Goal: Communication & Community: Answer question/provide support

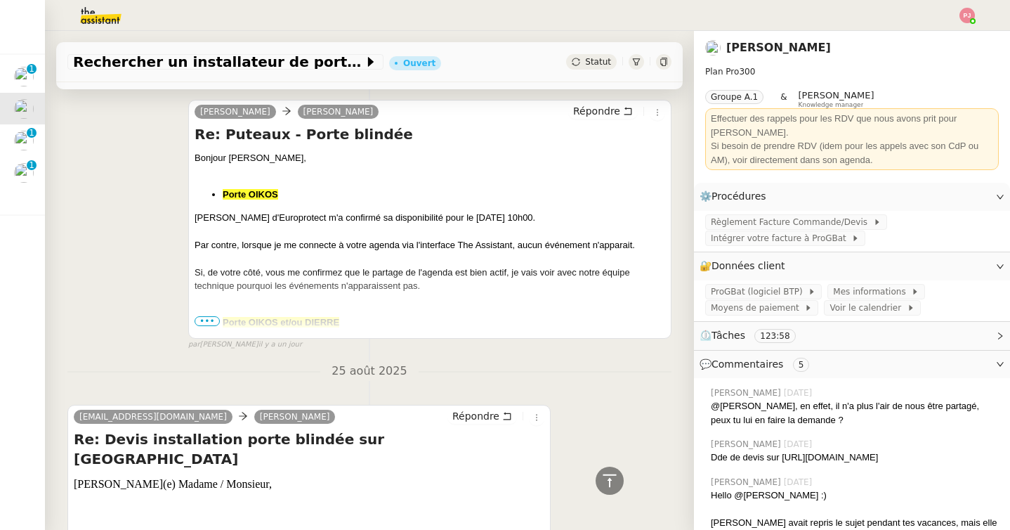
scroll to position [7236, 0]
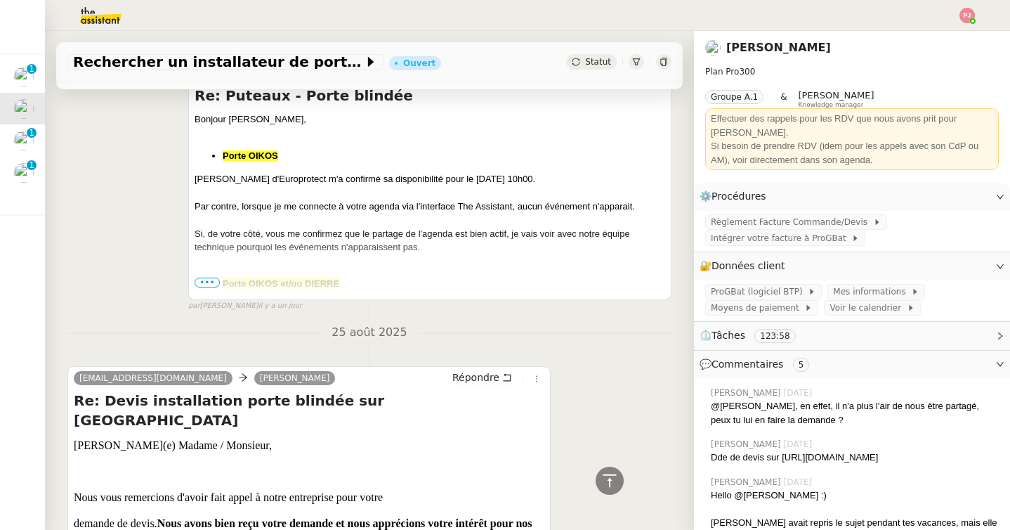
click at [207, 282] on span "•••" at bounding box center [207, 282] width 25 height 10
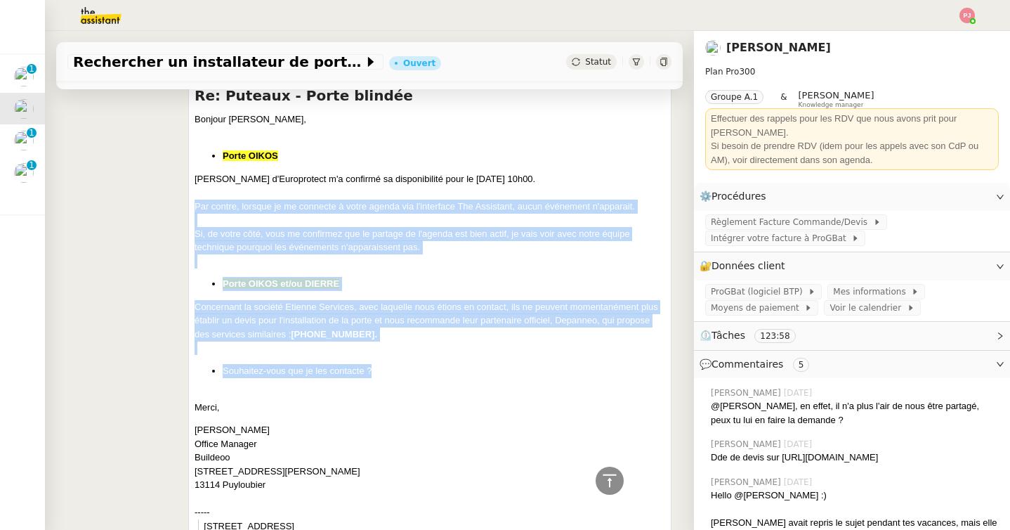
drag, startPoint x: 377, startPoint y: 366, endPoint x: 195, endPoint y: 204, distance: 243.3
click at [195, 204] on div "Bonjour [PERSON_NAME], Porte OIKOS [PERSON_NAME] d'Europrotect m'a confirmé sa …" at bounding box center [430, 429] width 471 height 634
copy div "Par contre, lorsque je me connecte à votre agenda via l'interface The Assistant…"
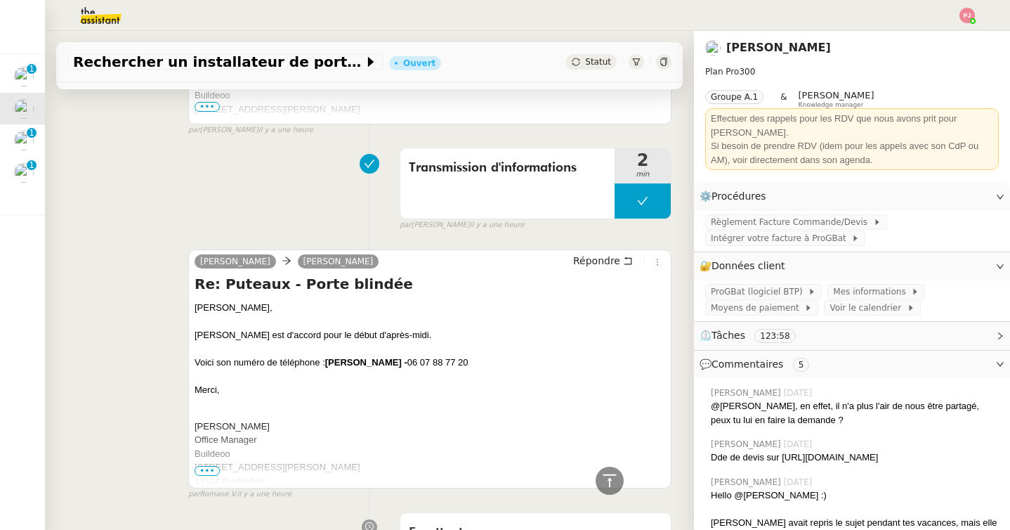
scroll to position [776, 0]
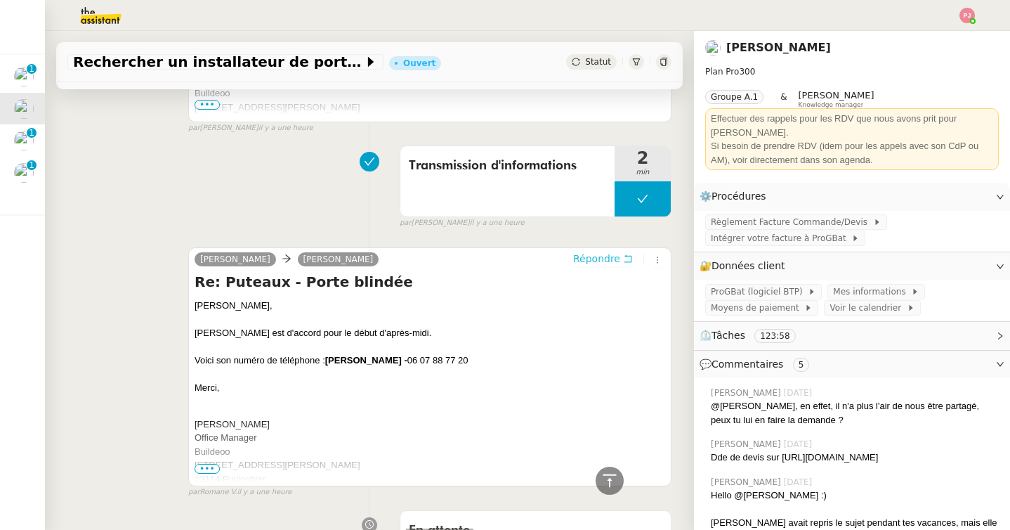
click at [601, 256] on span "Répondre" at bounding box center [596, 258] width 47 height 14
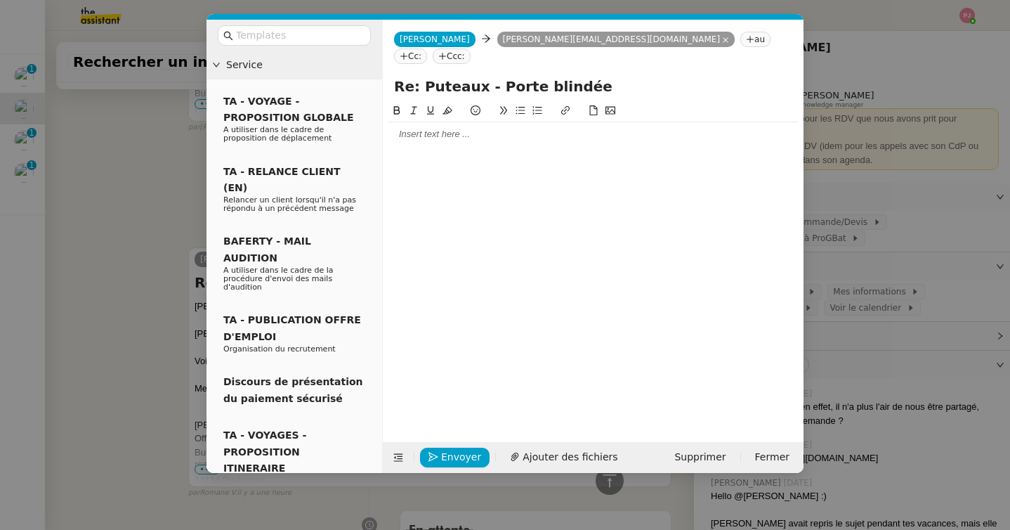
click at [107, 197] on nz-modal-container "Service TA - VOYAGE - PROPOSITION GLOBALE A utiliser dans le cadre de propositi…" at bounding box center [505, 265] width 1010 height 530
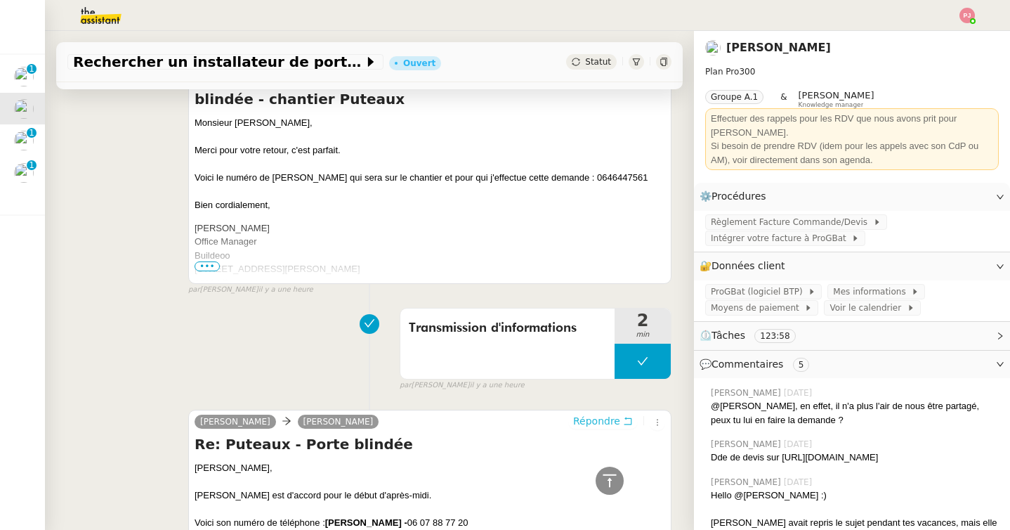
scroll to position [731, 0]
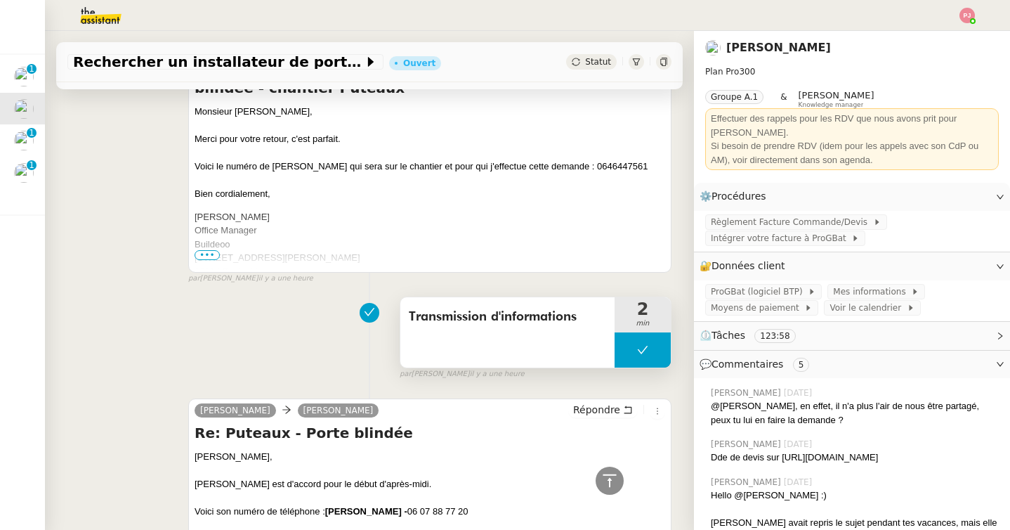
click at [635, 358] on button at bounding box center [643, 349] width 56 height 35
click at [629, 354] on icon at bounding box center [628, 349] width 11 height 11
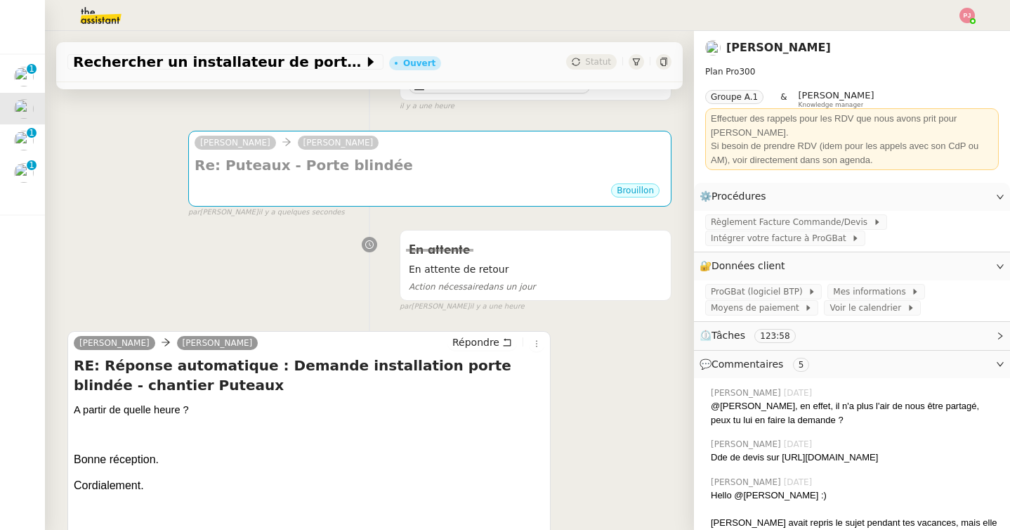
scroll to position [0, 0]
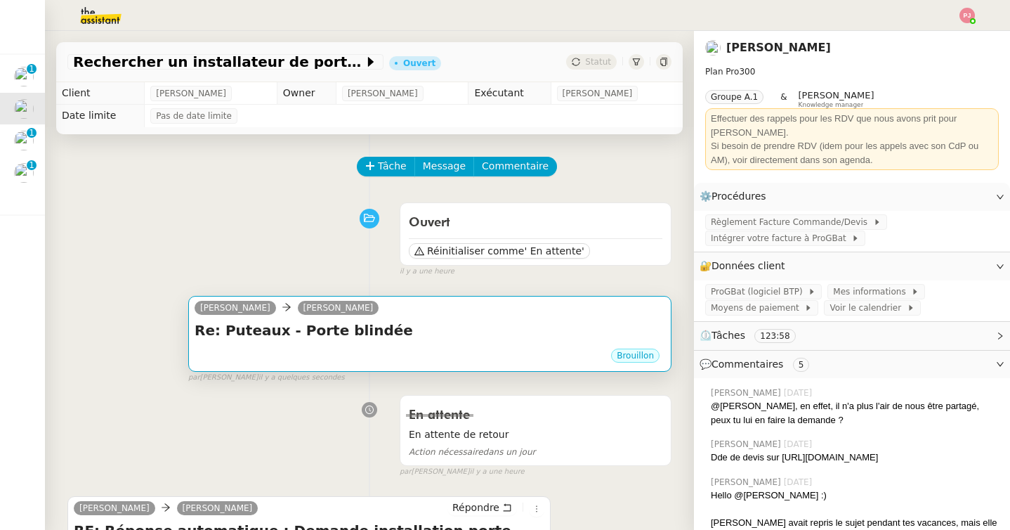
click at [499, 344] on div "Re: Puteaux - Porte blindée •••" at bounding box center [430, 333] width 471 height 27
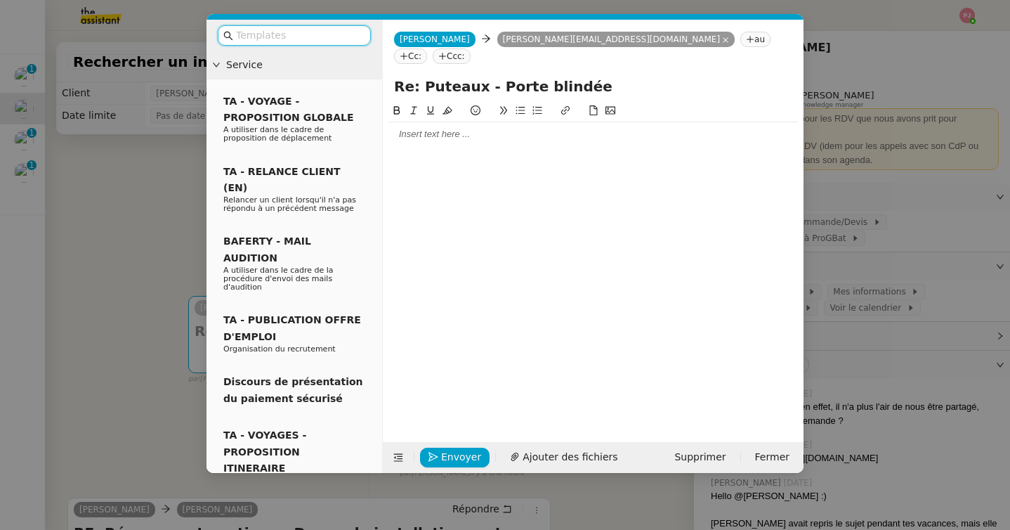
click at [444, 128] on div at bounding box center [593, 134] width 410 height 13
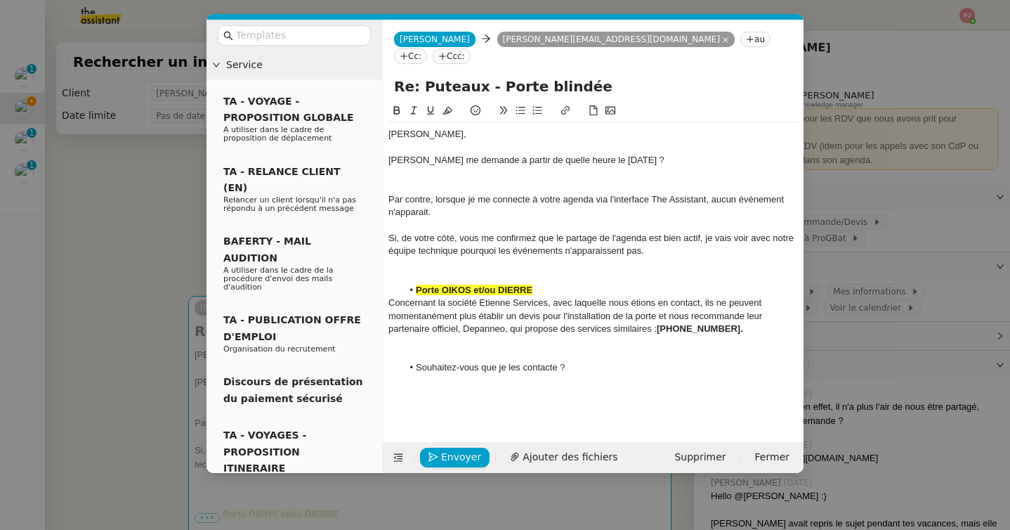
click at [446, 180] on div at bounding box center [593, 186] width 410 height 13
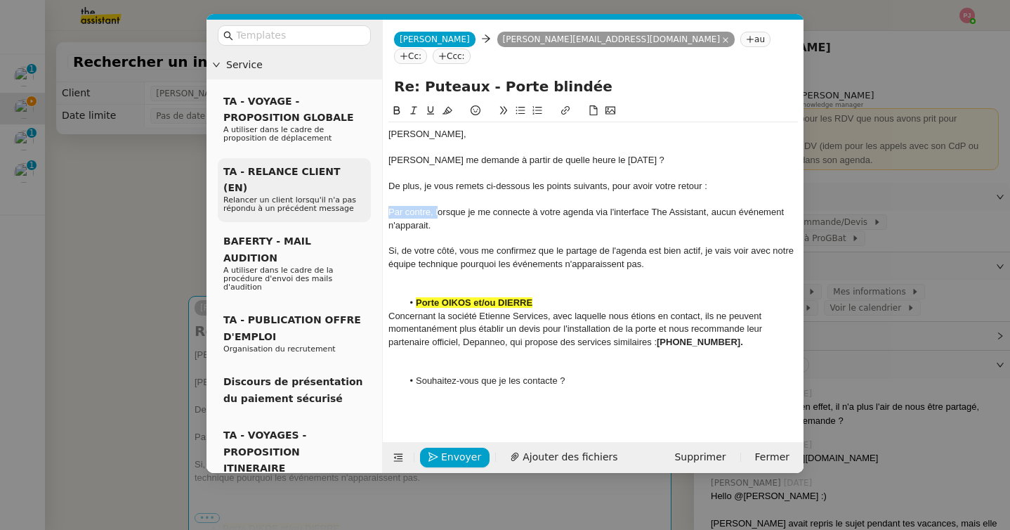
drag, startPoint x: 438, startPoint y: 195, endPoint x: 357, endPoint y: 192, distance: 81.5
click at [357, 192] on nz-layout "Service TA - VOYAGE - PROPOSITION GLOBALE A utiliser dans le cadre de propositi…" at bounding box center [505, 246] width 597 height 453
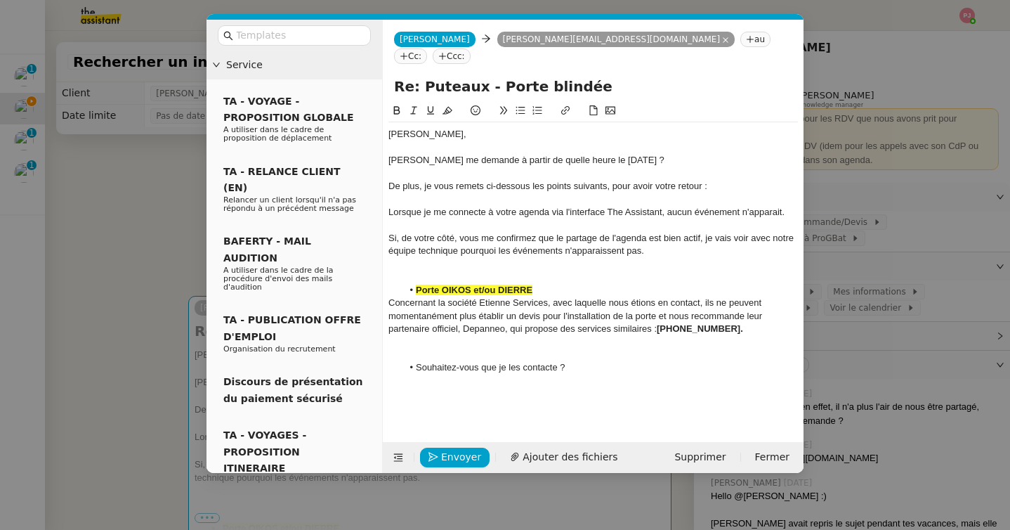
click at [541, 348] on div at bounding box center [593, 354] width 410 height 13
click at [506, 258] on div at bounding box center [593, 264] width 410 height 13
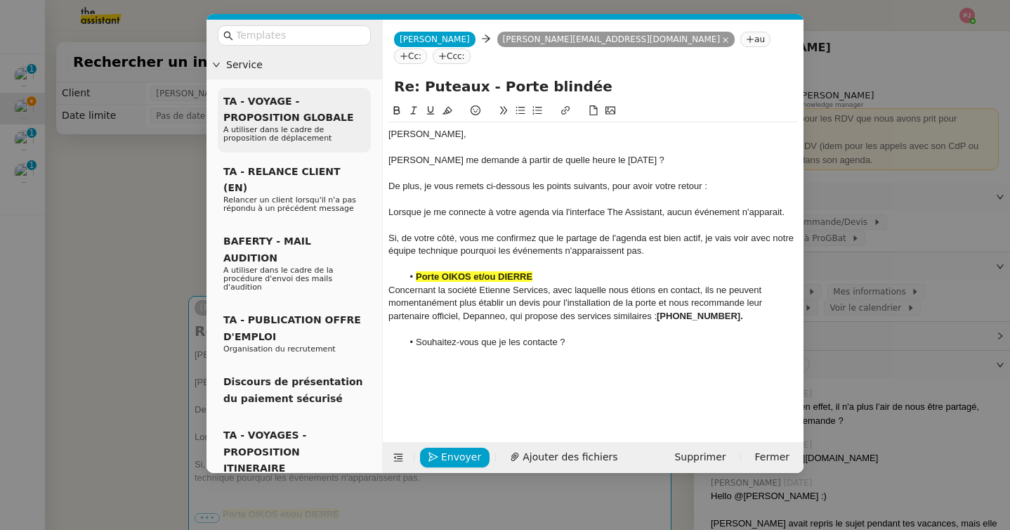
drag, startPoint x: 686, startPoint y: 145, endPoint x: 370, endPoint y: 141, distance: 316.1
click at [370, 141] on nz-layout "Service TA - VOYAGE - PROPOSITION GLOBALE A utiliser dans le cadre de propositi…" at bounding box center [505, 246] width 597 height 453
click at [621, 167] on div at bounding box center [593, 173] width 410 height 13
click at [389, 154] on div "[PERSON_NAME] me demande à partir de quelle heure le [DATE] ?" at bounding box center [593, 160] width 410 height 13
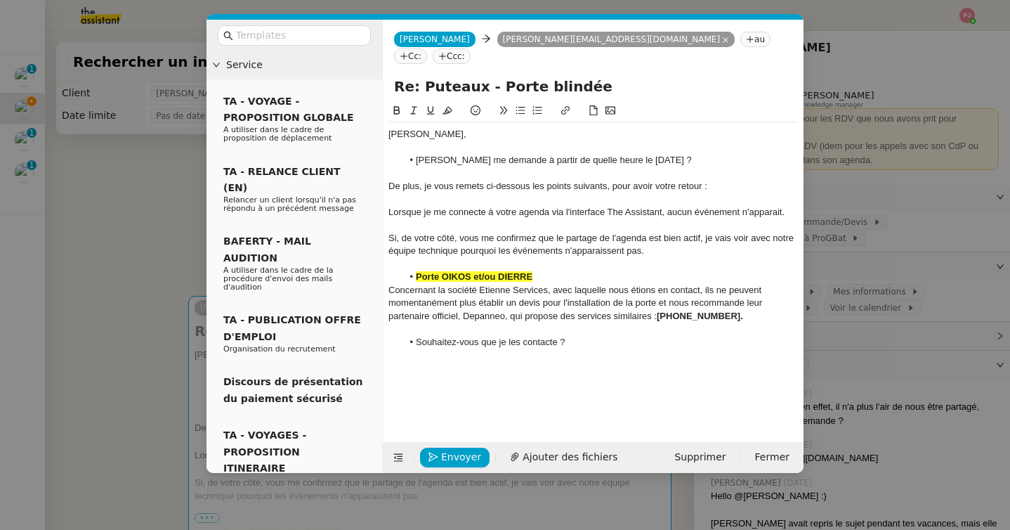
click at [617, 154] on li "[PERSON_NAME] me demande à partir de quelle heure le [DATE] ?" at bounding box center [601, 160] width 396 height 13
drag, startPoint x: 751, startPoint y: 145, endPoint x: 422, endPoint y: 136, distance: 328.9
click at [422, 136] on div "[PERSON_NAME] me demande à partir de quelle heure il peut venir le [DATE] ? De …" at bounding box center [593, 244] width 410 height 244
click at [715, 180] on div "De plus, je vous remets ci-dessous les points suivants, pour avoir votre retour…" at bounding box center [593, 186] width 410 height 13
click at [390, 206] on div "Lorsque je me connecte à votre agenda via l'interface The Assistant, aucun évén…" at bounding box center [593, 212] width 410 height 13
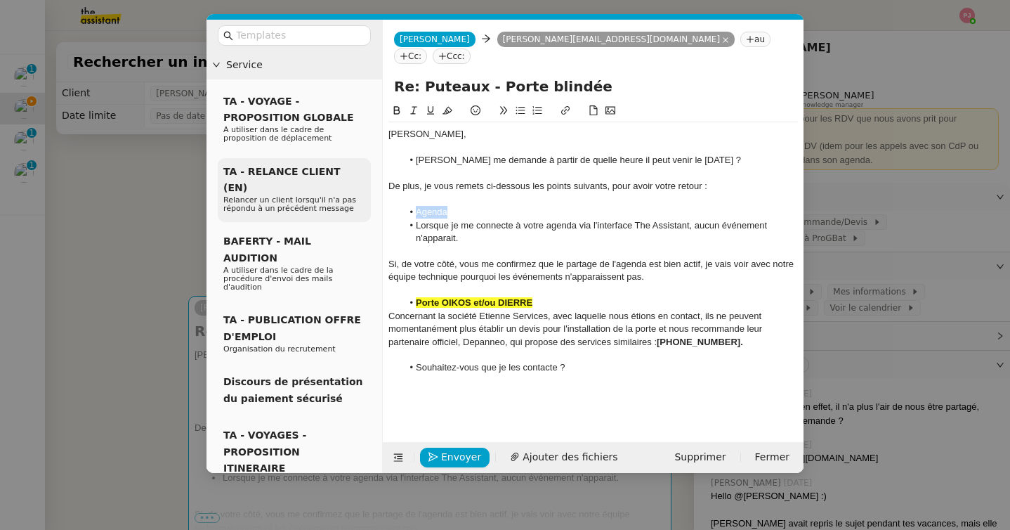
drag, startPoint x: 466, startPoint y: 196, endPoint x: 363, endPoint y: 194, distance: 102.6
click at [363, 194] on nz-layout "Service TA - VOYAGE - PROPOSITION GLOBALE A utiliser dans le cadre de propositi…" at bounding box center [505, 246] width 597 height 453
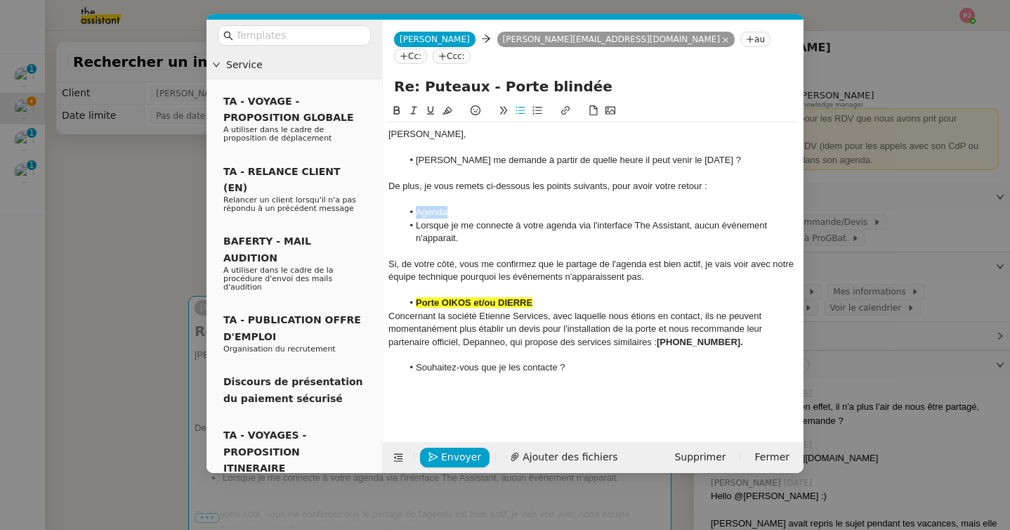
click at [399, 105] on icon at bounding box center [397, 110] width 10 height 10
click at [448, 105] on icon at bounding box center [448, 110] width 10 height 10
click at [416, 219] on li "Lorsque je me connecte à votre agenda via l'interface The Assistant, aucun évén…" at bounding box center [601, 232] width 396 height 26
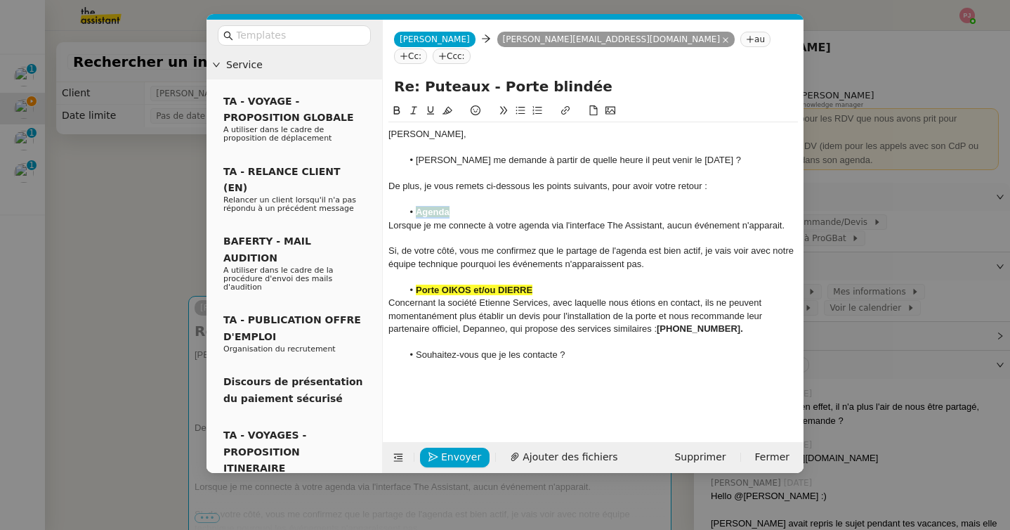
drag, startPoint x: 729, startPoint y: 167, endPoint x: 385, endPoint y: 162, distance: 344.3
click at [385, 162] on nz-spin "[PERSON_NAME] me demande à partir de quelle heure il peut venir le [DATE] ? De …" at bounding box center [593, 264] width 421 height 323
click at [525, 167] on div at bounding box center [593, 173] width 410 height 13
click at [586, 348] on li "Souhaitez-vous que je les contacte ?" at bounding box center [601, 354] width 396 height 13
click at [458, 460] on span "Envoyer" at bounding box center [461, 457] width 40 height 16
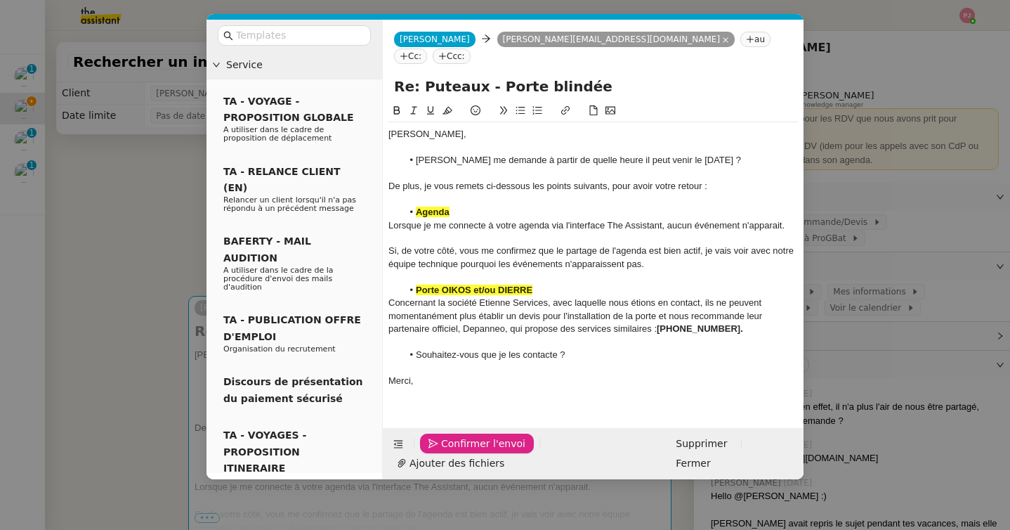
click at [458, 452] on span "Confirmer l'envoi" at bounding box center [483, 444] width 84 height 16
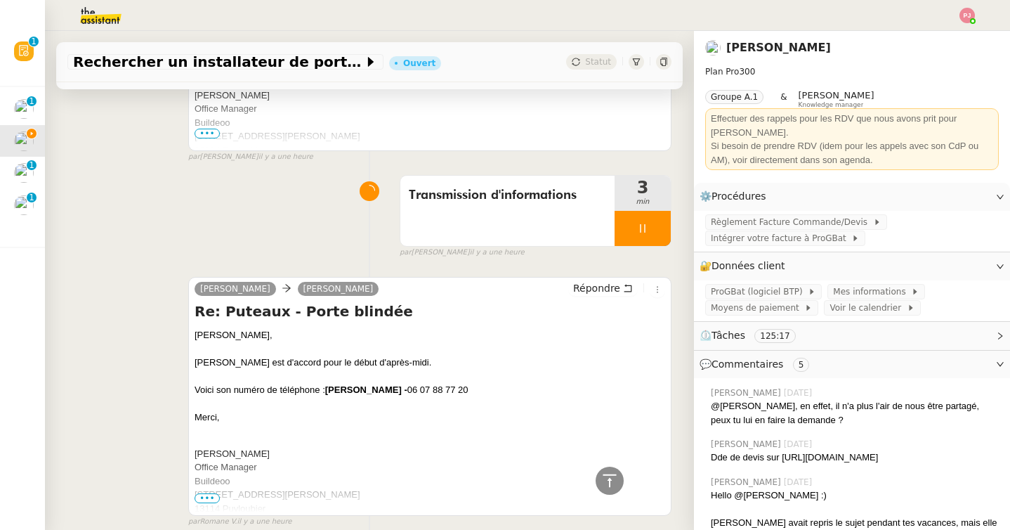
scroll to position [1108, 0]
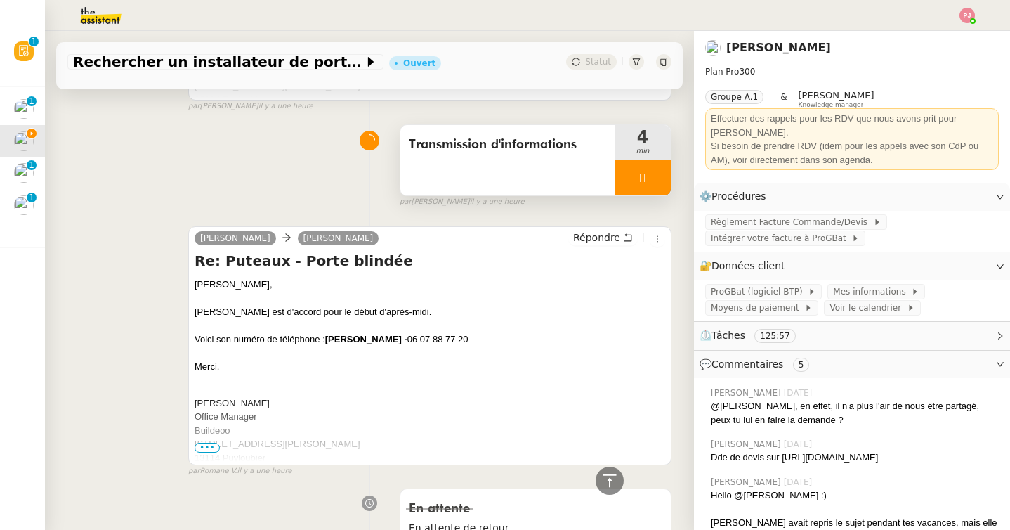
click at [646, 183] on div at bounding box center [643, 177] width 56 height 35
click at [656, 183] on button at bounding box center [657, 177] width 28 height 35
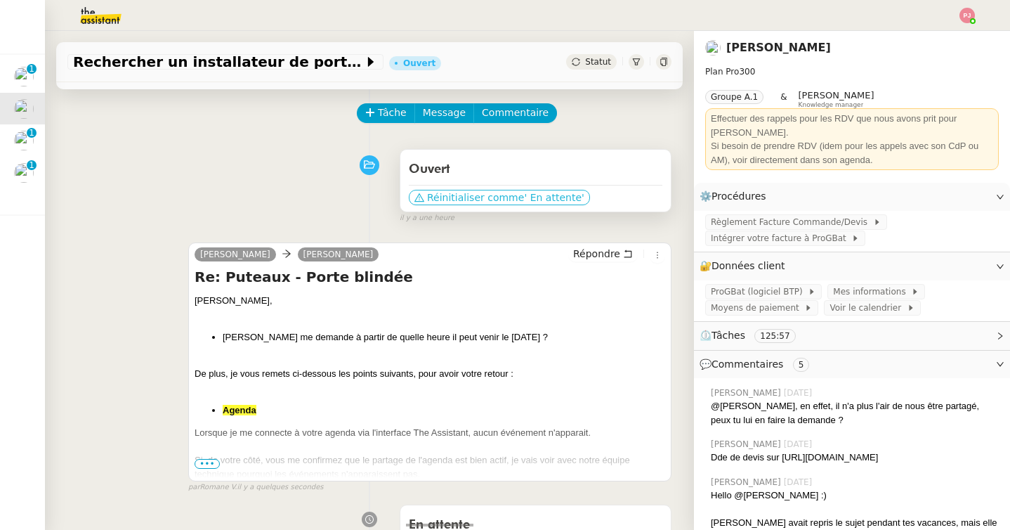
scroll to position [0, 0]
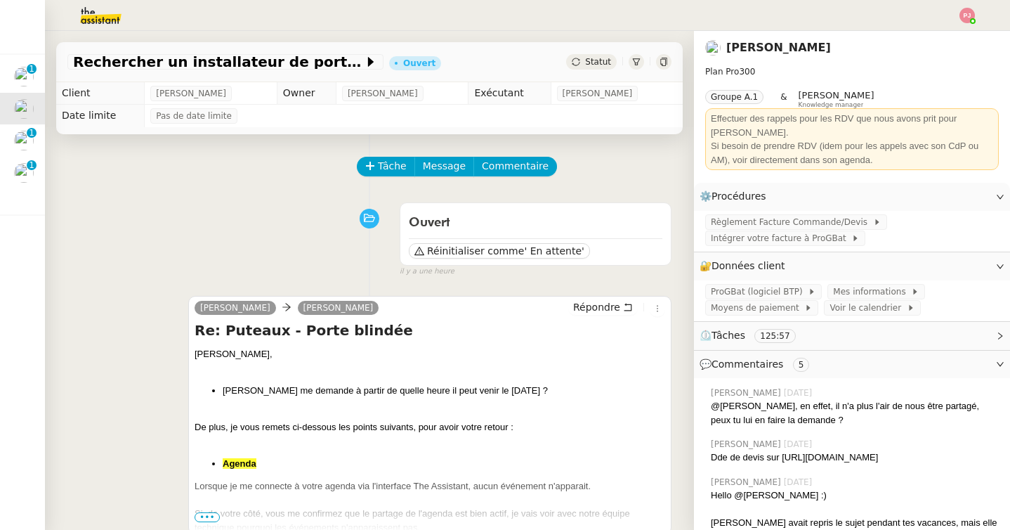
click at [597, 65] on span "Statut" at bounding box center [598, 62] width 26 height 10
click at [497, 251] on span "Réinitialiser comme" at bounding box center [475, 251] width 97 height 14
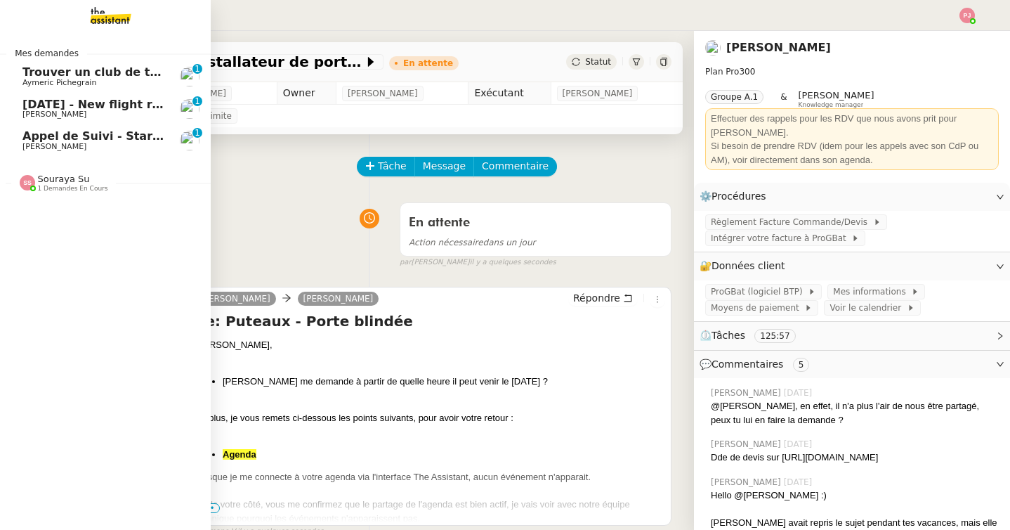
click at [18, 171] on span "Souraya Su 1 demandes en cours" at bounding box center [111, 177] width 211 height 30
click at [29, 140] on span "Appel de Suivi - StartC" at bounding box center [93, 135] width 143 height 13
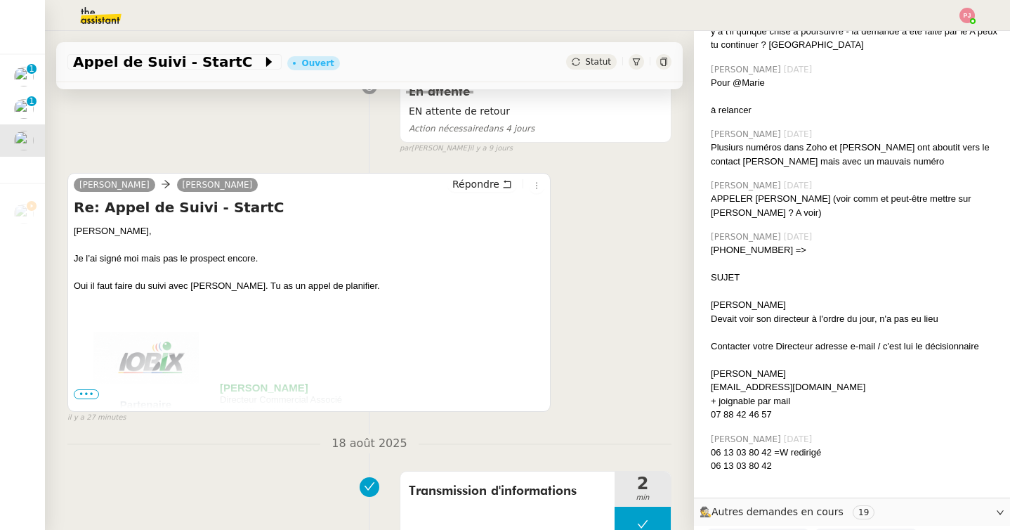
scroll to position [883, 0]
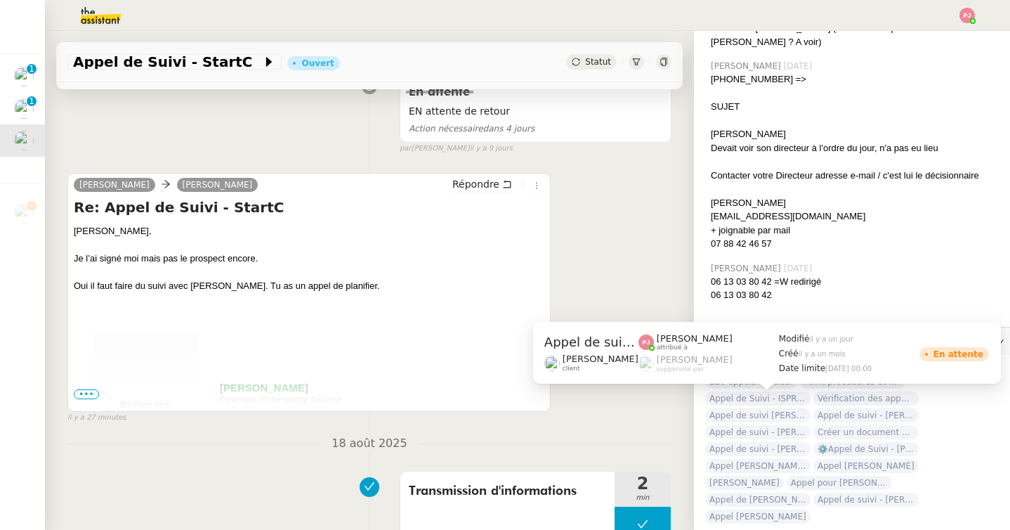
click at [761, 408] on span "Appel de suivi [PERSON_NAME]" at bounding box center [757, 415] width 105 height 14
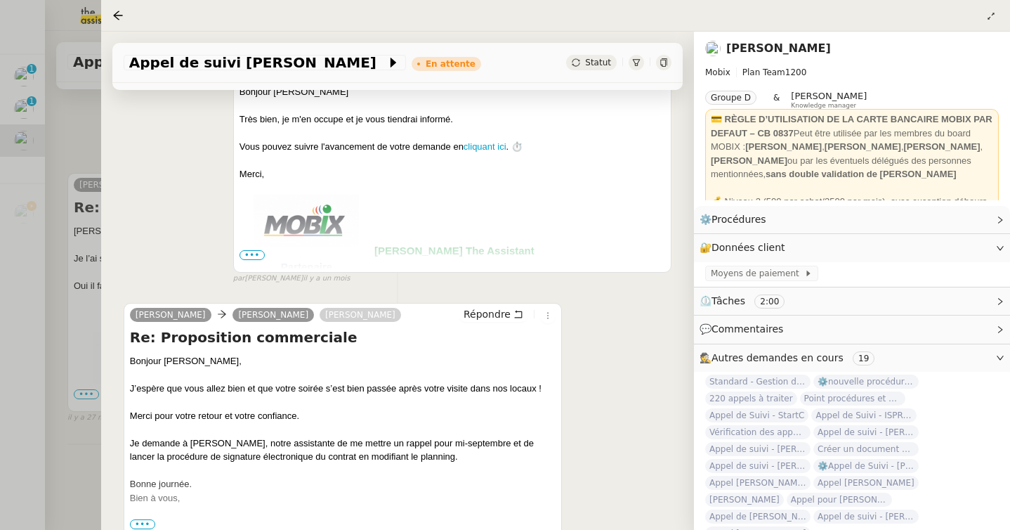
scroll to position [855, 0]
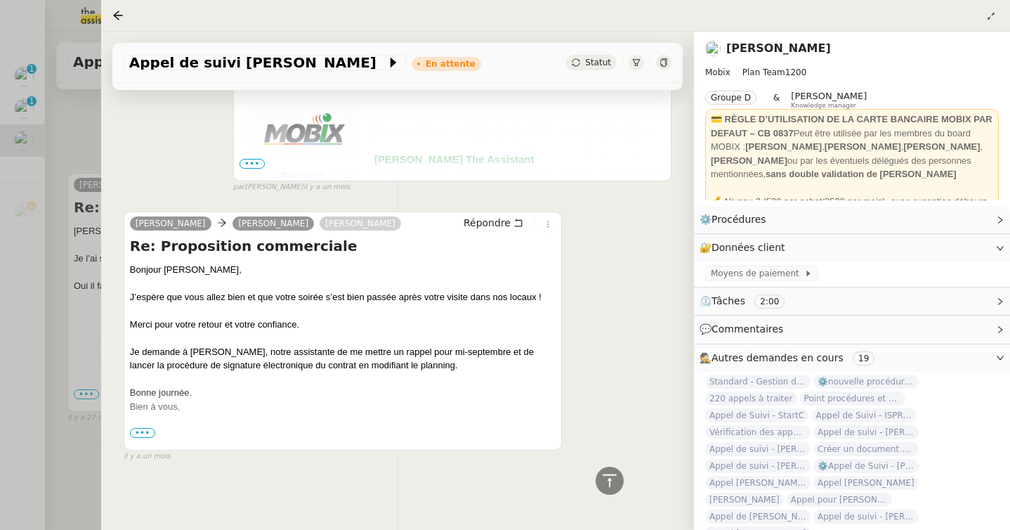
click at [75, 331] on div at bounding box center [505, 265] width 1010 height 530
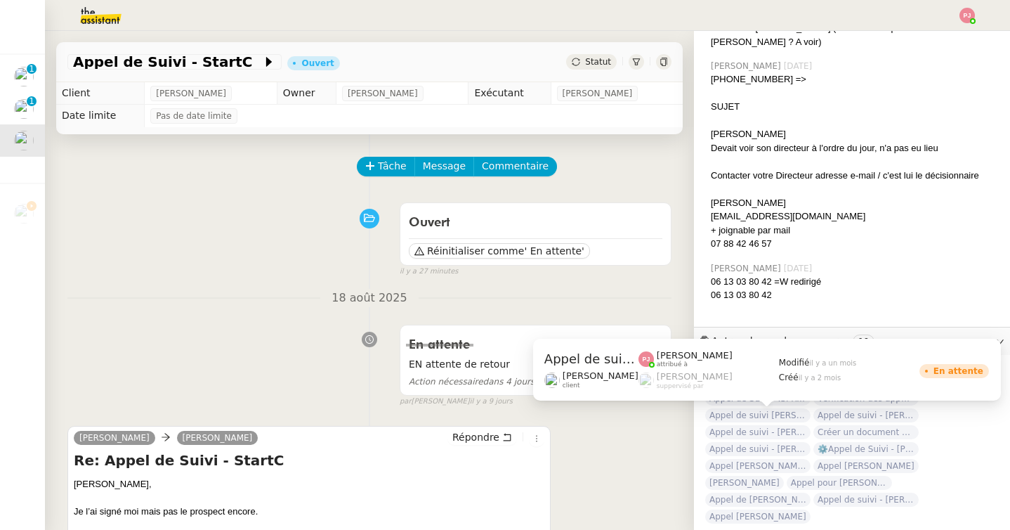
click at [737, 400] on div "Appel de suivi - [PERSON_NAME] [PERSON_NAME] client [PERSON_NAME] attribué à [P…" at bounding box center [767, 375] width 468 height 72
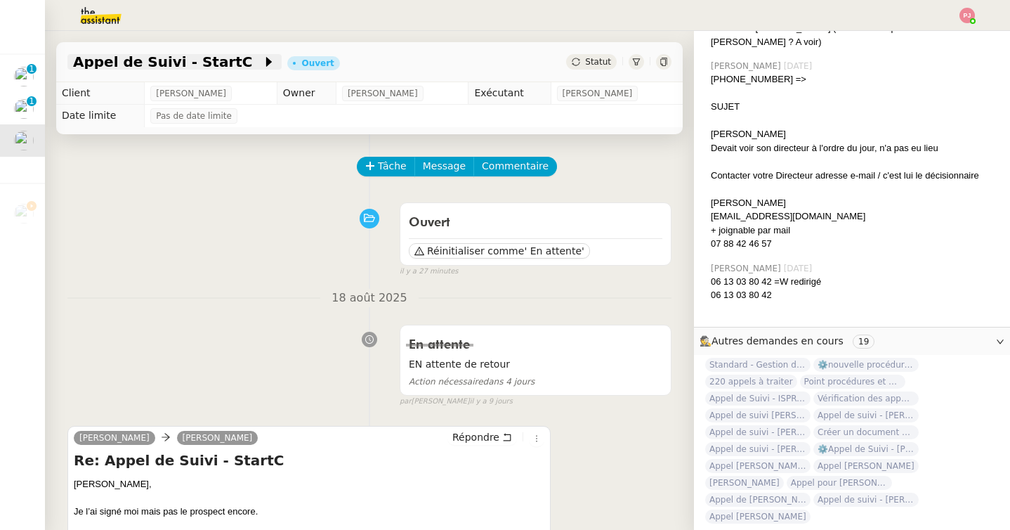
click at [266, 64] on icon at bounding box center [269, 62] width 6 height 10
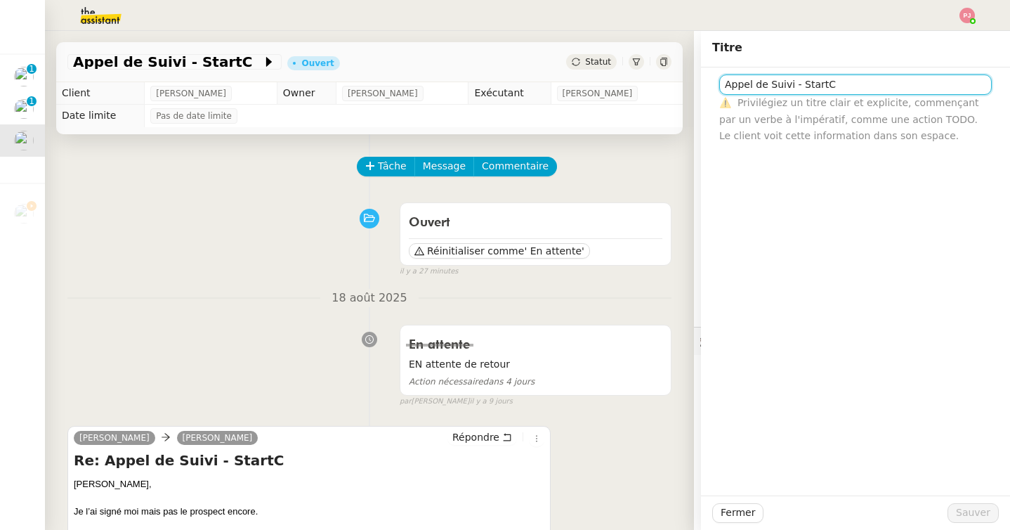
click at [874, 92] on input "Appel de Suivi - StartC" at bounding box center [855, 84] width 273 height 20
type input "Appel de Suivi - StartC - [PERSON_NAME]"
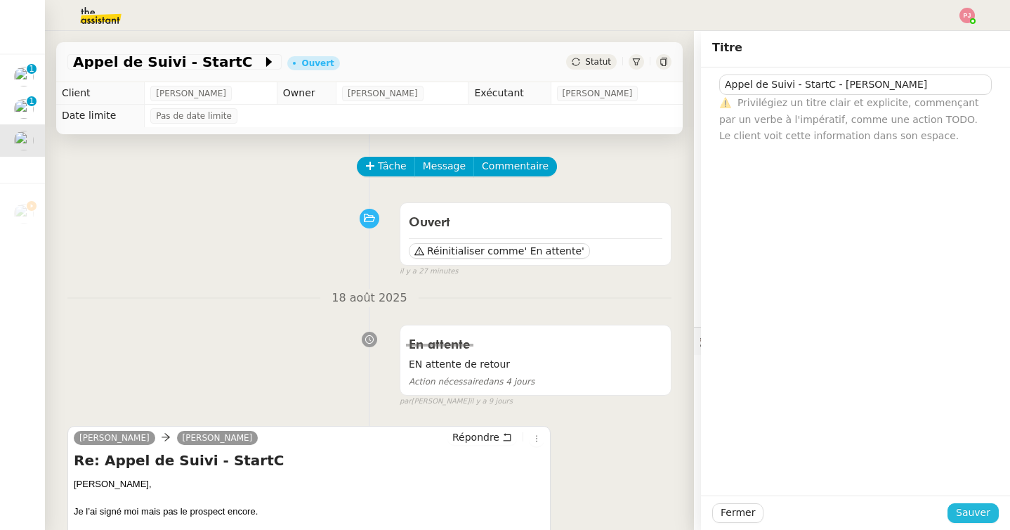
click at [969, 510] on span "Sauver" at bounding box center [973, 512] width 34 height 16
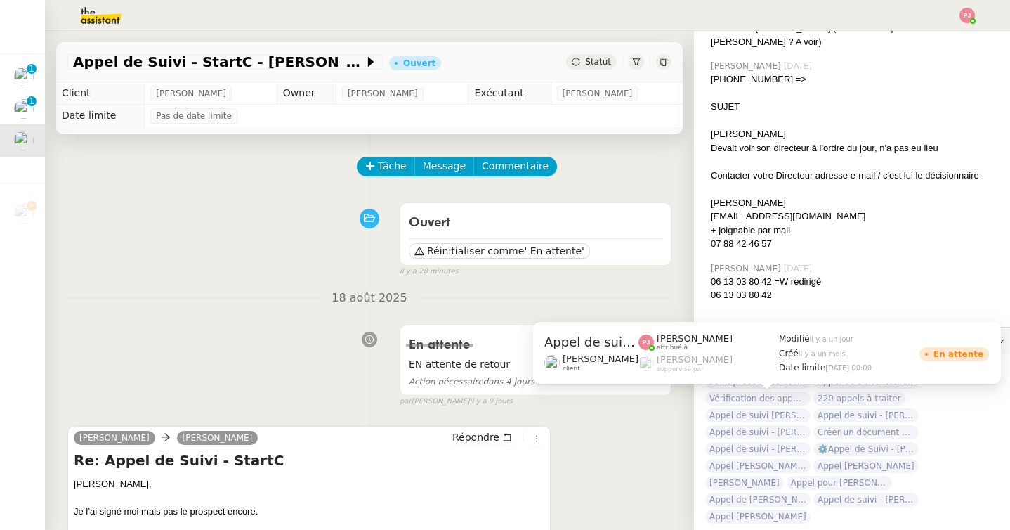
click at [761, 408] on span "Appel de suivi [PERSON_NAME]" at bounding box center [757, 415] width 105 height 14
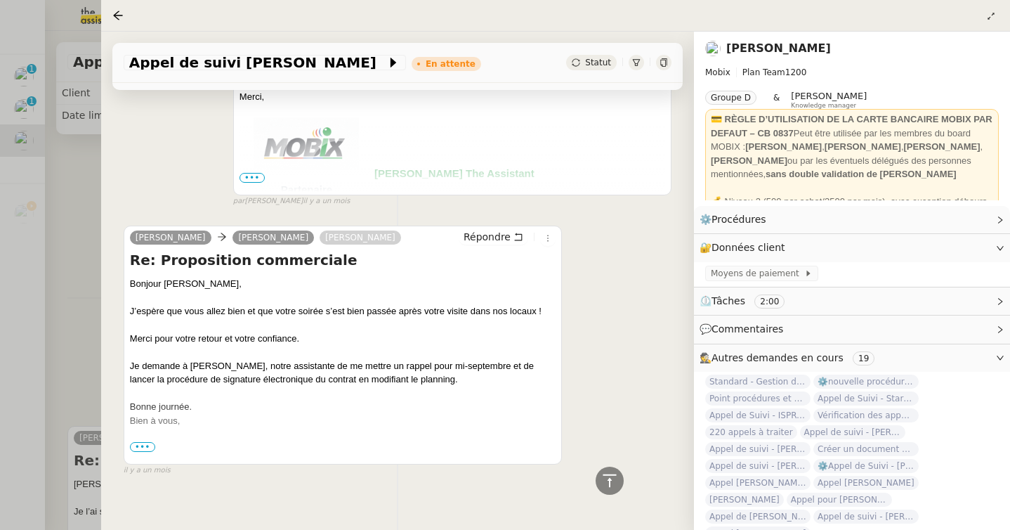
scroll to position [854, 0]
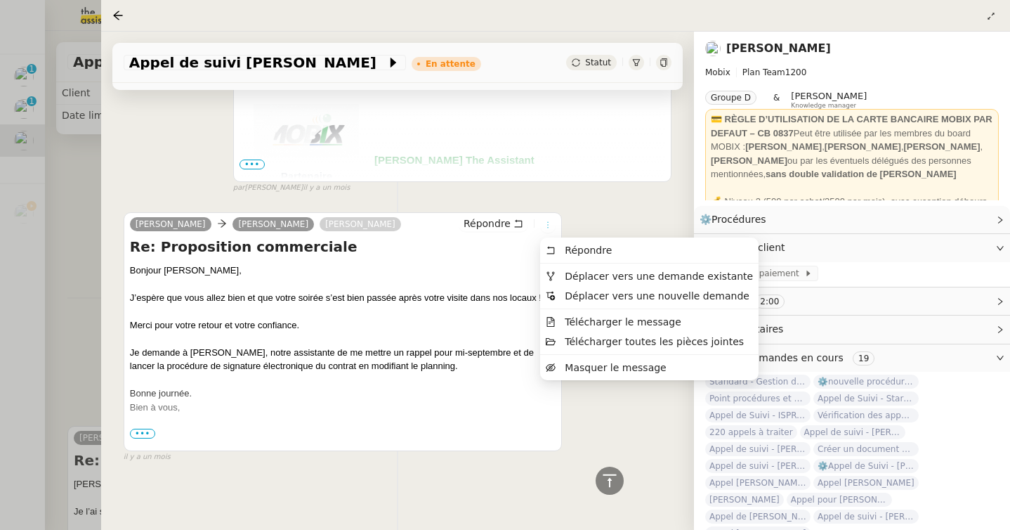
click at [549, 223] on icon at bounding box center [548, 225] width 8 height 8
click at [550, 225] on icon at bounding box center [548, 225] width 8 height 8
click at [584, 273] on span "Déplacer vers une demande existante" at bounding box center [659, 275] width 188 height 11
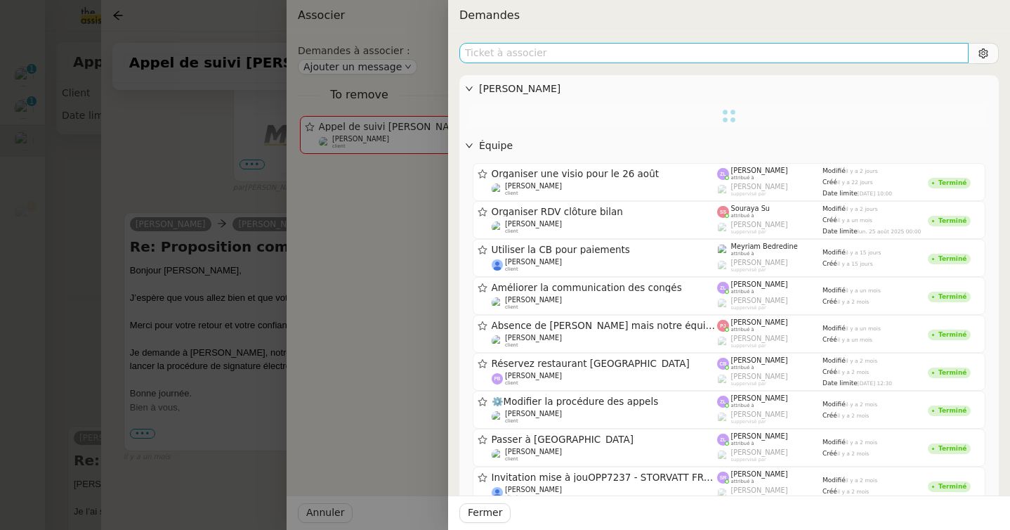
click at [557, 60] on input "text" at bounding box center [713, 53] width 509 height 20
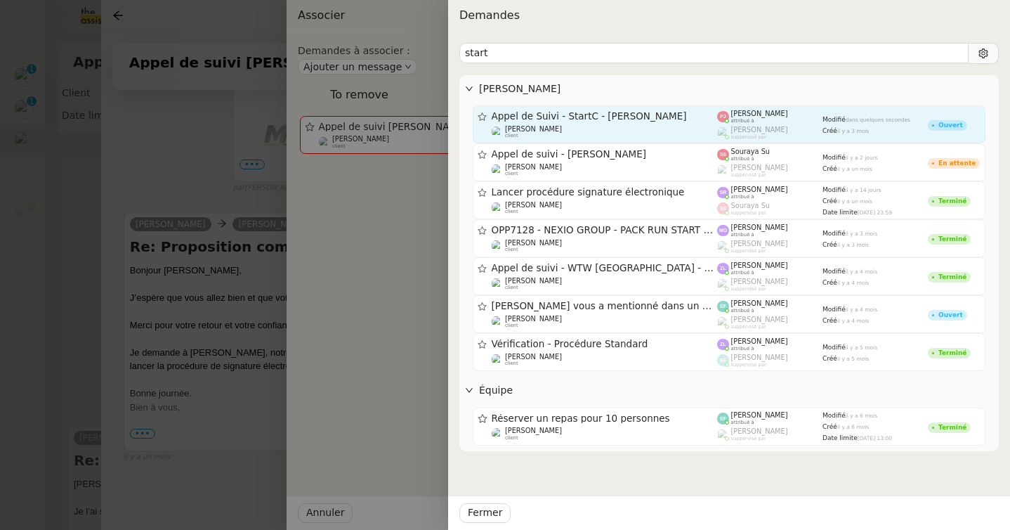
type input "start"
click at [561, 122] on div "Appel de Suivi - StartC - [PERSON_NAME]" at bounding box center [605, 116] width 226 height 12
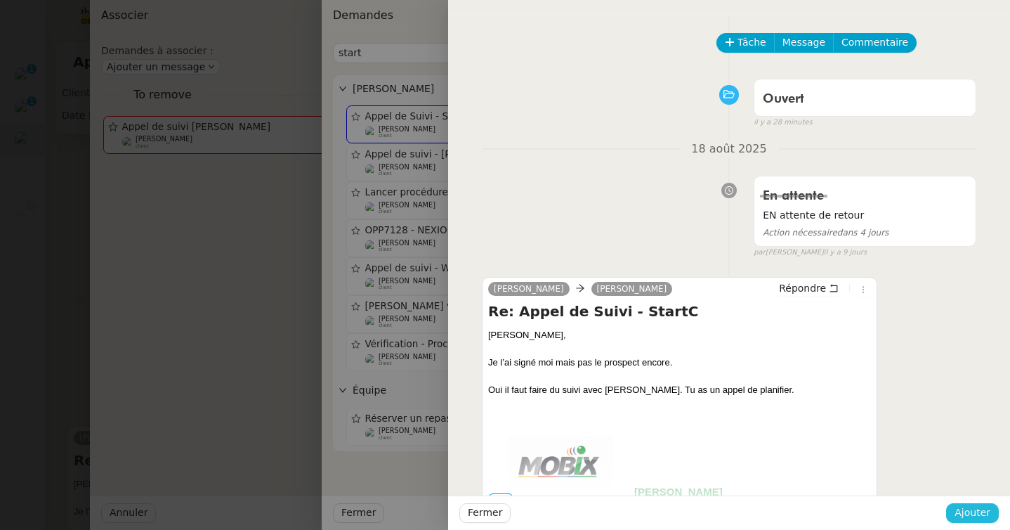
click at [962, 513] on span "Ajouter" at bounding box center [973, 512] width 36 height 16
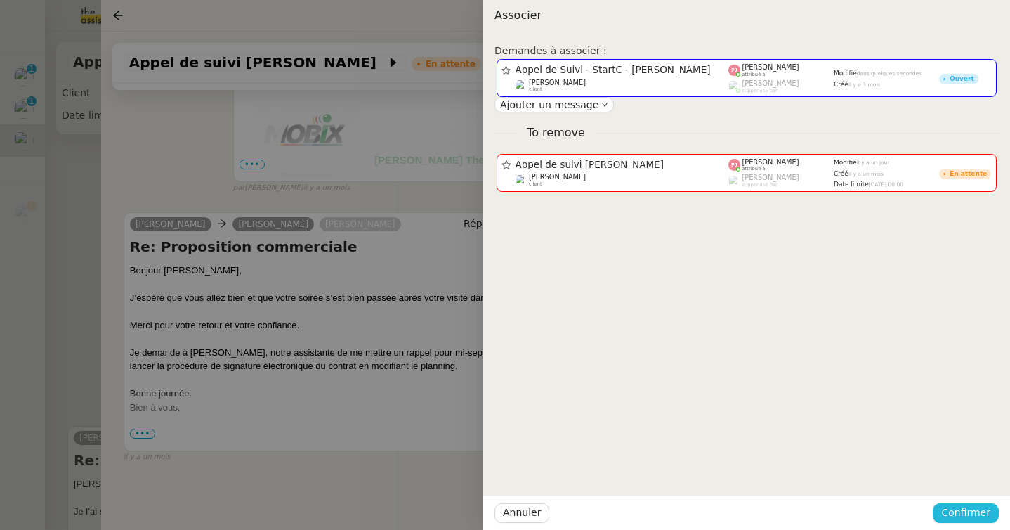
click at [976, 506] on span "Confirmer" at bounding box center [965, 512] width 49 height 16
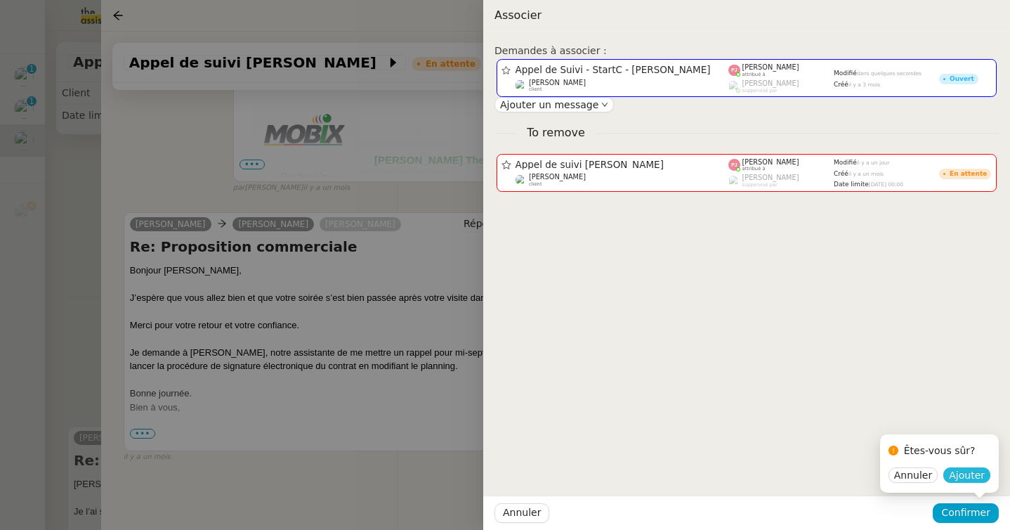
click at [973, 480] on span "Ajouter" at bounding box center [967, 475] width 36 height 14
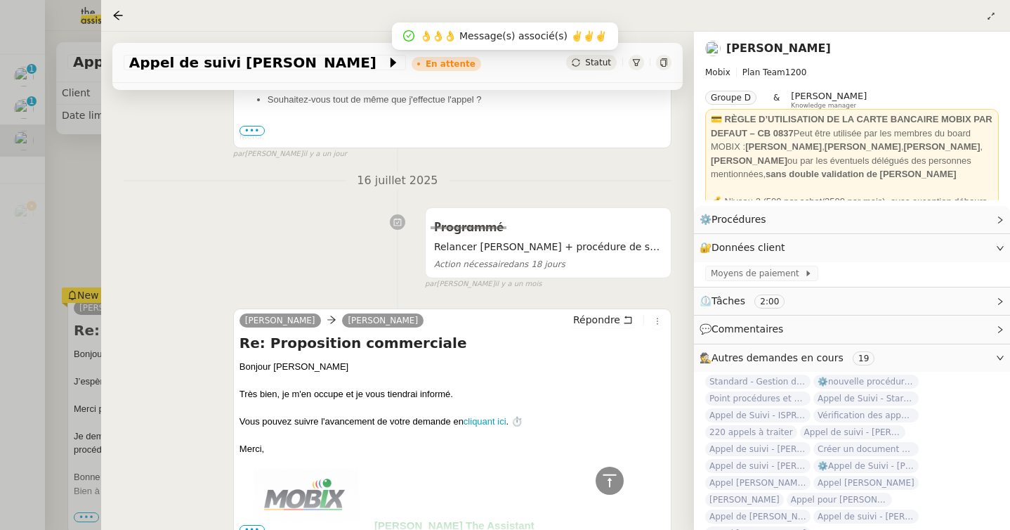
scroll to position [545, 0]
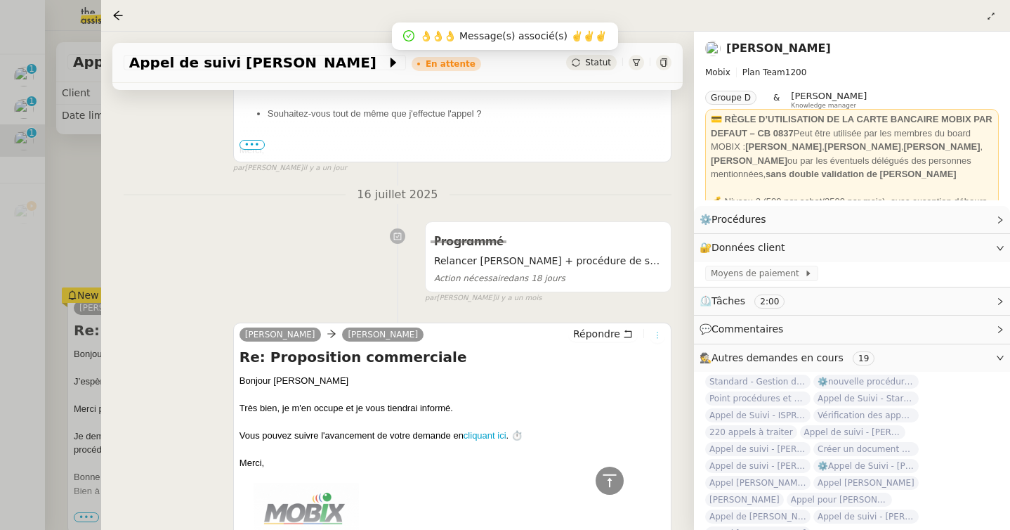
click at [659, 334] on icon at bounding box center [657, 335] width 8 height 8
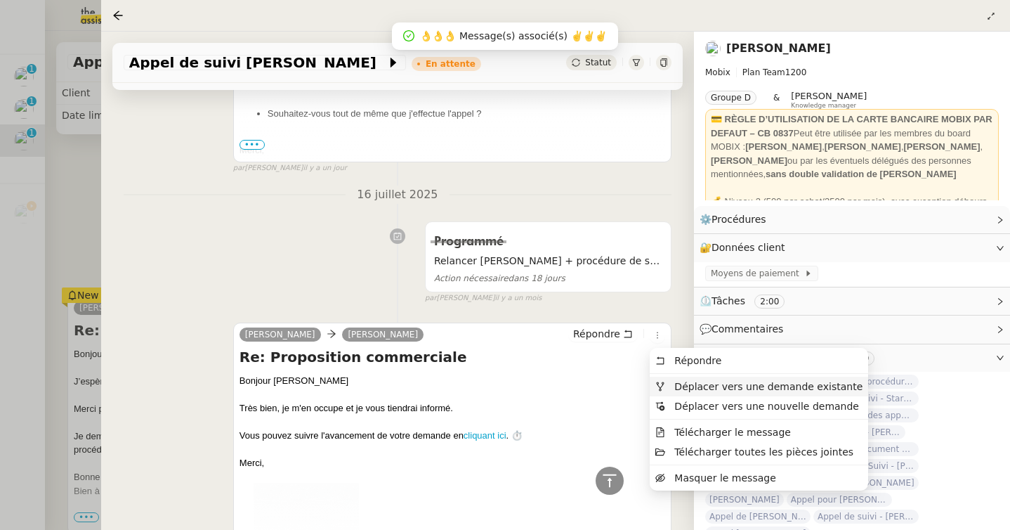
click at [681, 383] on span "Déplacer vers une demande existante" at bounding box center [768, 386] width 188 height 11
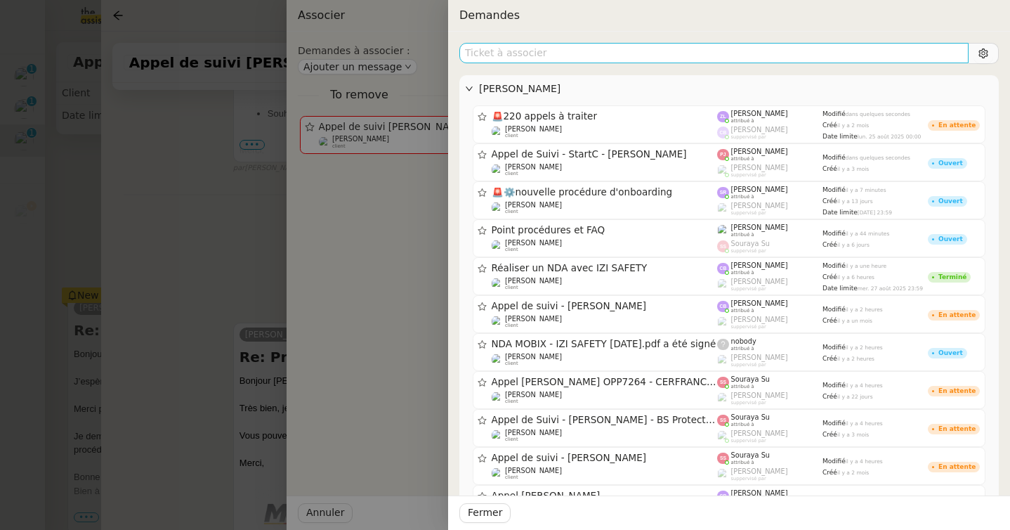
click at [603, 54] on input "text" at bounding box center [713, 53] width 509 height 20
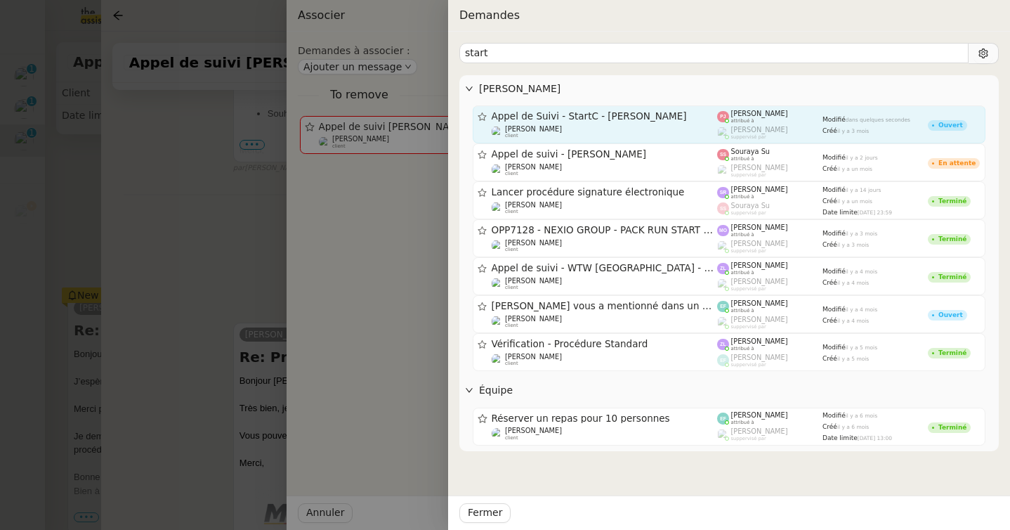
type input "start"
click at [634, 115] on span "Appel de Suivi - StartC - [PERSON_NAME]" at bounding box center [605, 117] width 226 height 10
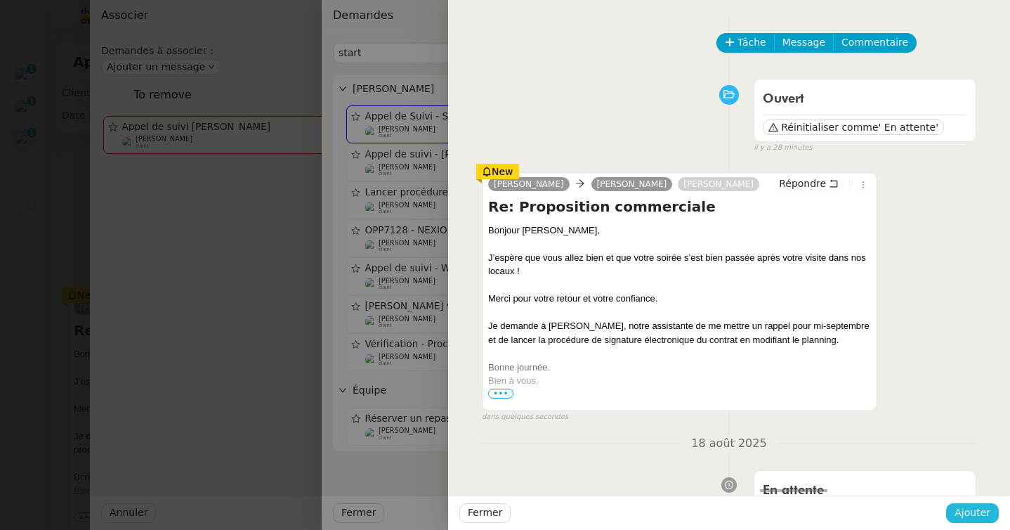
click at [972, 522] on button "Ajouter" at bounding box center [972, 513] width 53 height 20
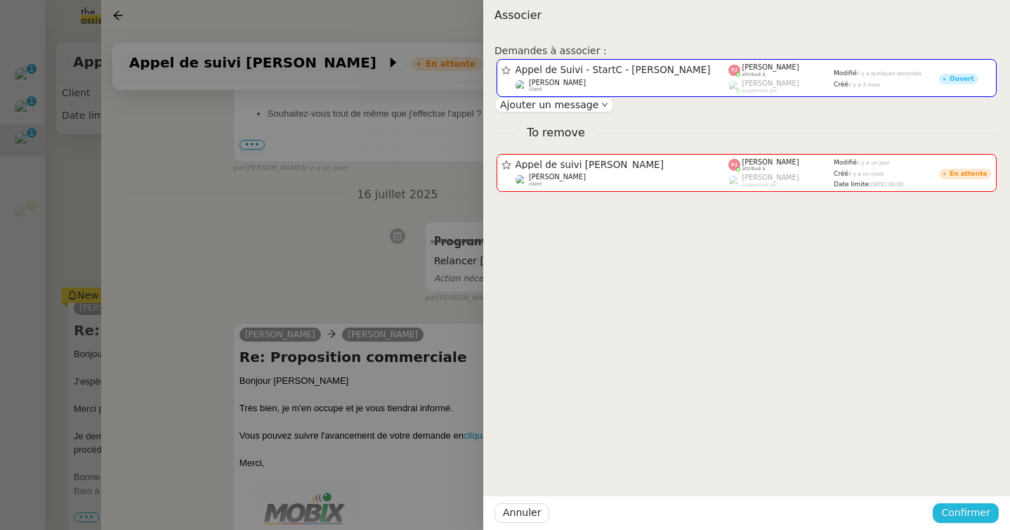
click at [979, 512] on span "Confirmer" at bounding box center [965, 512] width 49 height 16
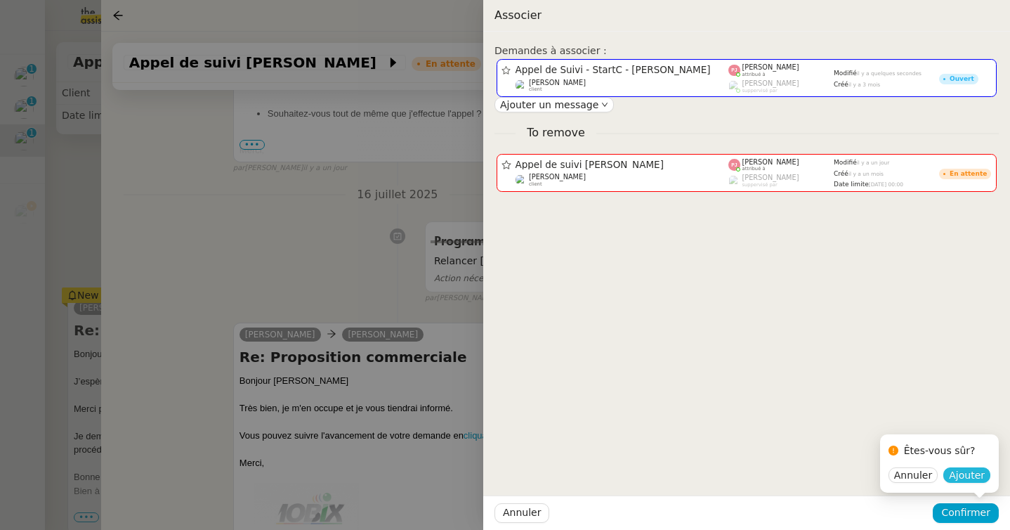
click at [969, 473] on span "Ajouter" at bounding box center [967, 475] width 36 height 14
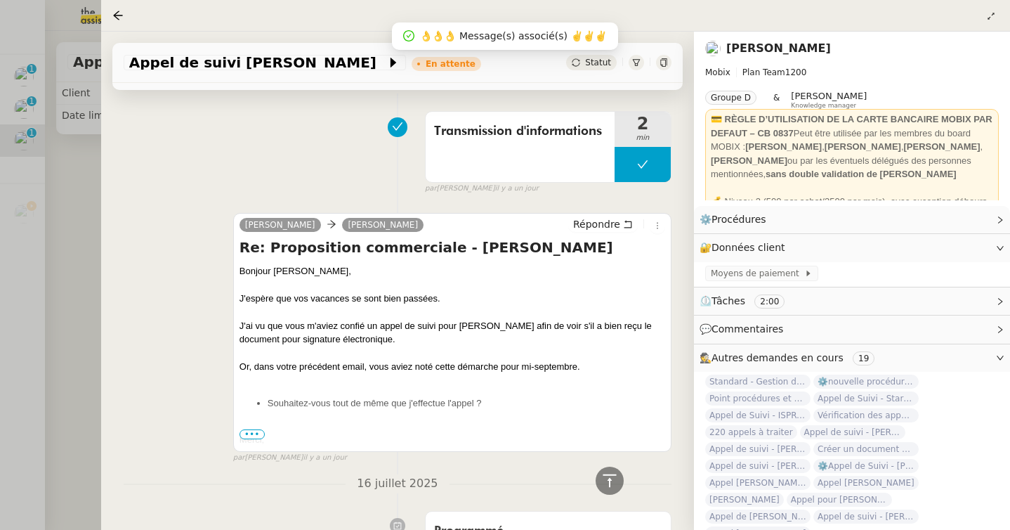
scroll to position [160, 0]
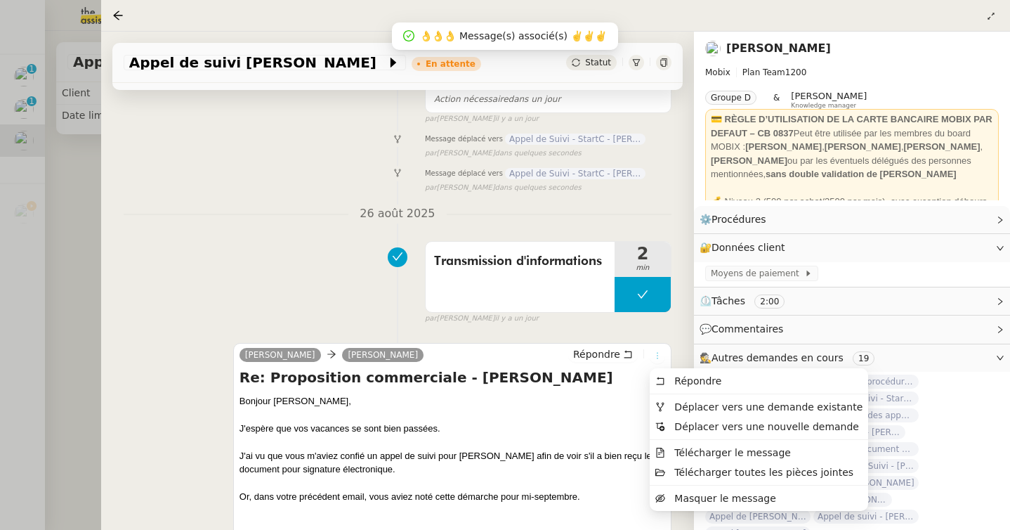
click at [655, 351] on button at bounding box center [657, 355] width 15 height 15
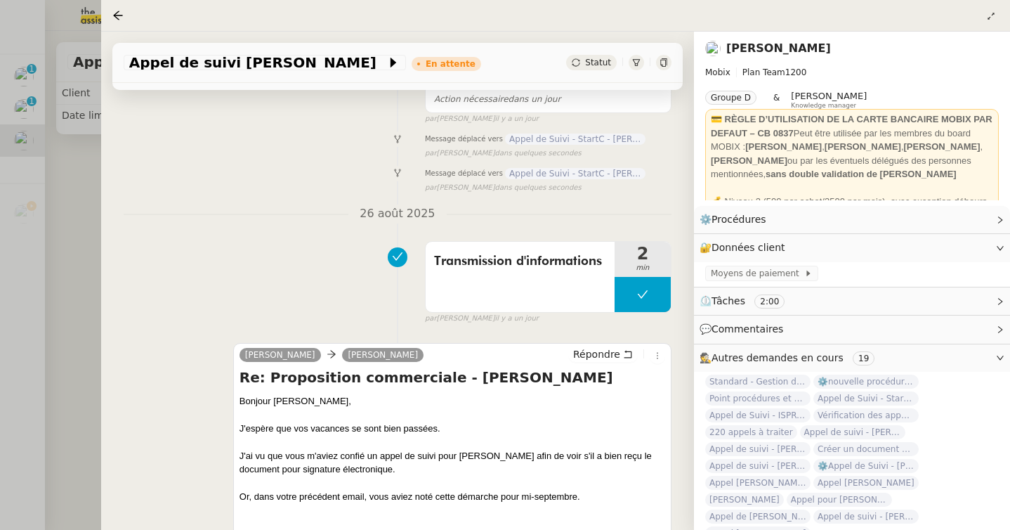
click at [685, 404] on div "Tâche Message Commentaire Veuillez patienter une erreur s'est produite 👌👌👌 mess…" at bounding box center [397, 360] width 593 height 771
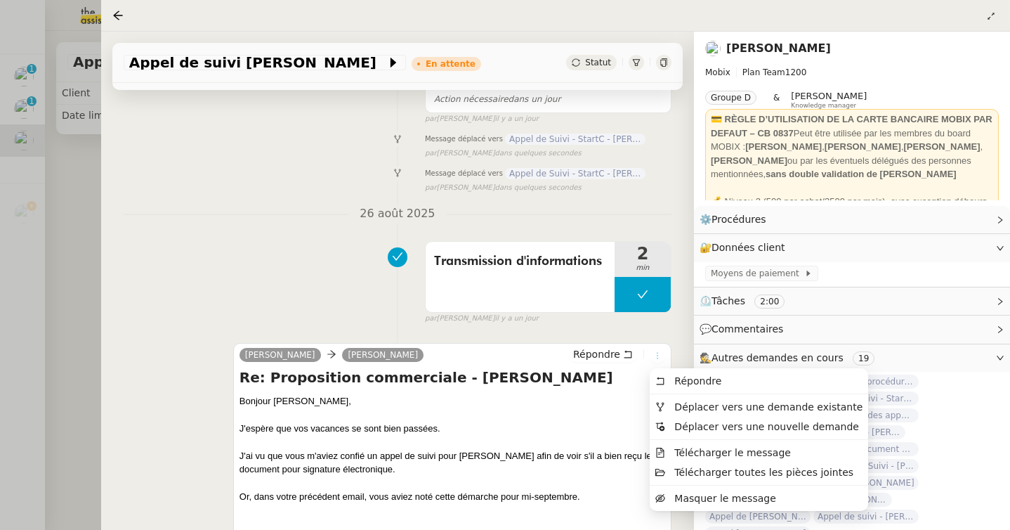
click at [655, 357] on icon at bounding box center [657, 355] width 8 height 8
click at [677, 403] on span "Déplacer vers une demande existante" at bounding box center [768, 406] width 188 height 11
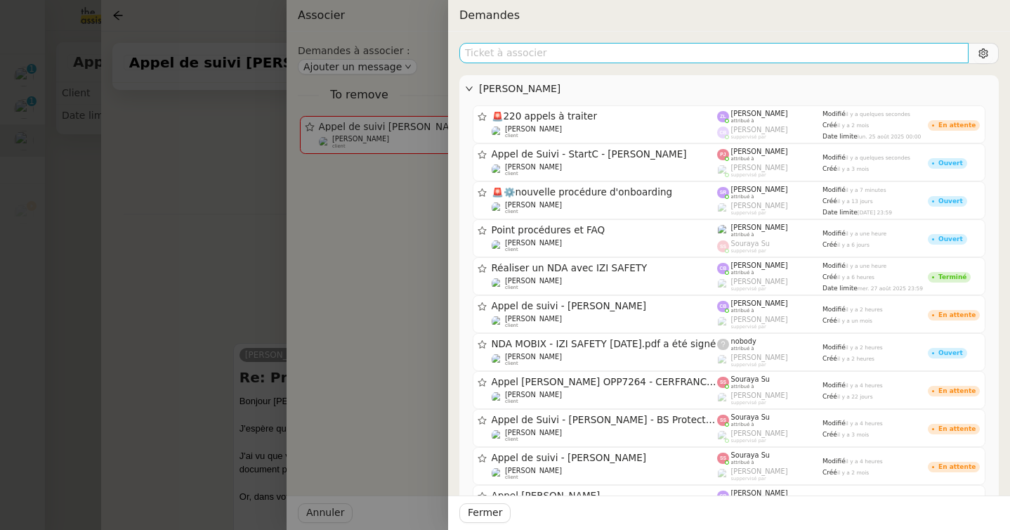
click at [578, 55] on input "text" at bounding box center [713, 53] width 509 height 20
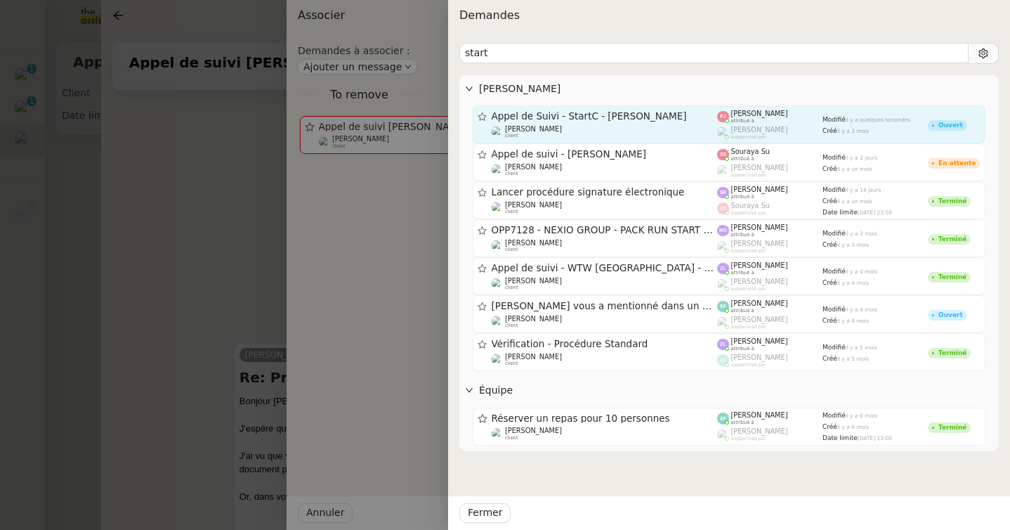
type input "start"
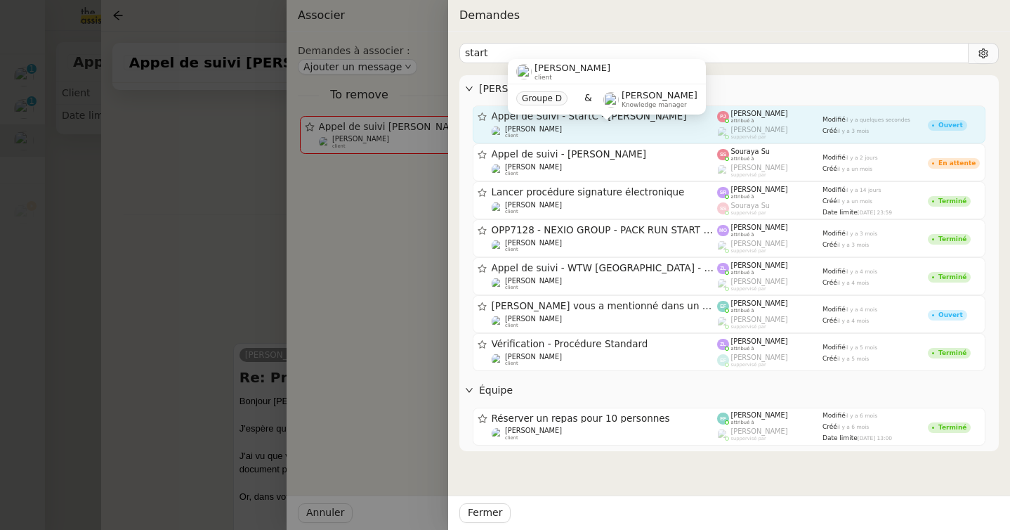
click at [604, 129] on div "[PERSON_NAME] client" at bounding box center [605, 132] width 226 height 14
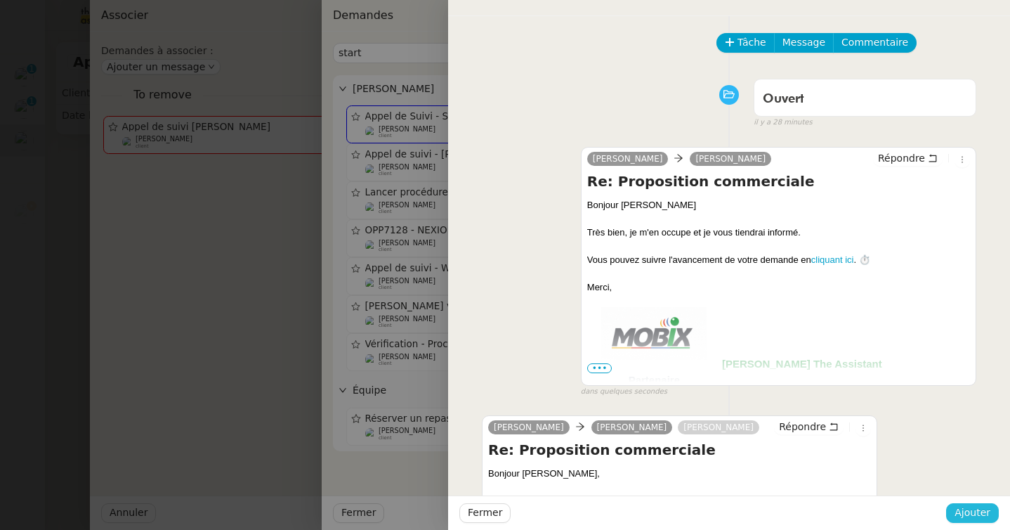
click at [958, 511] on span "Ajouter" at bounding box center [973, 512] width 36 height 16
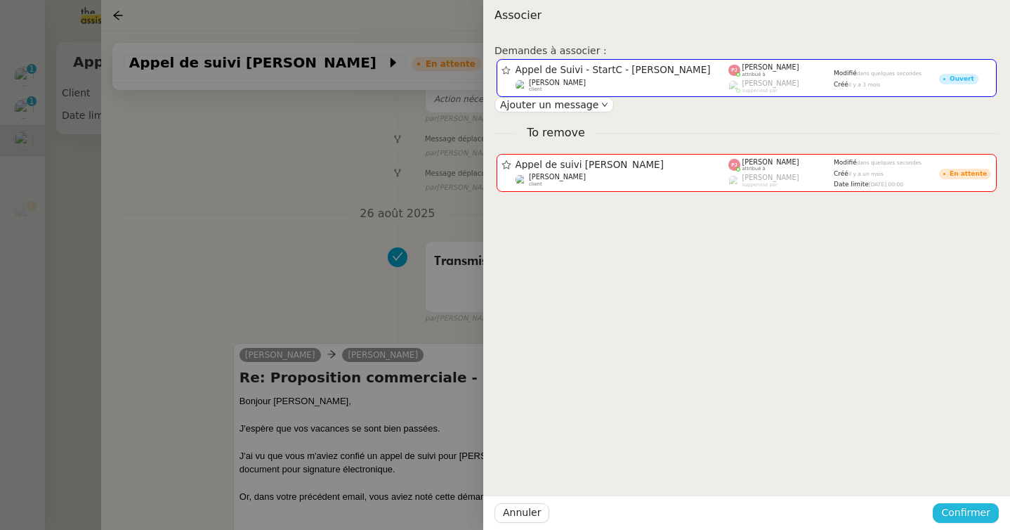
click at [989, 510] on span "Confirmer" at bounding box center [965, 512] width 49 height 16
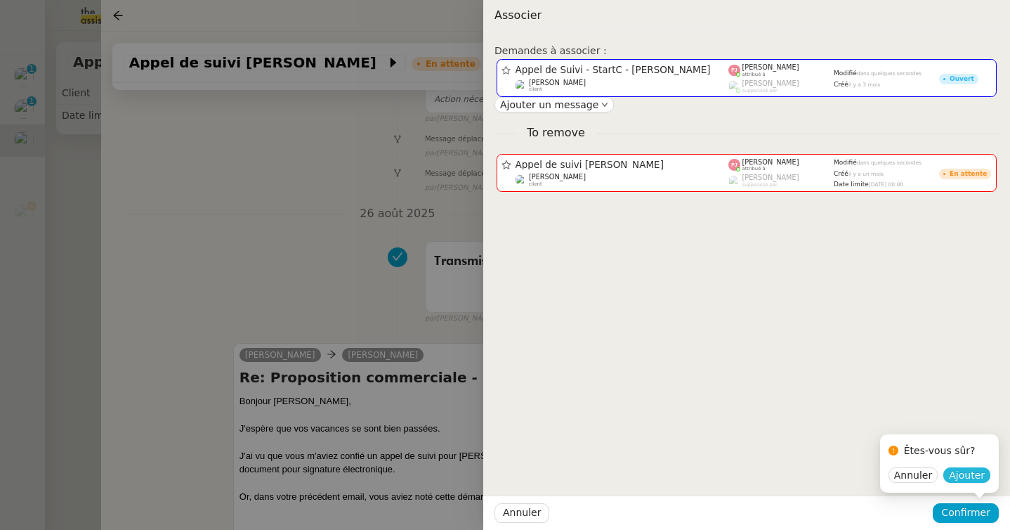
click at [975, 476] on span "Ajouter" at bounding box center [967, 475] width 36 height 14
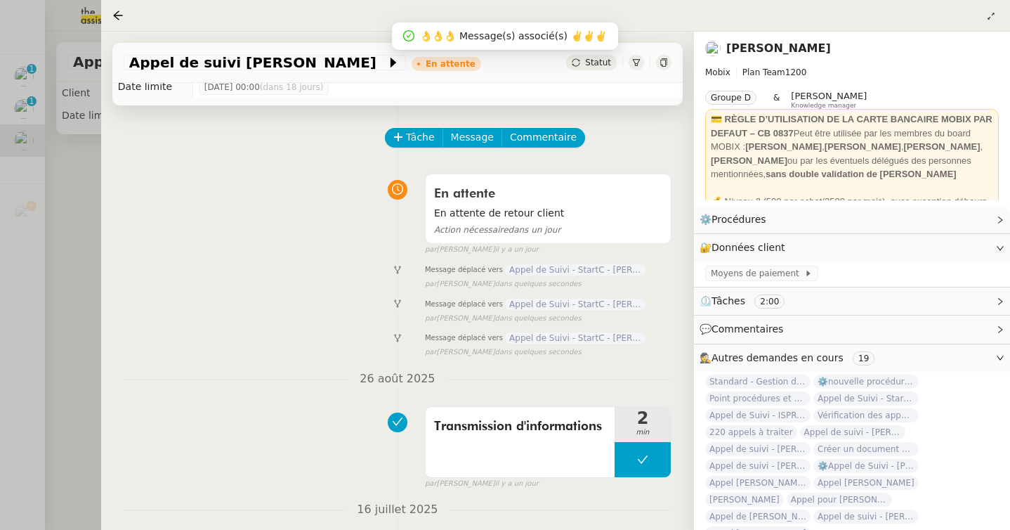
scroll to position [0, 0]
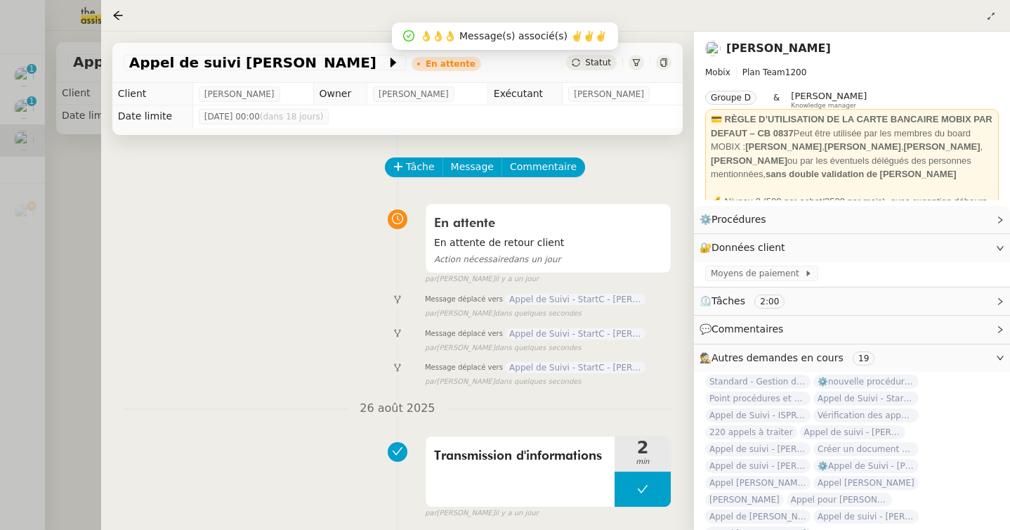
click at [608, 65] on span "Statut" at bounding box center [598, 63] width 26 height 10
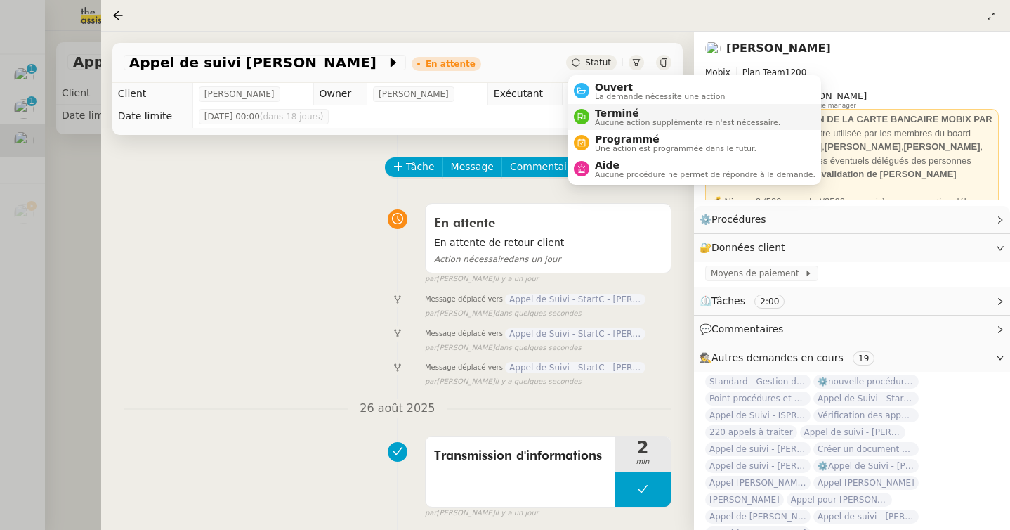
click at [615, 120] on span "Aucune action supplémentaire n'est nécessaire." at bounding box center [687, 123] width 185 height 8
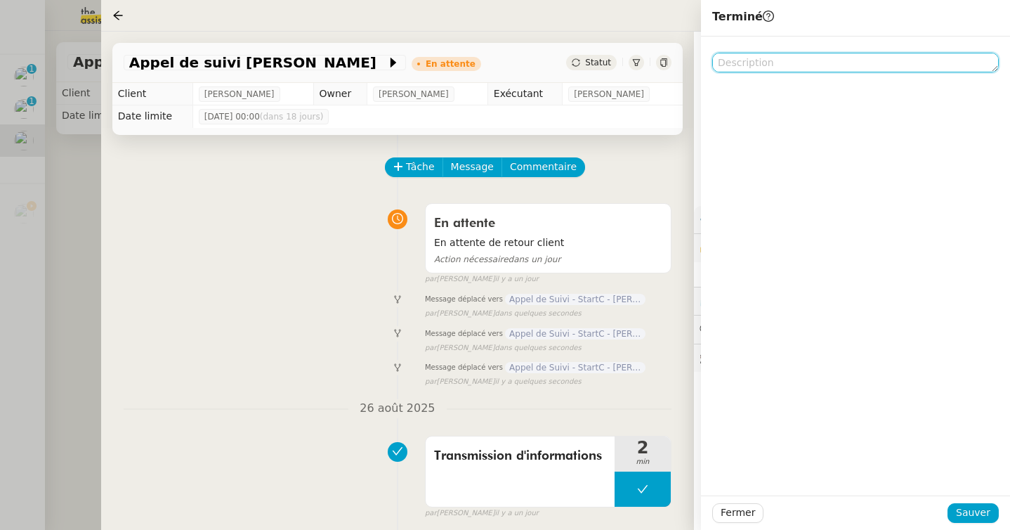
click at [751, 65] on textarea at bounding box center [855, 63] width 287 height 20
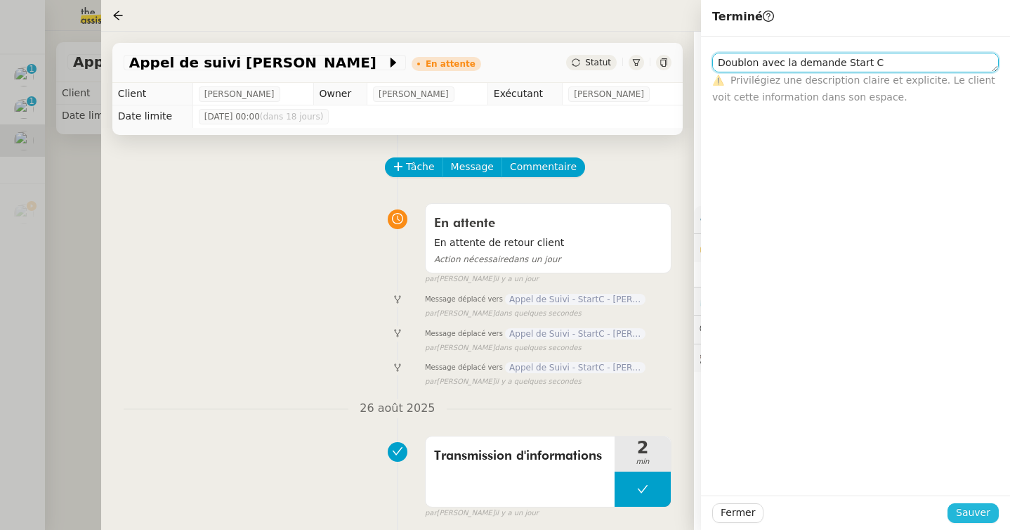
type textarea "Doublon avec la demande Start C"
click at [979, 515] on span "Sauver" at bounding box center [973, 512] width 34 height 16
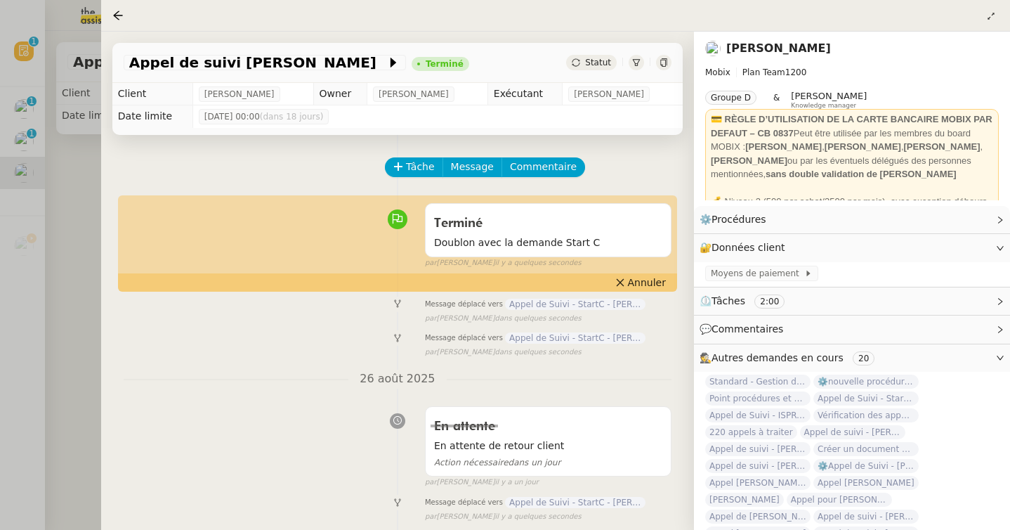
click at [57, 226] on div at bounding box center [505, 265] width 1010 height 530
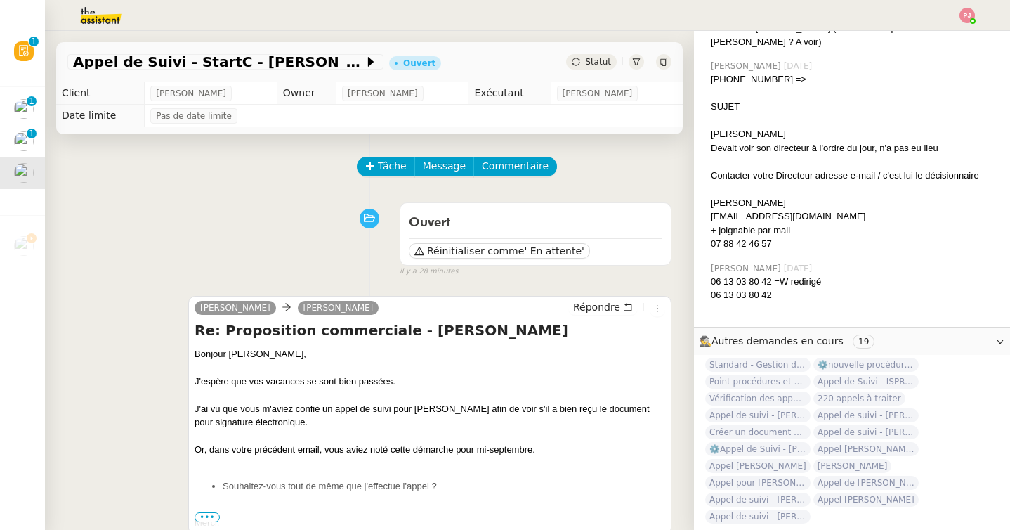
click at [599, 63] on span "Statut" at bounding box center [598, 62] width 26 height 10
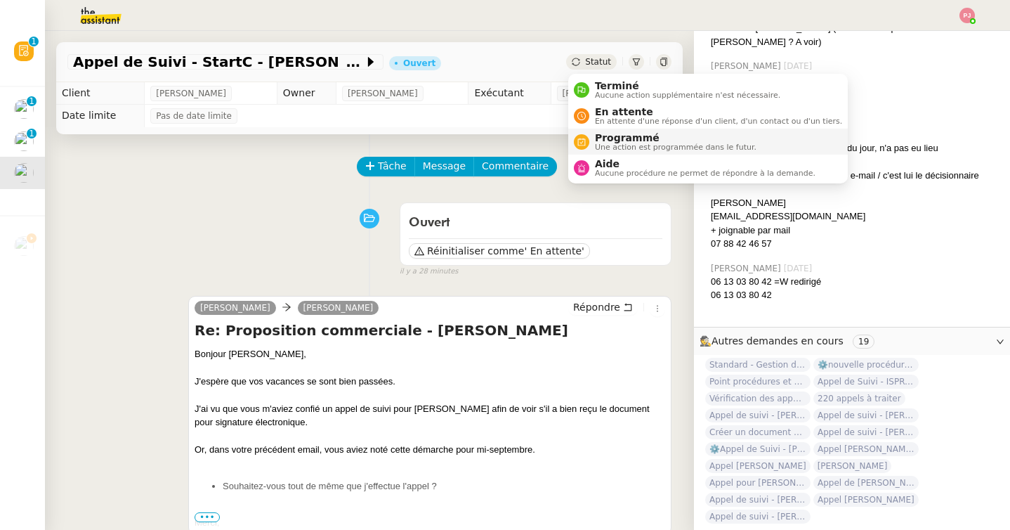
click at [610, 144] on span "Une action est programmée dans le futur." at bounding box center [676, 147] width 162 height 8
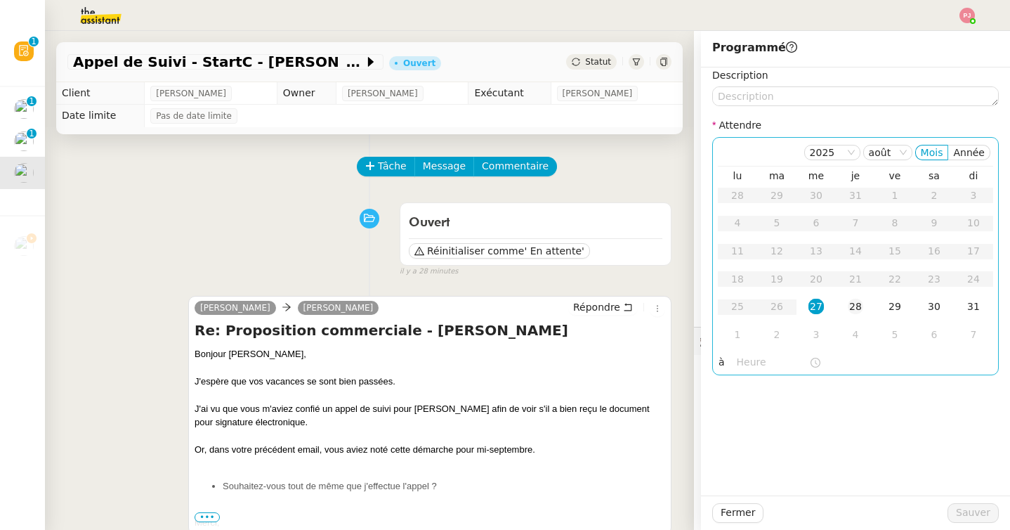
click at [855, 301] on div "28" at bounding box center [855, 306] width 15 height 15
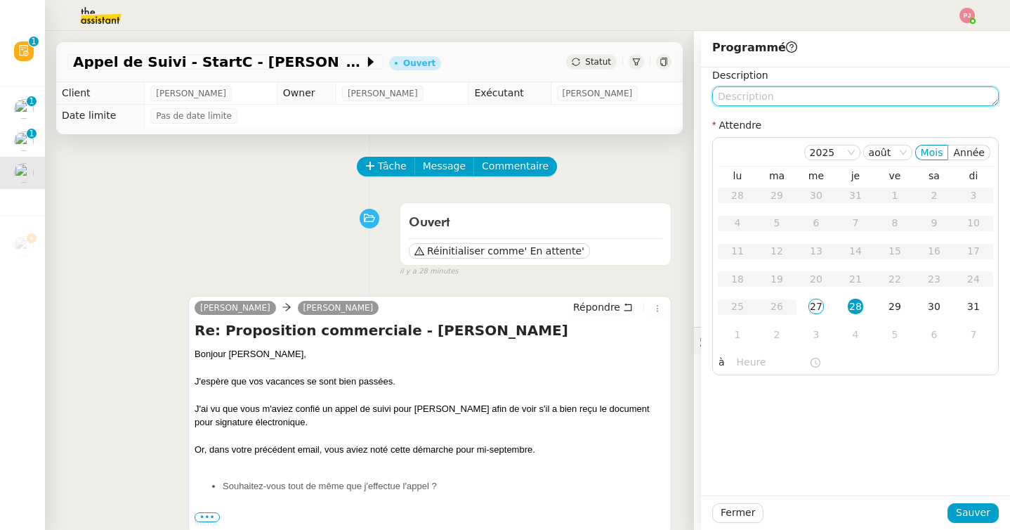
click at [816, 103] on textarea at bounding box center [855, 96] width 287 height 20
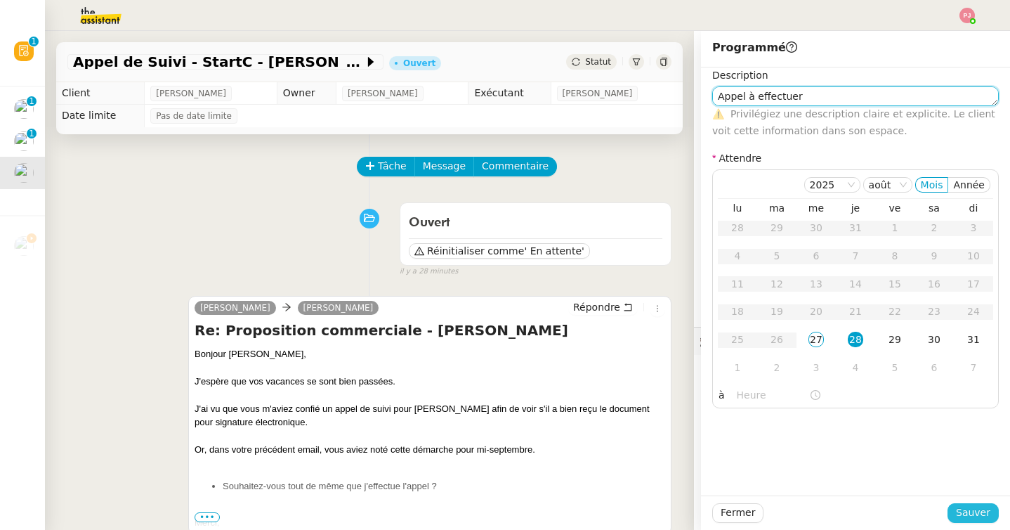
type textarea "Appel à effectuer"
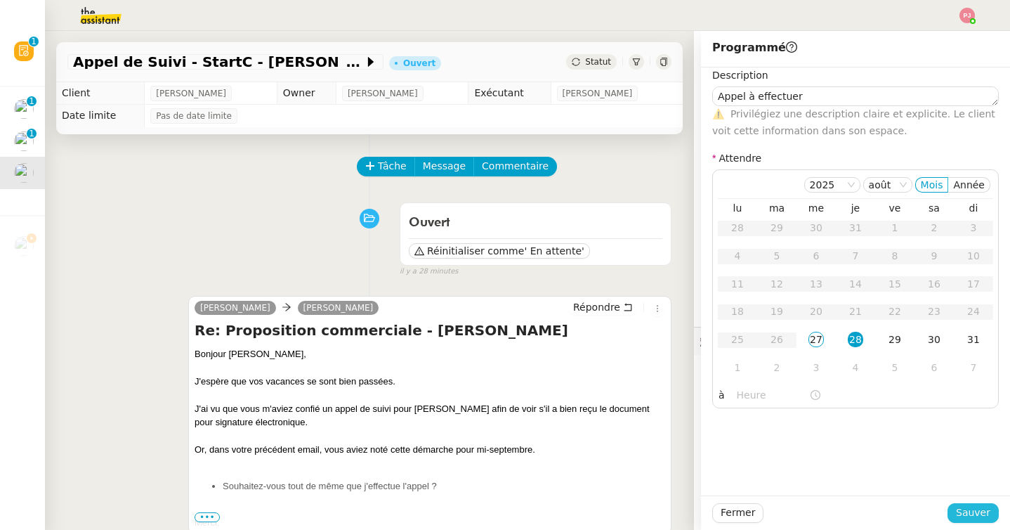
click at [970, 506] on span "Sauver" at bounding box center [973, 512] width 34 height 16
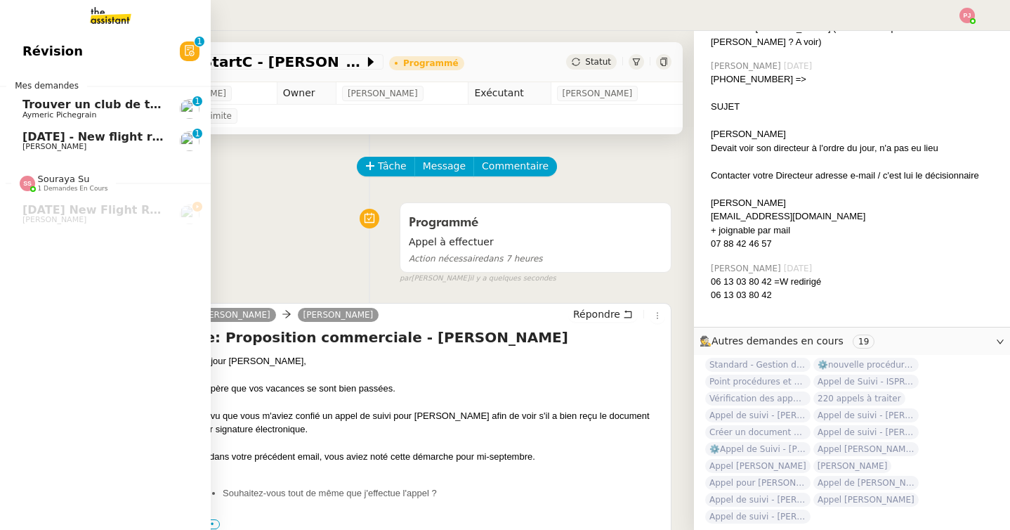
click at [60, 133] on span "[DATE] - New flight request - [PERSON_NAME]" at bounding box center [167, 136] width 290 height 13
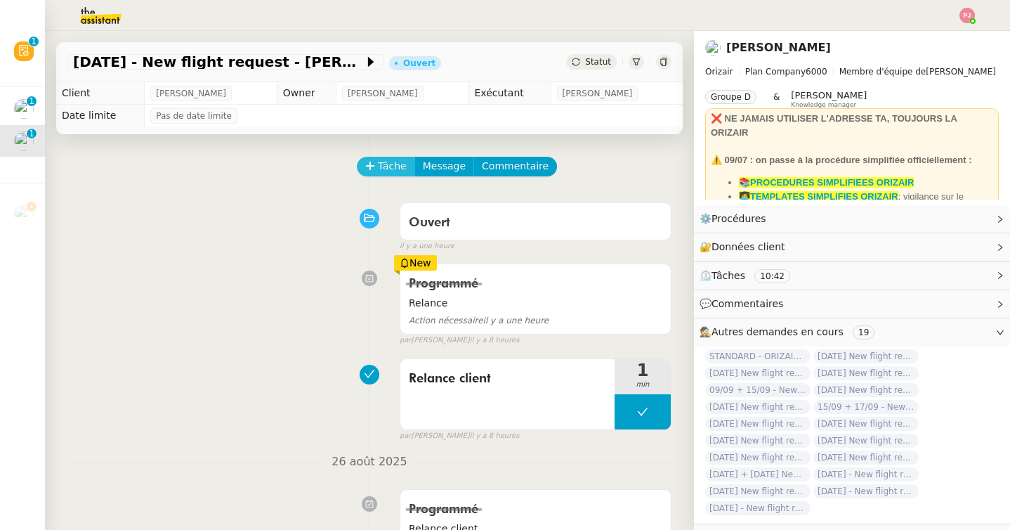
click at [385, 171] on span "Tâche" at bounding box center [392, 166] width 29 height 16
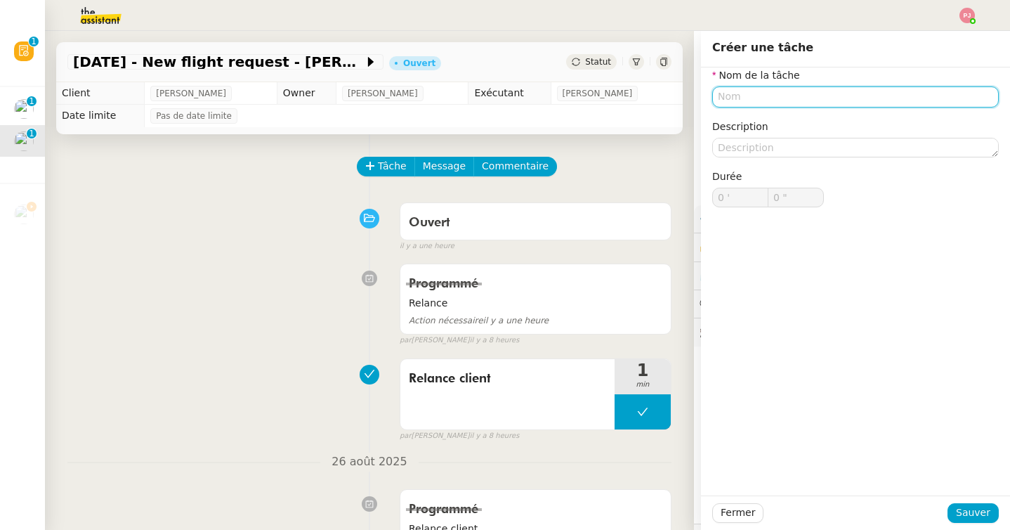
click at [740, 96] on input "text" at bounding box center [855, 96] width 287 height 20
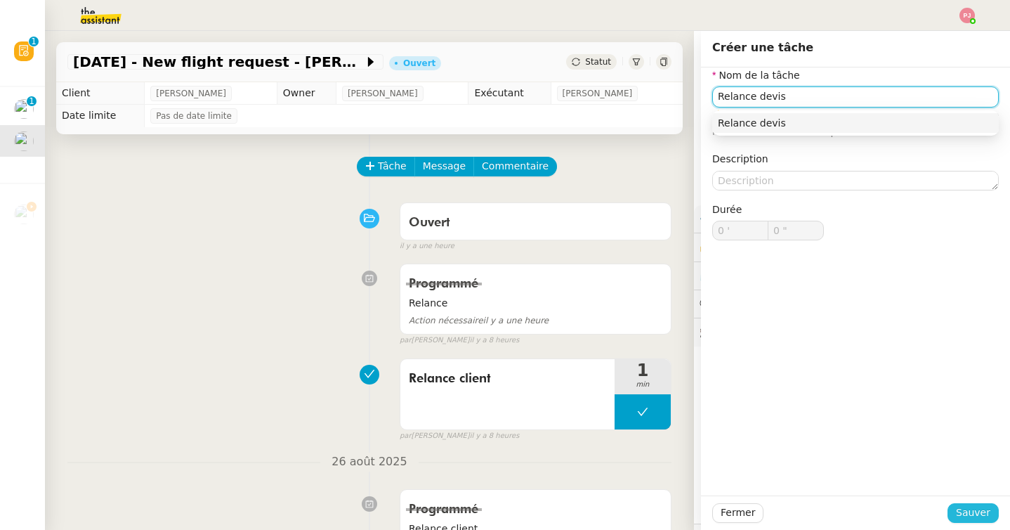
type input "Relance devis"
click at [974, 521] on button "Sauver" at bounding box center [973, 513] width 51 height 20
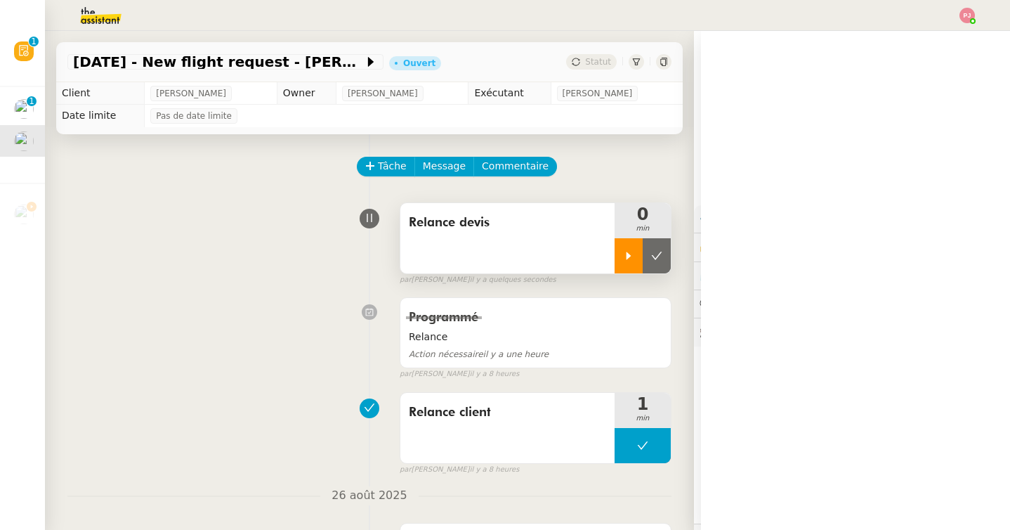
click at [633, 262] on div at bounding box center [629, 255] width 28 height 35
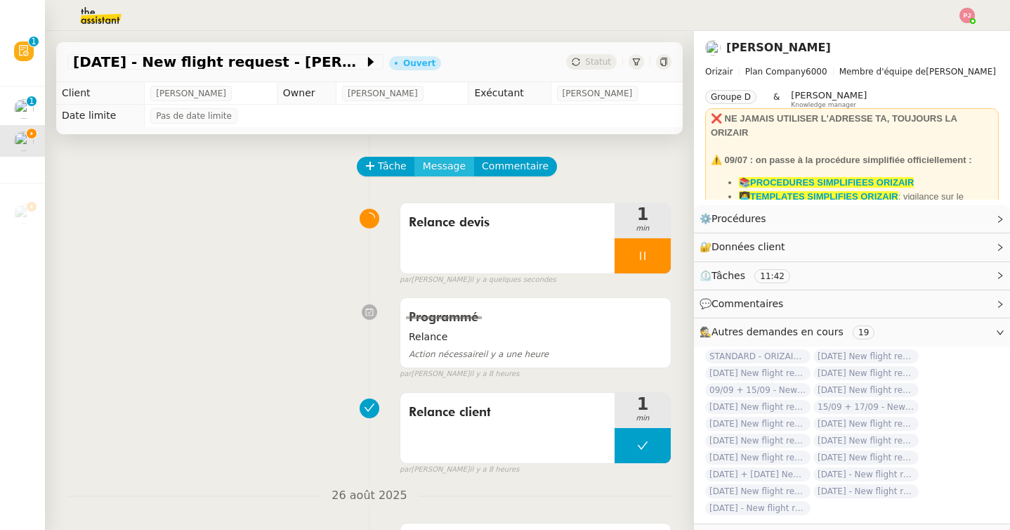
click at [452, 158] on span "Message" at bounding box center [444, 166] width 43 height 16
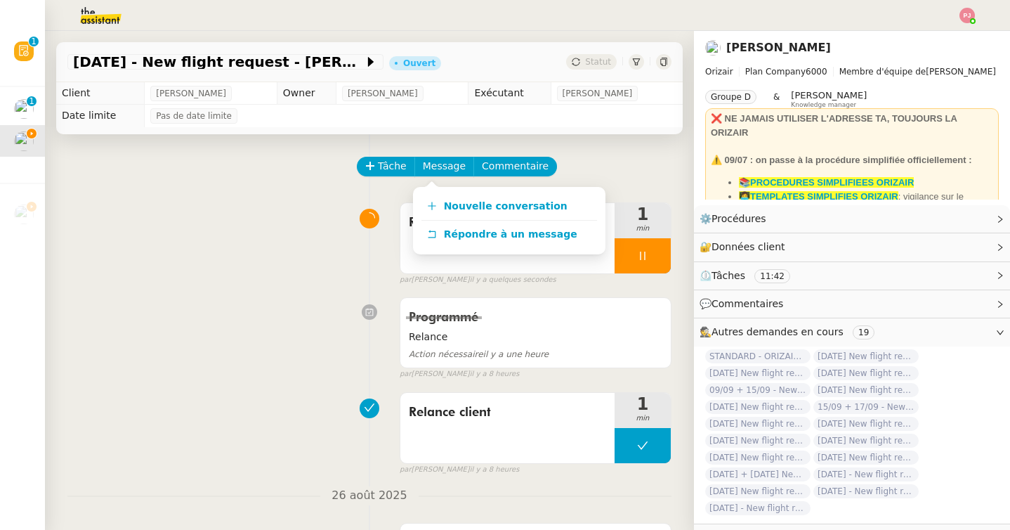
click at [459, 190] on div "Nouvelle conversation Répondre à un message" at bounding box center [509, 220] width 192 height 67
click at [459, 210] on span "Nouvelle conversation" at bounding box center [506, 205] width 124 height 11
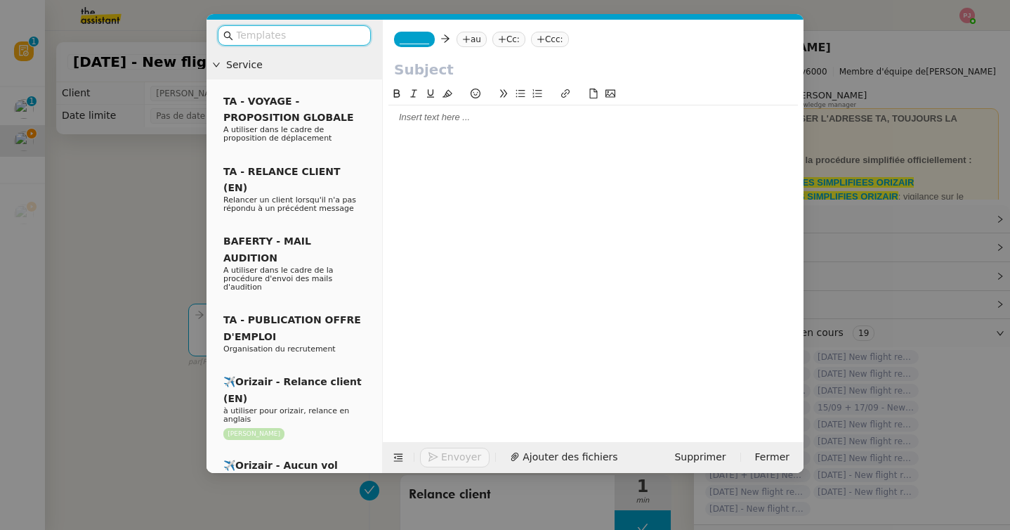
click at [416, 37] on span "_______" at bounding box center [415, 39] width 30 height 10
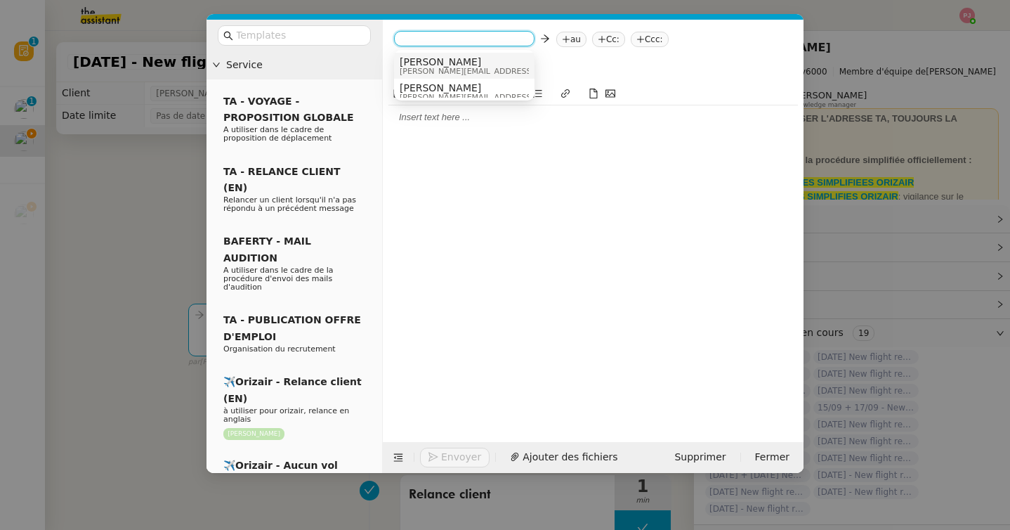
click at [431, 64] on span "[PERSON_NAME]" at bounding box center [500, 61] width 200 height 11
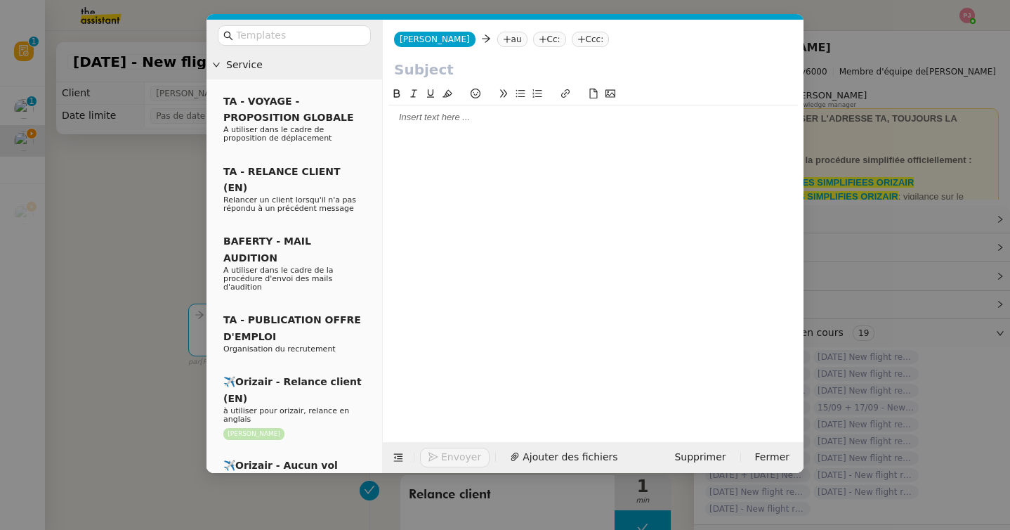
click at [497, 44] on nz-tag "au" at bounding box center [512, 39] width 30 height 15
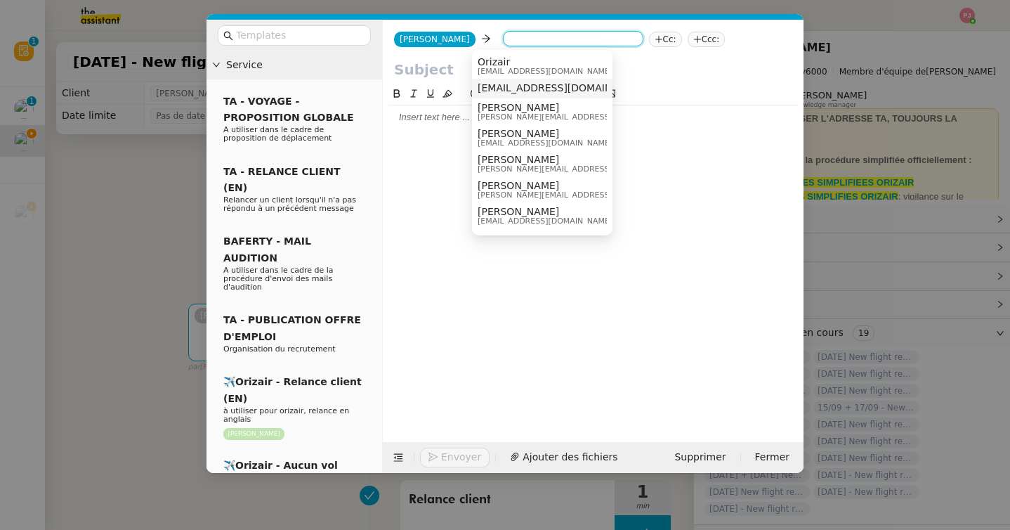
click at [524, 93] on div "[EMAIL_ADDRESS][DOMAIN_NAME]" at bounding box center [542, 88] width 129 height 13
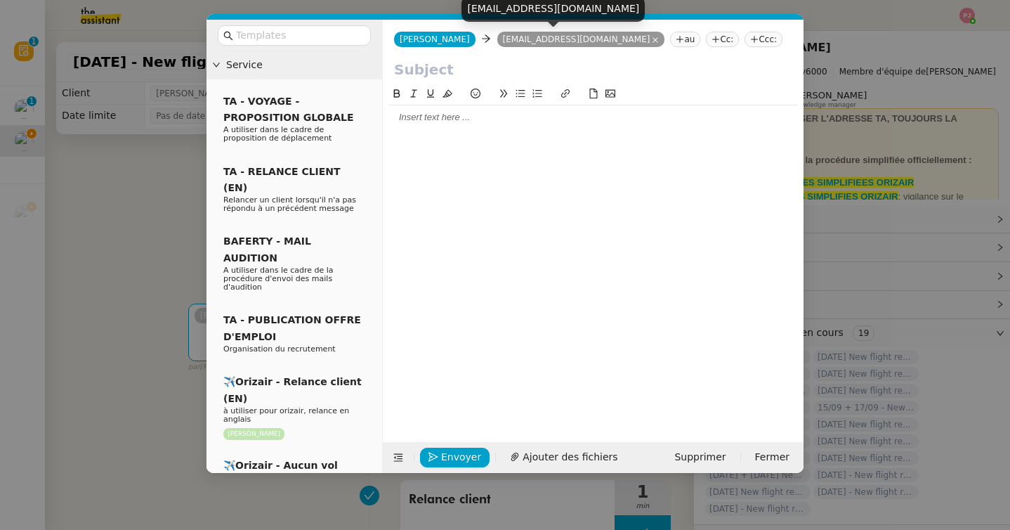
click at [652, 42] on icon at bounding box center [655, 40] width 7 height 7
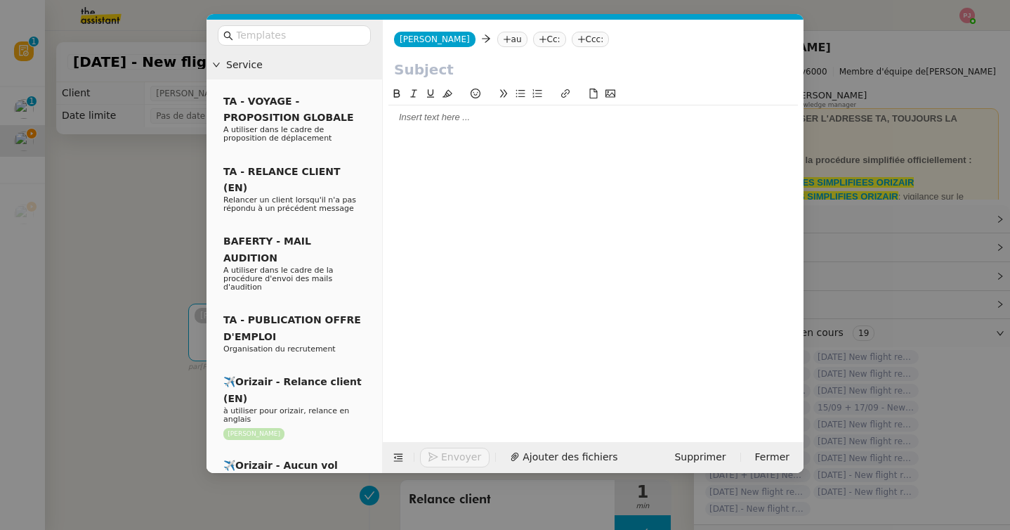
click at [154, 251] on nz-modal-container "Service TA - VOYAGE - PROPOSITION GLOBALE A utiliser dans le cadre de propositi…" at bounding box center [505, 265] width 1010 height 530
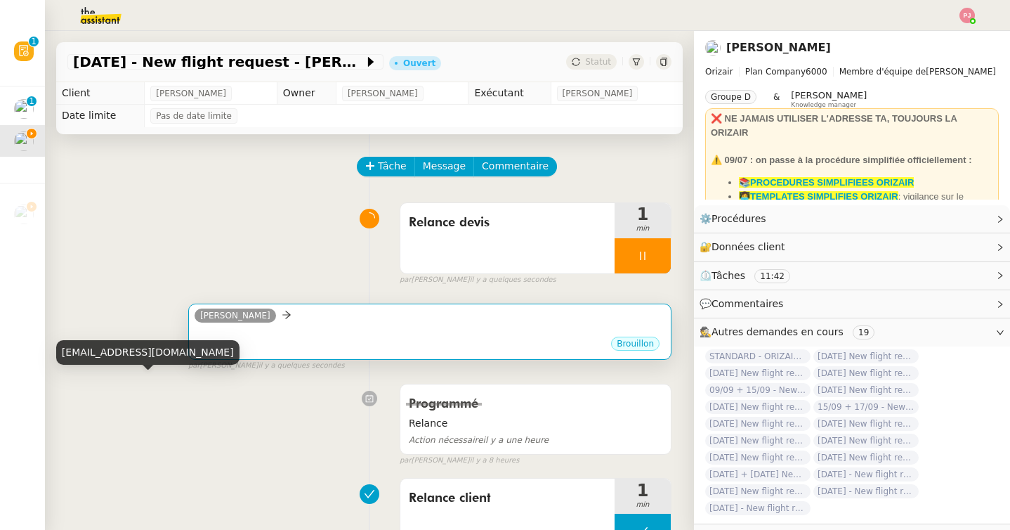
click at [355, 355] on div "Brouillon" at bounding box center [430, 345] width 471 height 21
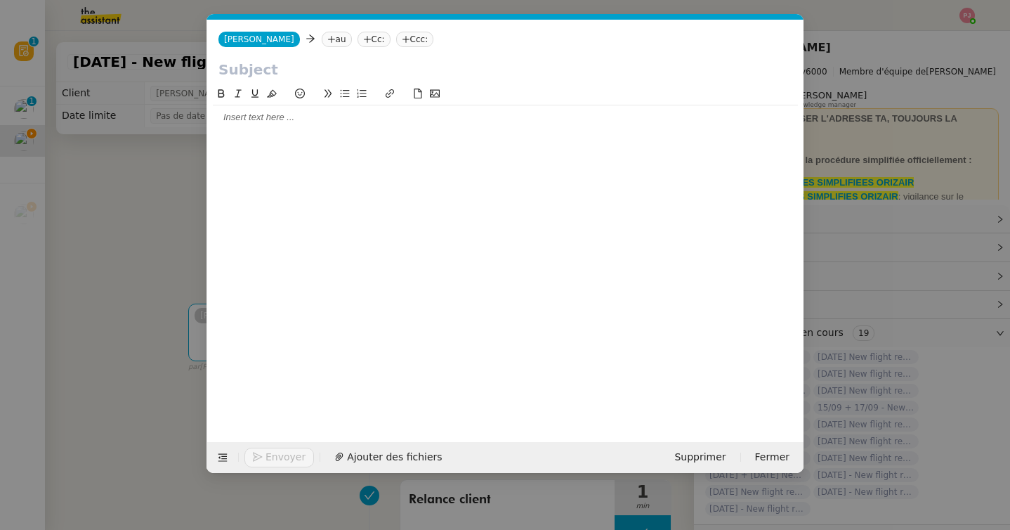
scroll to position [0, 30]
click at [327, 43] on icon at bounding box center [331, 39] width 8 height 8
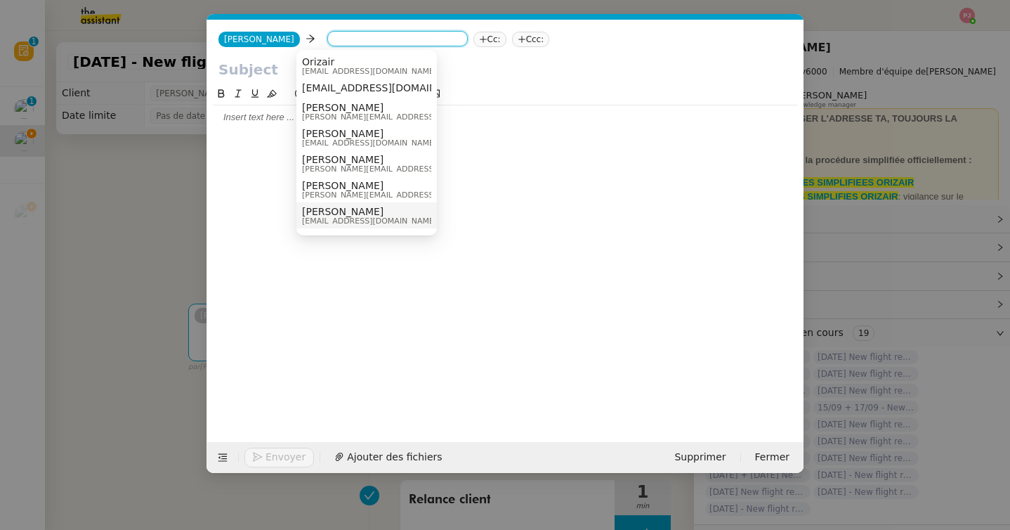
click at [358, 207] on span "[PERSON_NAME]" at bounding box center [369, 211] width 135 height 11
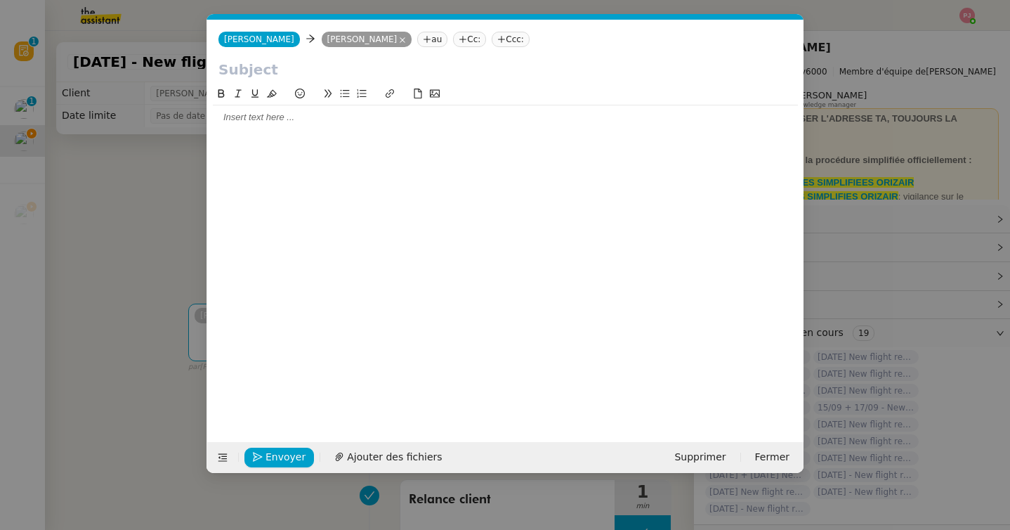
click at [492, 42] on nz-tag "Ccc:" at bounding box center [511, 39] width 38 height 15
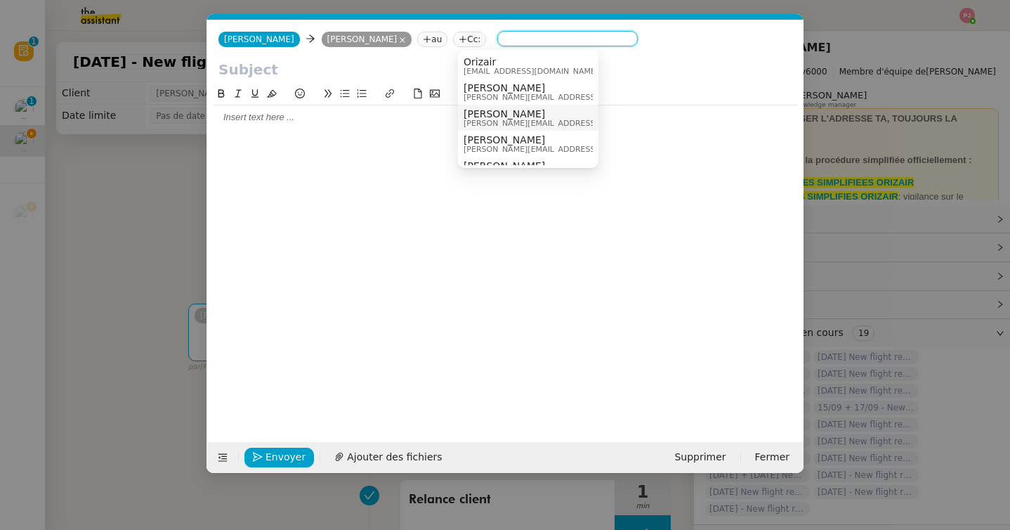
click at [494, 110] on span "[PERSON_NAME]" at bounding box center [564, 113] width 200 height 11
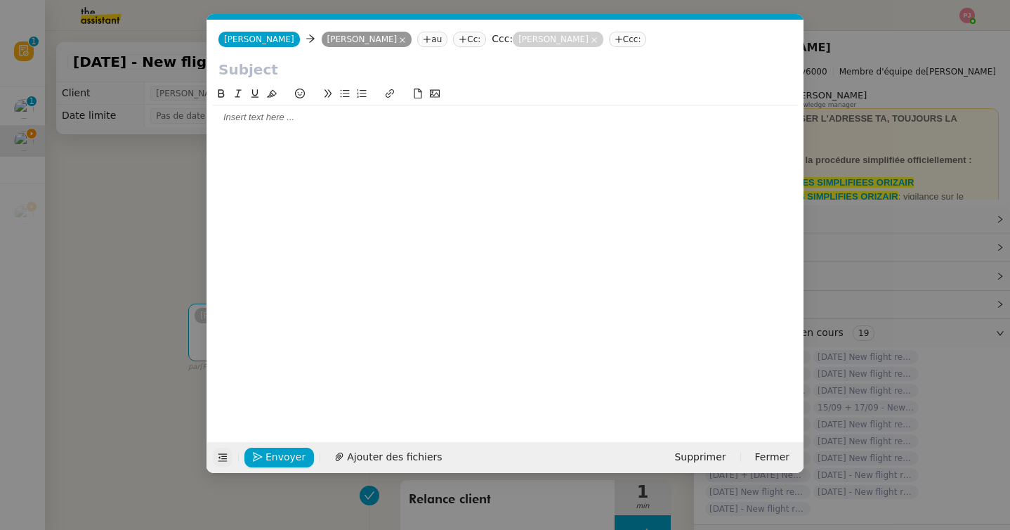
click at [221, 457] on icon at bounding box center [223, 457] width 10 height 10
click at [219, 463] on button at bounding box center [223, 457] width 20 height 20
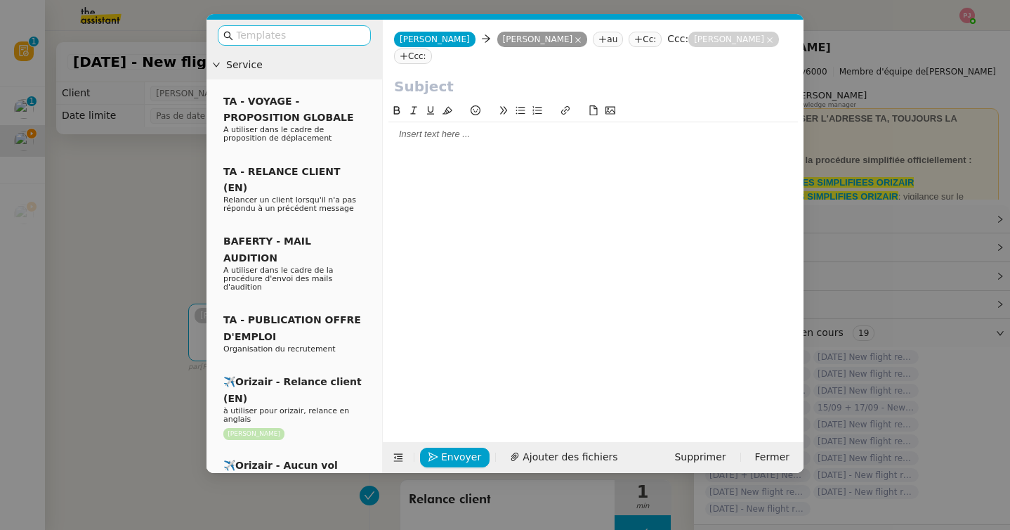
click at [342, 29] on input "text" at bounding box center [299, 35] width 126 height 16
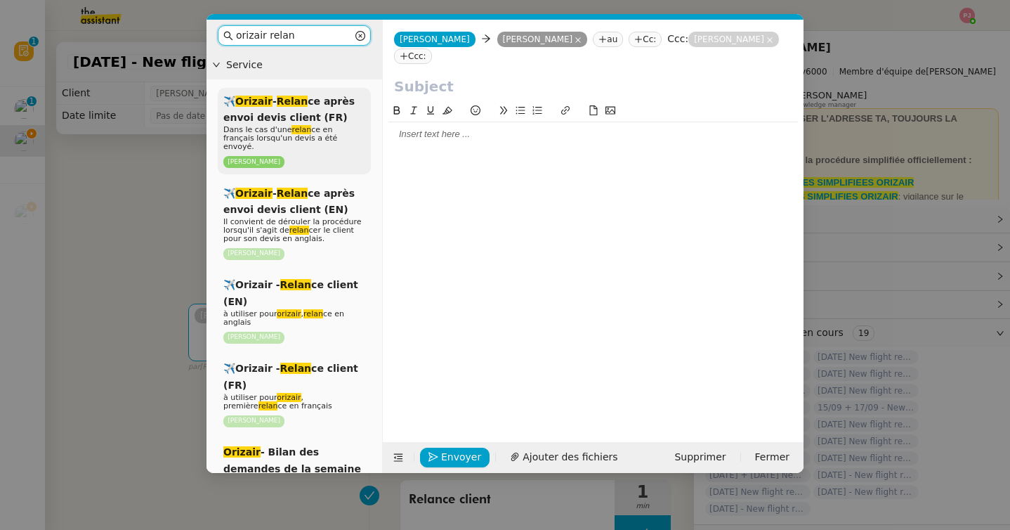
type input "orizair relan"
click at [308, 142] on span "Dans le cas d'une relan ce en français lorsqu'un devis a été envoyé." at bounding box center [280, 138] width 114 height 26
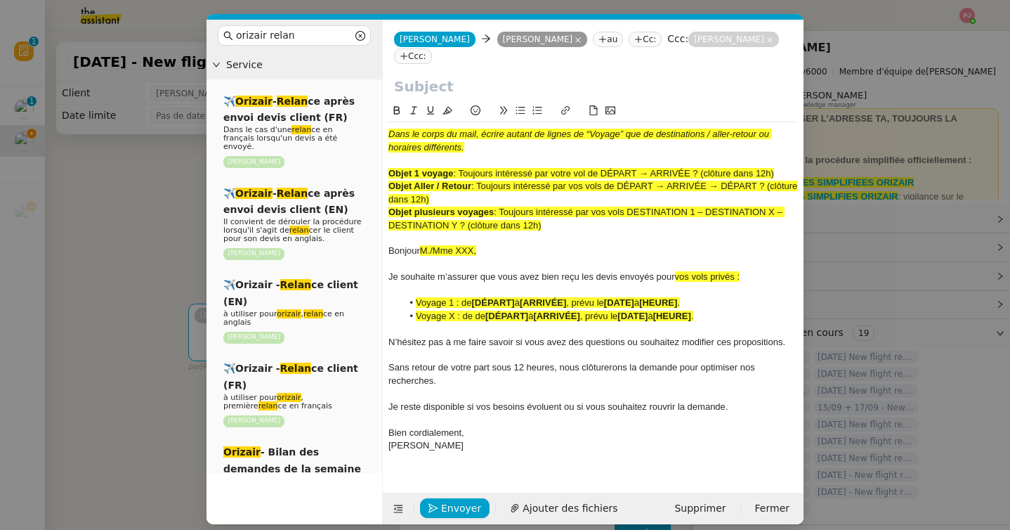
click at [165, 349] on nz-modal-container "orizair relan Service ✈️ Orizair - Relan ce après envoi devis client (FR) Dans …" at bounding box center [505, 265] width 1010 height 530
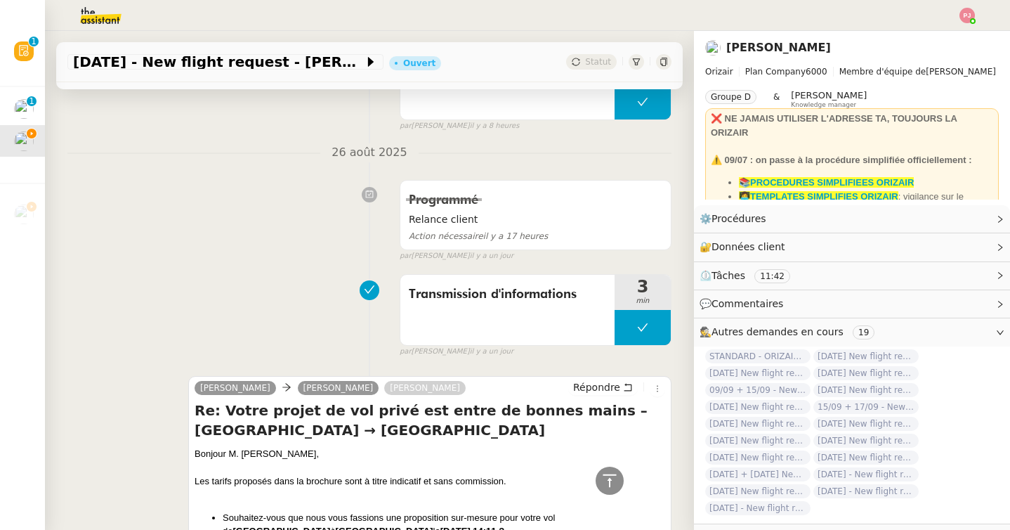
scroll to position [0, 0]
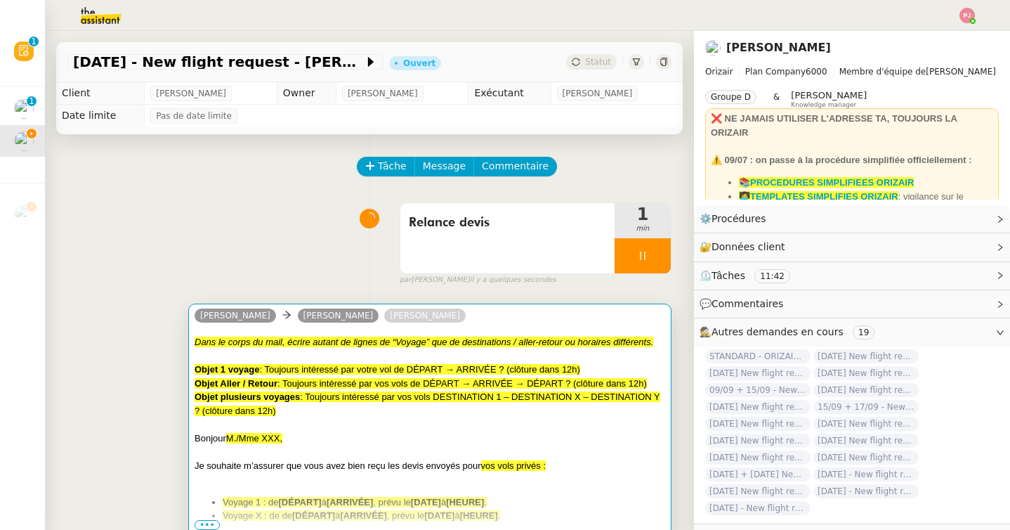
click at [315, 403] on div "Objet plusieurs voyages : Toujours intéressé par vos vols DESTINATION 1 – DESTI…" at bounding box center [430, 403] width 471 height 27
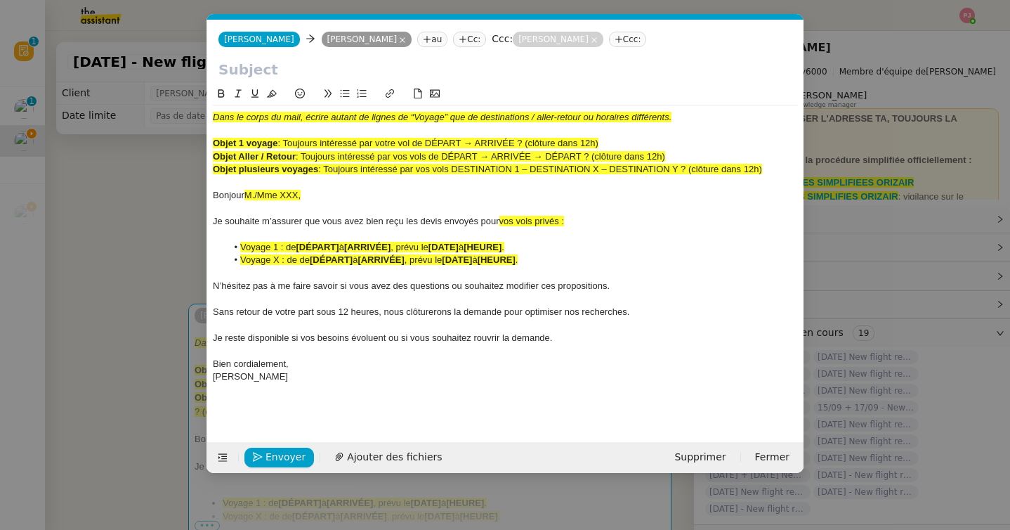
scroll to position [0, 82]
click at [160, 352] on nz-modal-container "orizair relan Service ✈️ Orizair - Relan ce après envoi devis client (FR) Dans …" at bounding box center [505, 265] width 1010 height 530
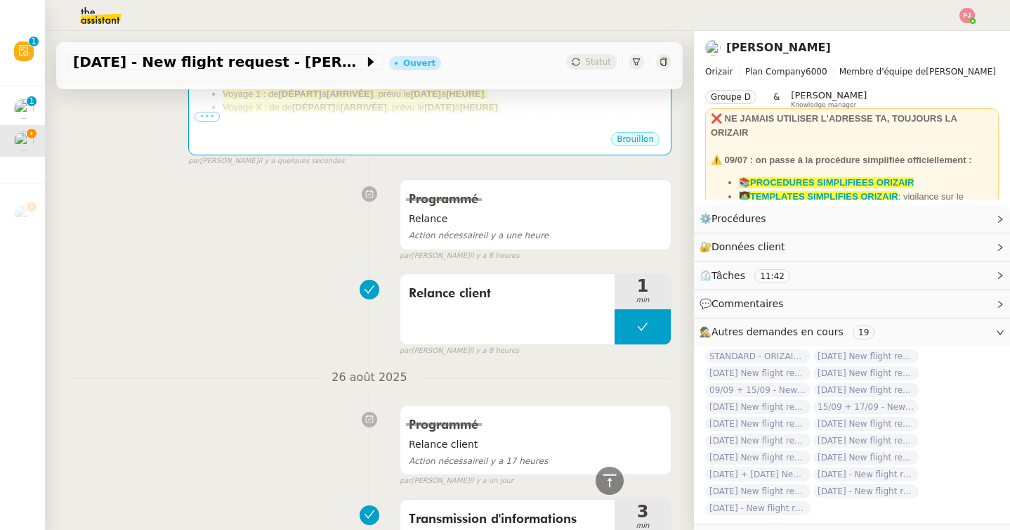
scroll to position [0, 0]
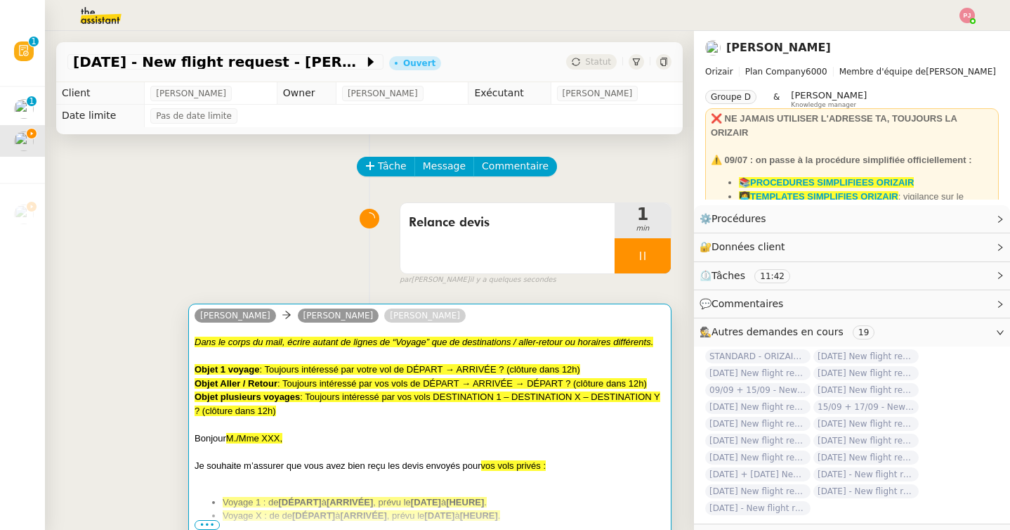
click at [324, 379] on span ": Toujours intéressé par vos vols de DÉPART → ARRIVÉE → DÉPART ? (clôture dans …" at bounding box center [462, 383] width 370 height 11
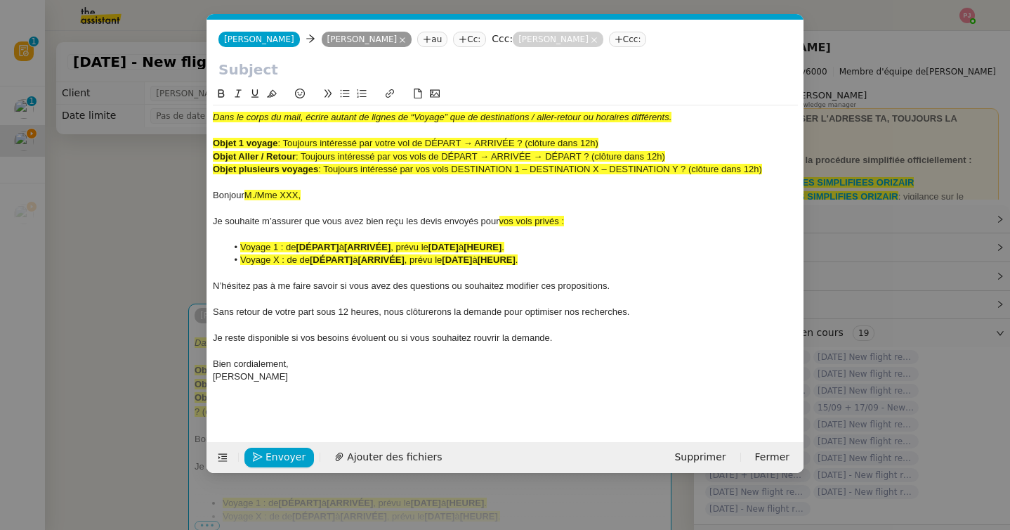
scroll to position [0, 82]
click at [219, 459] on icon at bounding box center [223, 457] width 10 height 10
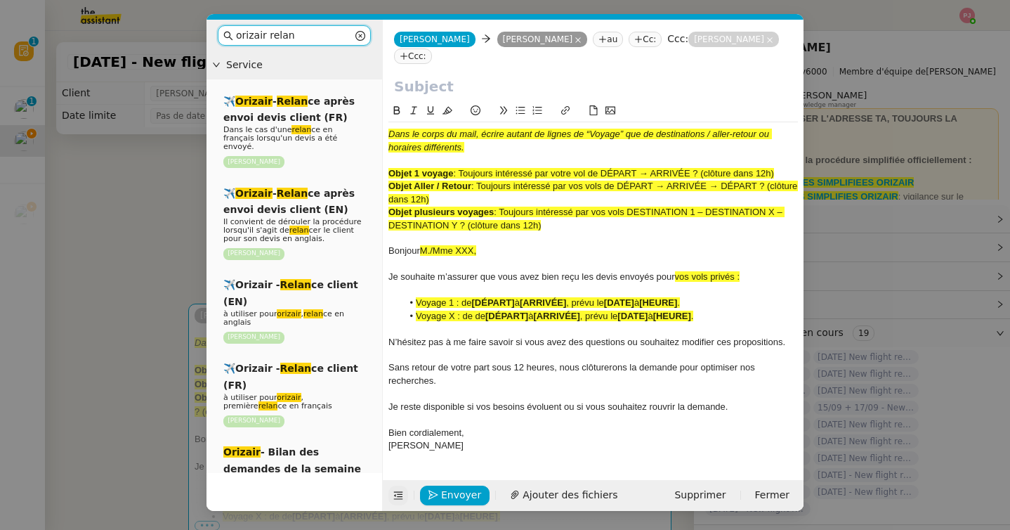
click at [296, 34] on input "orizair relan" at bounding box center [294, 35] width 117 height 16
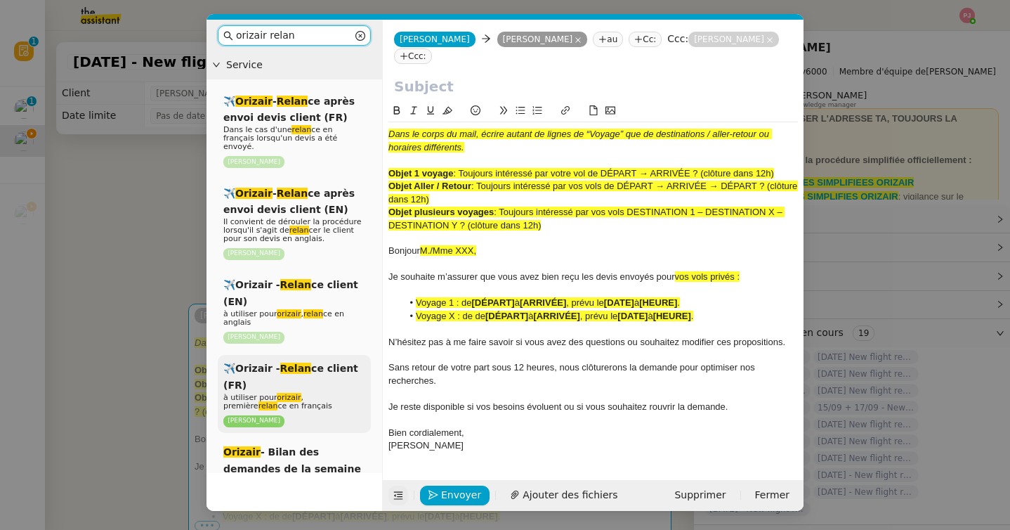
click at [289, 372] on div "✈️Orizair - Relan ce client (FR) à utiliser pour orizair , première relan ce en…" at bounding box center [294, 394] width 153 height 78
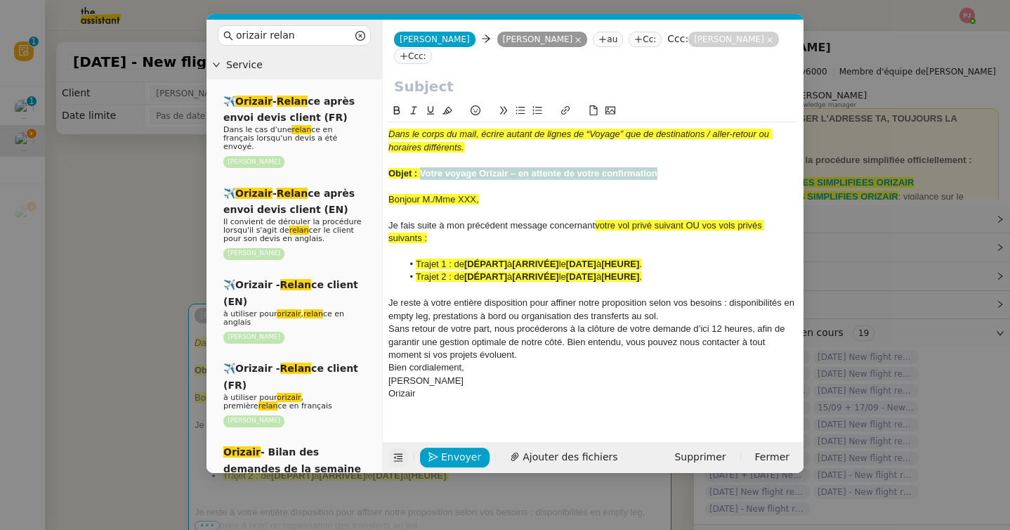
drag, startPoint x: 660, startPoint y: 159, endPoint x: 422, endPoint y: 156, distance: 237.5
click at [422, 167] on div "Objet : Votre voyage Orizair – en attente de votre confirmation" at bounding box center [593, 173] width 410 height 13
copy strong "Votre voyage Orizair – en attente de votre confirmation"
click at [462, 76] on input "text" at bounding box center [593, 86] width 398 height 21
paste input "Votre voyage Orizair – en attente de votre confirmation"
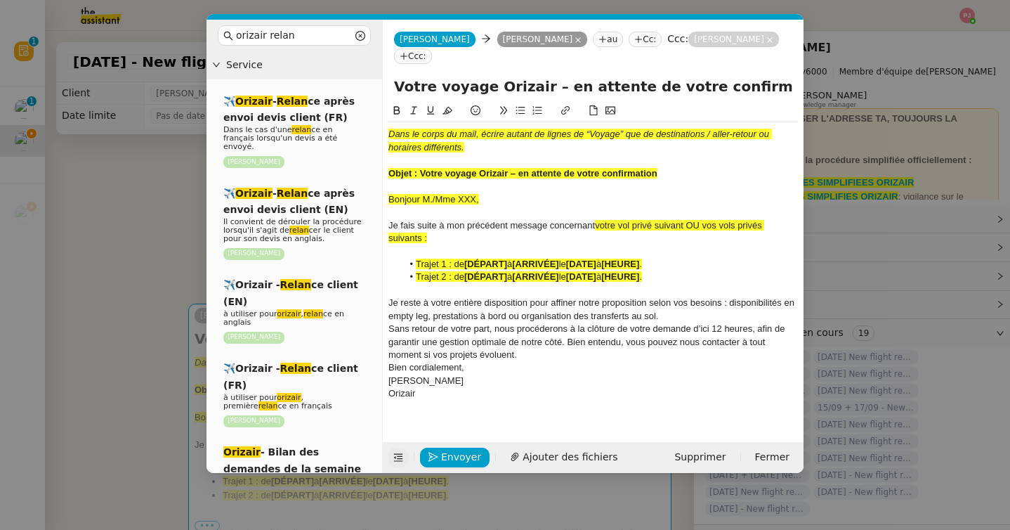
type input "Votre voyage Orizair – en attente de votre confirmation"
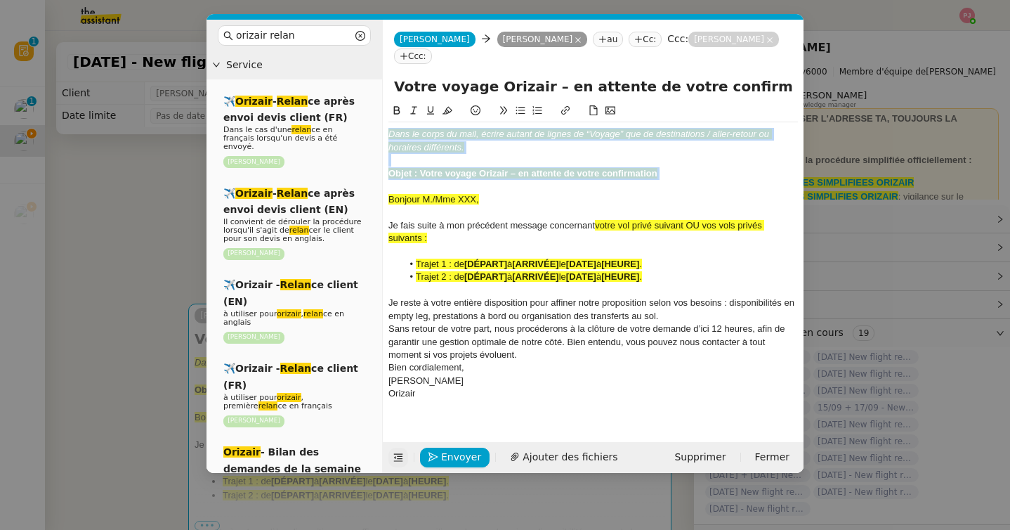
drag, startPoint x: 389, startPoint y: 182, endPoint x: 389, endPoint y: 99, distance: 82.9
click at [389, 103] on div "Dans le corps du mail, écrire autant de lignes de “Voyage” que de destinations …" at bounding box center [593, 261] width 410 height 316
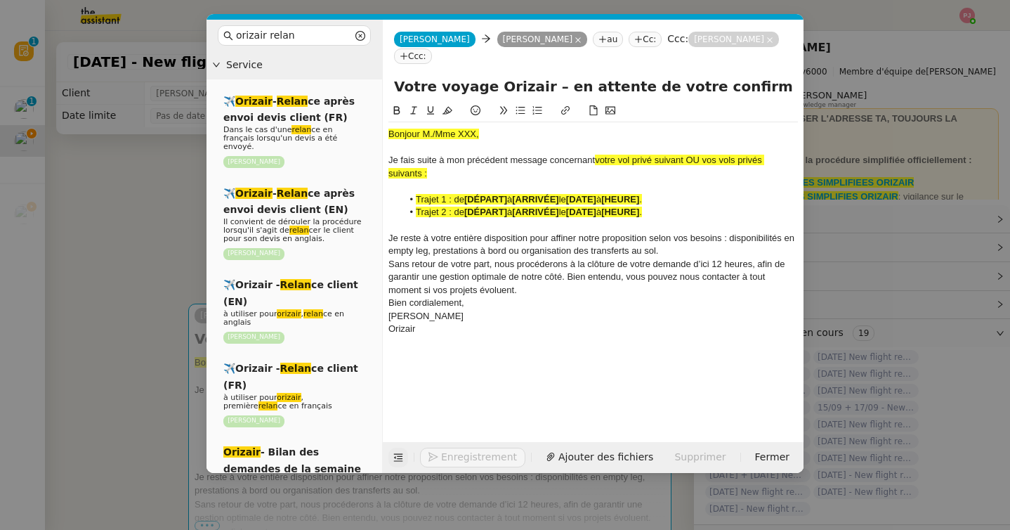
click at [142, 229] on nz-modal-container "orizair relan Service ✈️ Orizair - Relan ce après envoi devis client (FR) Dans …" at bounding box center [505, 265] width 1010 height 530
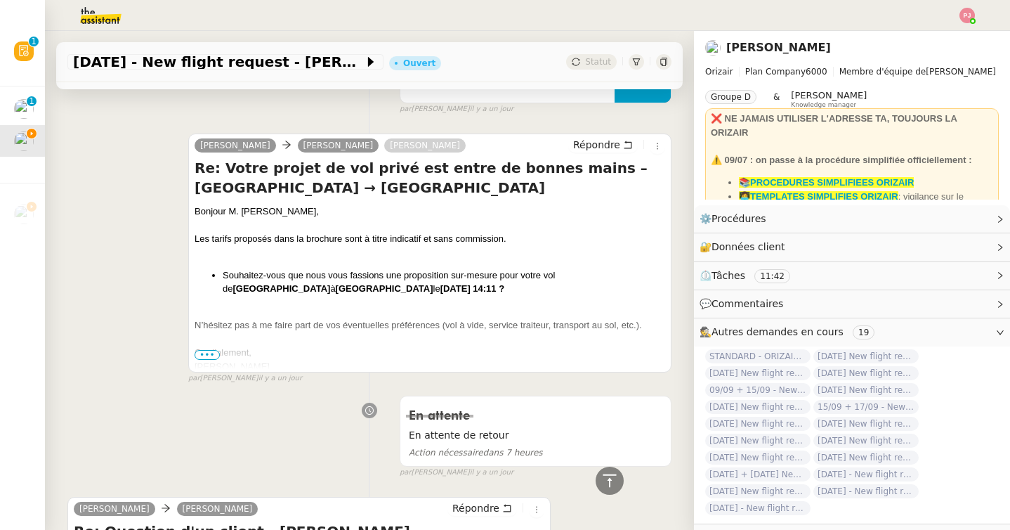
scroll to position [881, 0]
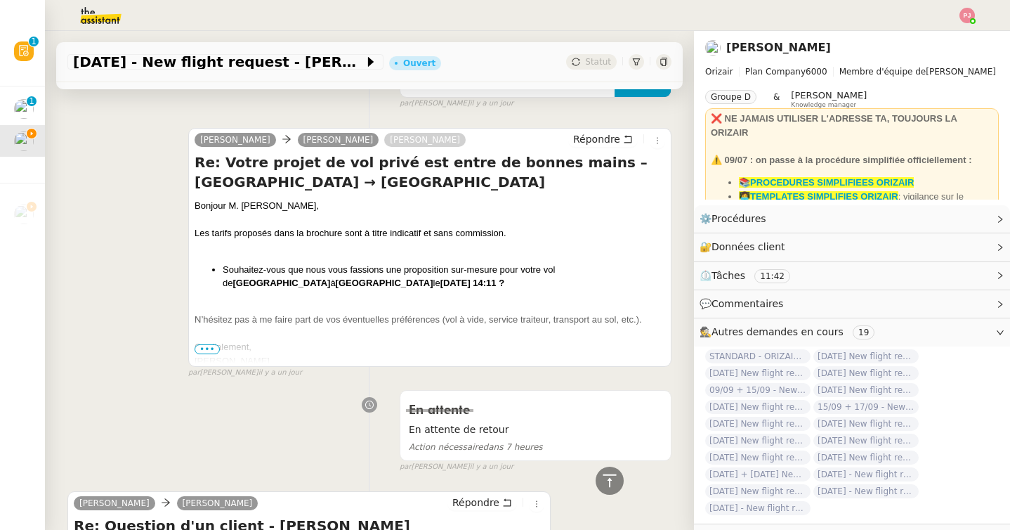
drag, startPoint x: 509, startPoint y: 285, endPoint x: 193, endPoint y: 202, distance: 325.9
click at [193, 202] on div "[PERSON_NAME] [PERSON_NAME] Re: Votre projet de vol privé est entre de bonnes m…" at bounding box center [429, 247] width 483 height 239
copy div "Bonjour M. [PERSON_NAME], Les tarifs proposés dans la brochure sont à titre ind…"
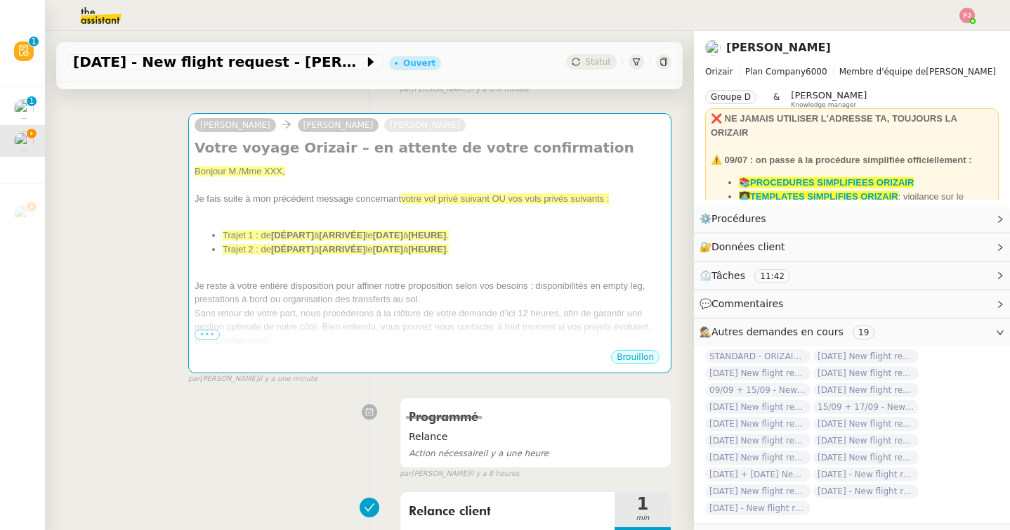
scroll to position [0, 0]
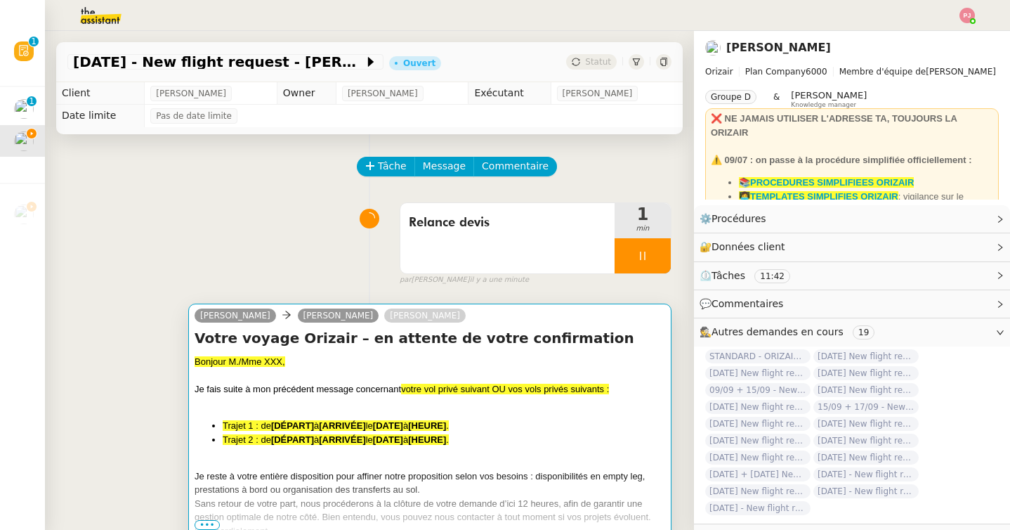
click at [318, 396] on div at bounding box center [430, 403] width 471 height 14
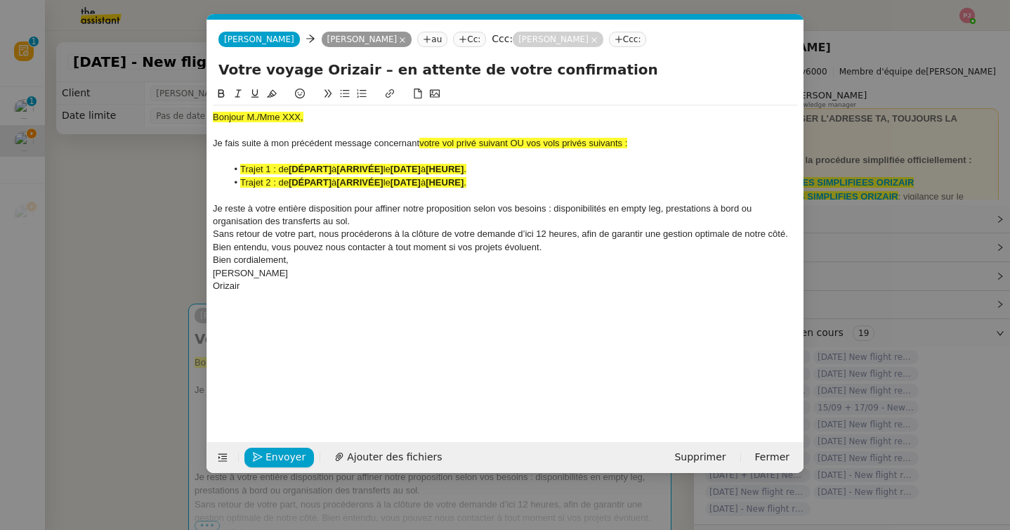
scroll to position [0, 82]
click at [321, 292] on div "Orizair" at bounding box center [505, 286] width 585 height 13
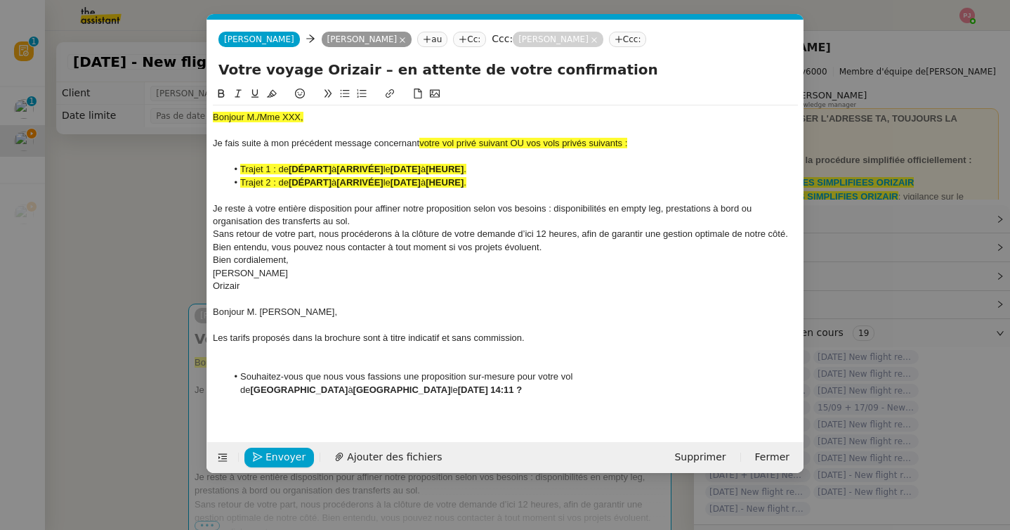
drag, startPoint x: 334, startPoint y: 311, endPoint x: 164, endPoint y: 311, distance: 169.3
click at [164, 311] on nz-modal-container "orizair relan Service ✈️ Orizair - Relan ce après envoi devis client (FR) Dans …" at bounding box center [505, 265] width 1010 height 530
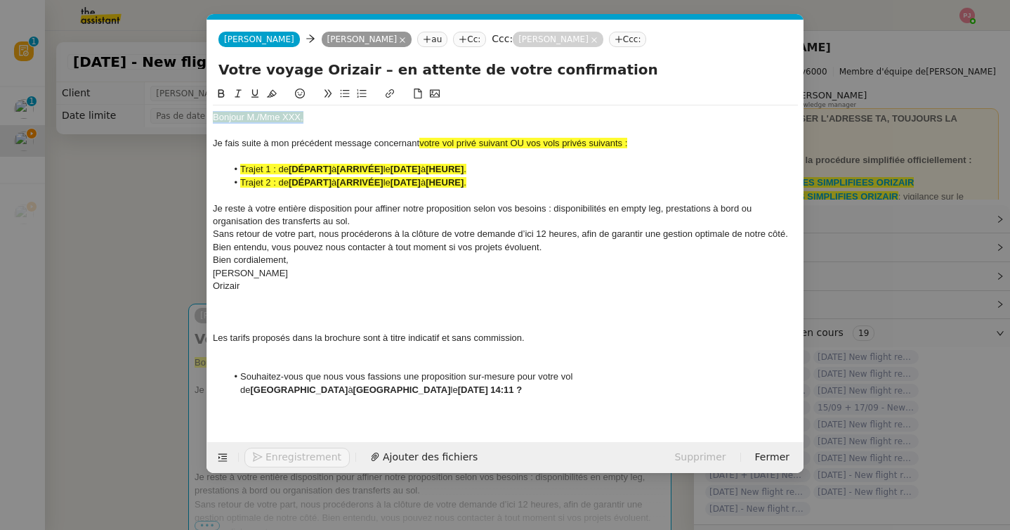
drag, startPoint x: 320, startPoint y: 119, endPoint x: 166, endPoint y: 117, distance: 154.6
click at [166, 117] on nz-modal-container "orizair relan Service ✈️ Orizair - Relan ce après envoi devis client (FR) Dans …" at bounding box center [505, 265] width 1010 height 530
drag, startPoint x: 653, startPoint y: 141, endPoint x: 418, endPoint y: 140, distance: 235.3
click at [418, 140] on div "Je fais suite à mon précédent message concernant votre vol privé suivant OU vos…" at bounding box center [505, 143] width 585 height 13
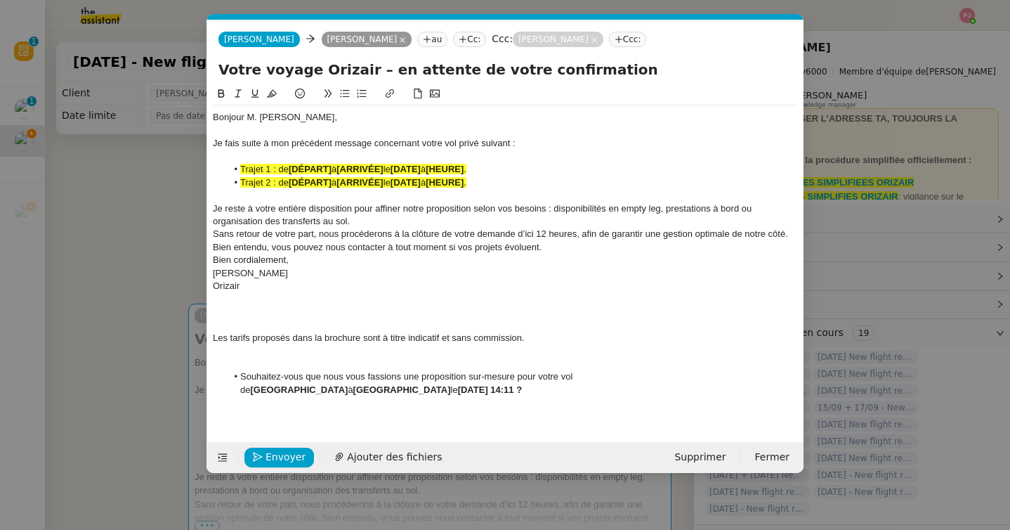
drag, startPoint x: 458, startPoint y: 392, endPoint x: 591, endPoint y: 372, distance: 134.2
click at [591, 372] on li "Souhaitez-vous que nous vous fassions une proposition sur-mesure pour votre vol…" at bounding box center [513, 383] width 572 height 26
copy li "[GEOGRAPHIC_DATA] à [GEOGRAPHIC_DATA] le [DATE] 14:11 ?"
drag, startPoint x: 575, startPoint y: 377, endPoint x: 587, endPoint y: 392, distance: 18.5
click at [587, 392] on li "Souhaitez-vous que nous vous fassions une proposition sur-mesure pour votre vol…" at bounding box center [513, 383] width 572 height 26
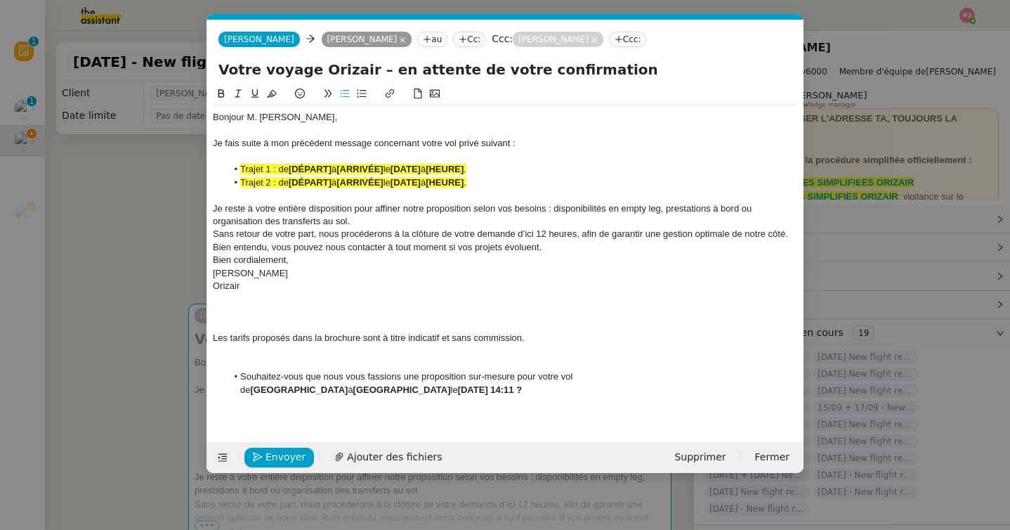
copy li "de [GEOGRAPHIC_DATA] à [GEOGRAPHIC_DATA] le [DATE] 14:11 ?"
drag, startPoint x: 492, startPoint y: 170, endPoint x: 226, endPoint y: 170, distance: 265.5
click at [227, 170] on li "Trajet 1 : de [DÉPART] à [ARRIVÉE] le [DATE] à [HEURE] ." at bounding box center [513, 169] width 572 height 13
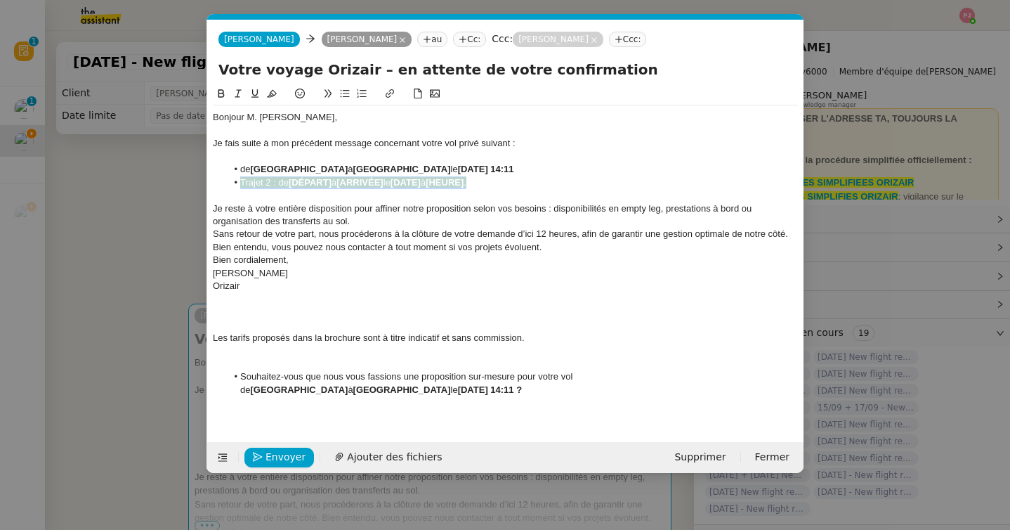
drag, startPoint x: 517, startPoint y: 185, endPoint x: 130, endPoint y: 182, distance: 387.1
click at [130, 182] on nz-modal-container "orizair relan Service ✈️ Orizair - Relan ce après envoi devis client (FR) Dans …" at bounding box center [505, 265] width 1010 height 530
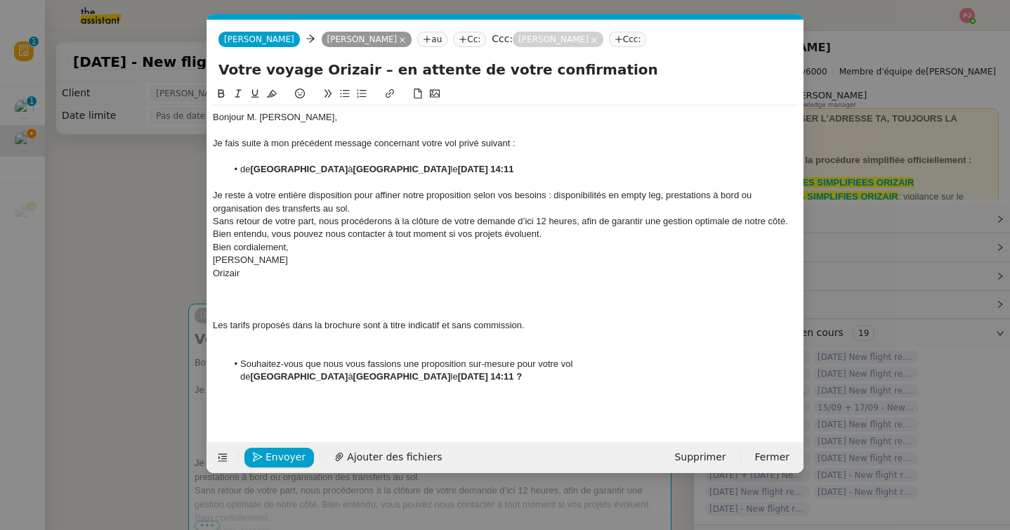
drag, startPoint x: 455, startPoint y: 377, endPoint x: 198, endPoint y: 320, distance: 263.5
click at [198, 320] on nz-modal-container "orizair relan Service ✈️ Orizair - Relan ce après envoi devis client (FR) Dans …" at bounding box center [505, 265] width 1010 height 530
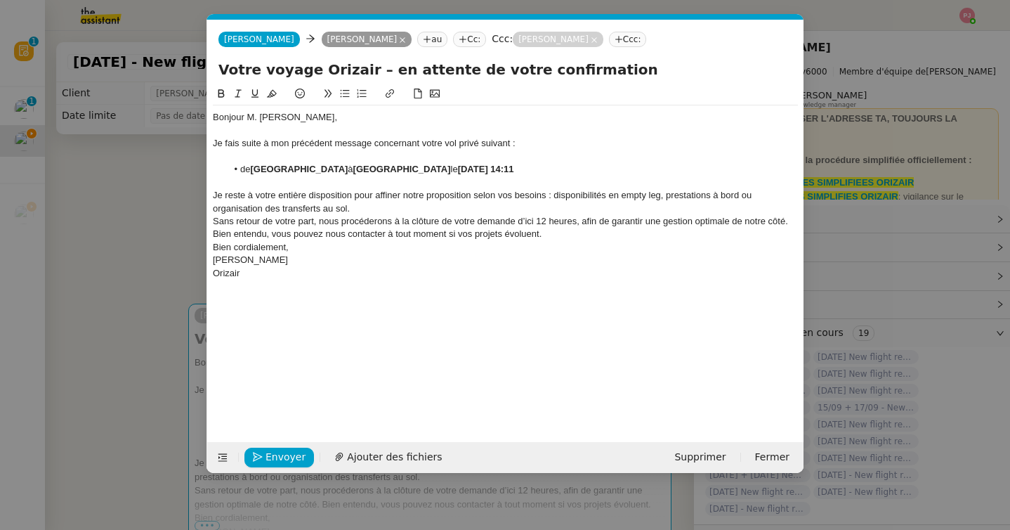
click at [356, 206] on div "Je reste à votre entière disposition pour affiner notre proposition selon vos b…" at bounding box center [505, 202] width 585 height 26
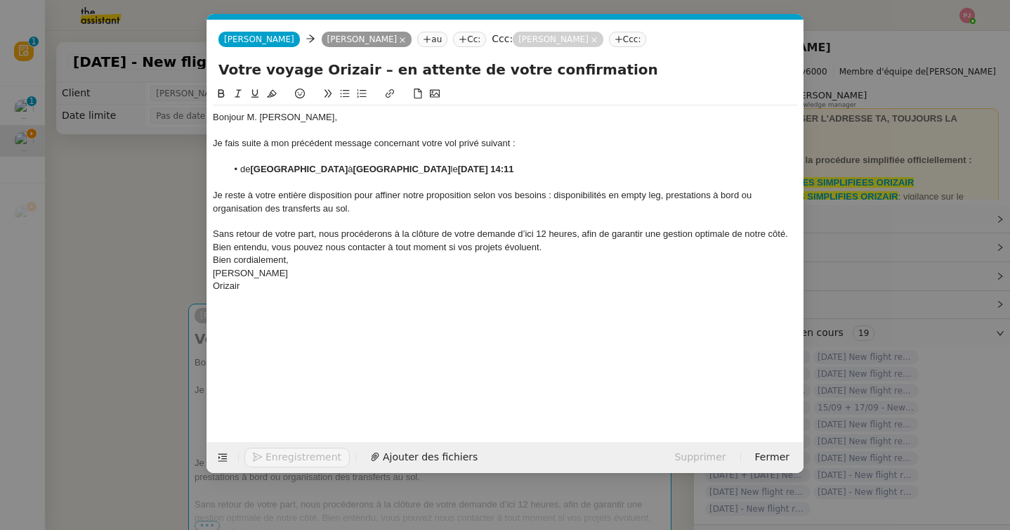
click at [572, 249] on div "Sans retour de votre part, nous procéderons à la clôture de votre demande d’ici…" at bounding box center [505, 241] width 585 height 26
click at [289, 455] on span "Envoyer" at bounding box center [286, 457] width 40 height 16
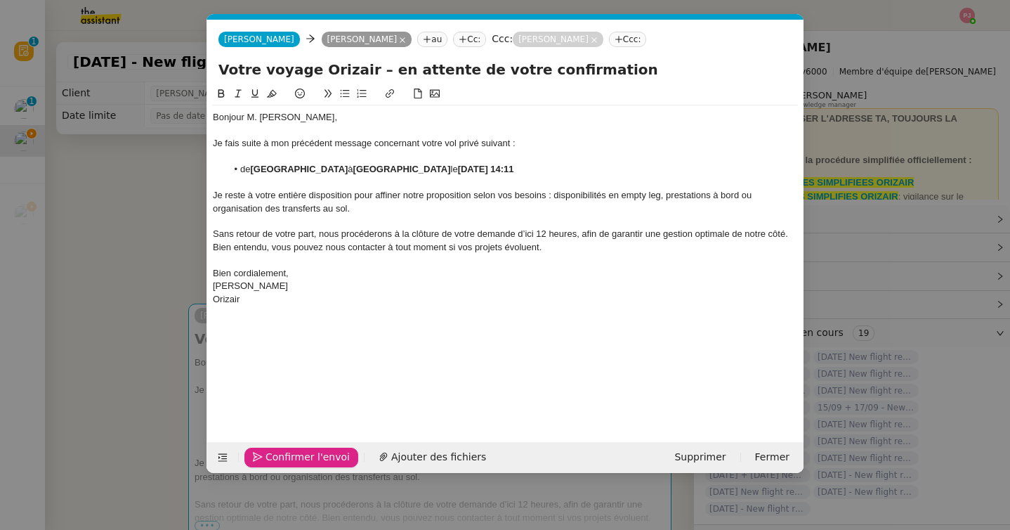
click at [289, 455] on span "Confirmer l'envoi" at bounding box center [308, 457] width 84 height 16
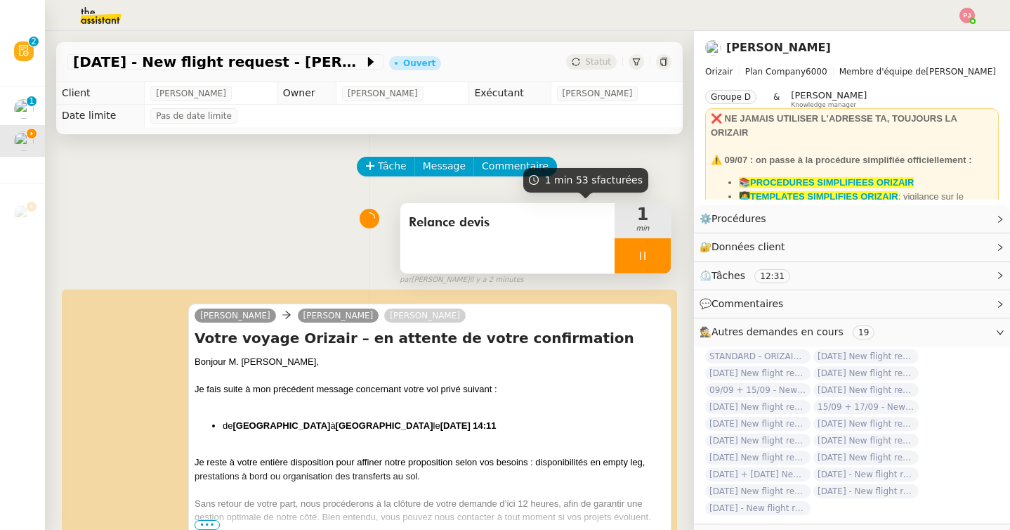
click at [653, 259] on div at bounding box center [643, 255] width 56 height 35
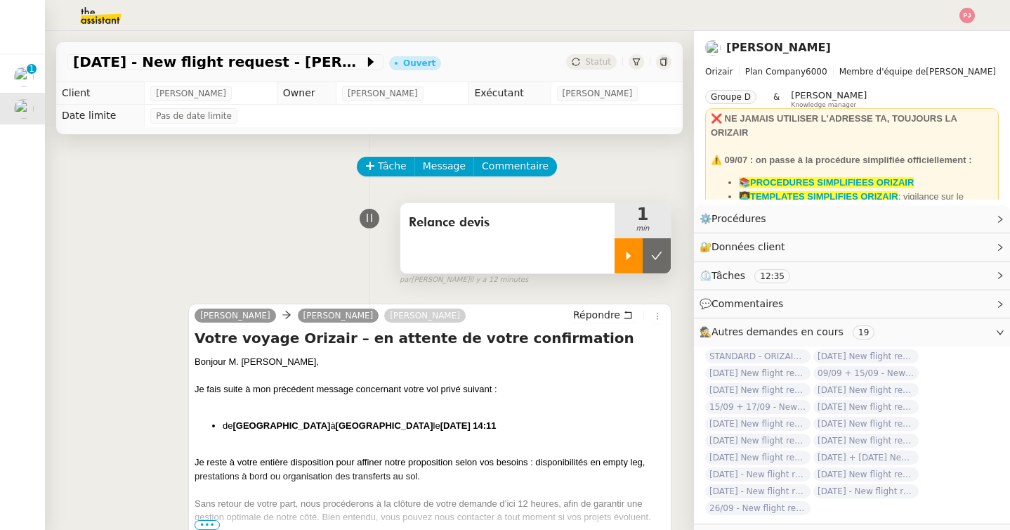
click at [633, 258] on icon at bounding box center [628, 255] width 11 height 11
click at [633, 258] on div at bounding box center [643, 255] width 56 height 35
click at [658, 256] on icon at bounding box center [657, 255] width 11 height 8
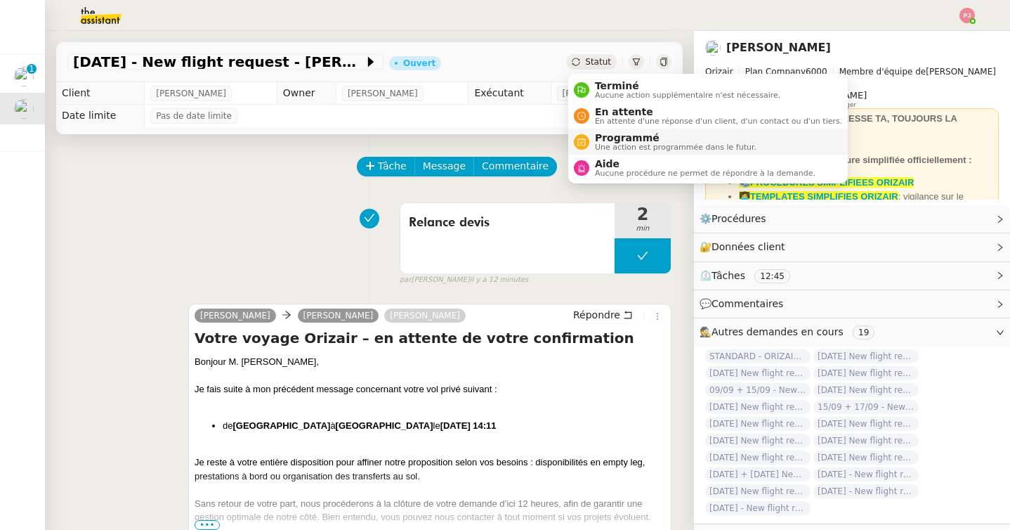
click at [606, 140] on span "Programmé" at bounding box center [676, 137] width 162 height 11
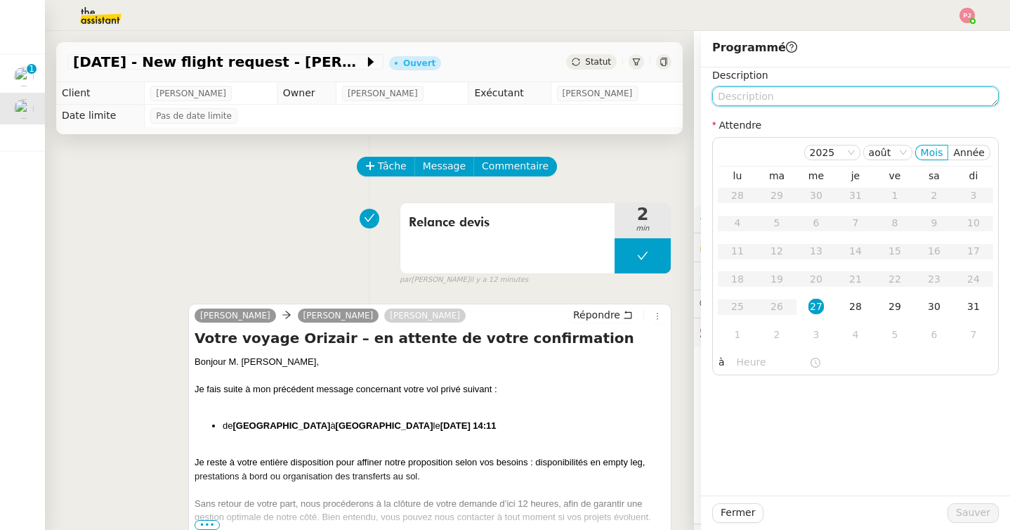
click at [750, 91] on textarea at bounding box center [855, 96] width 287 height 20
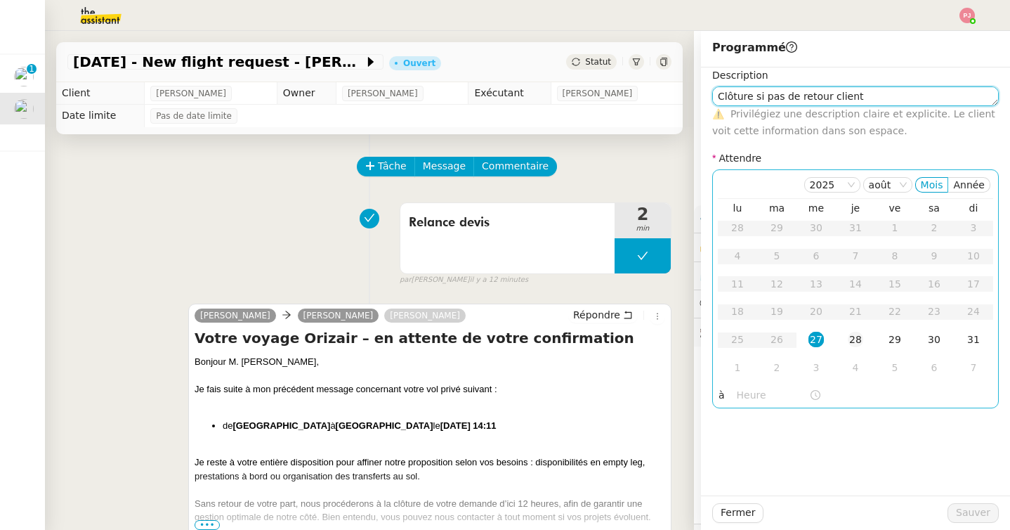
type textarea "Clôture si pas de retour client"
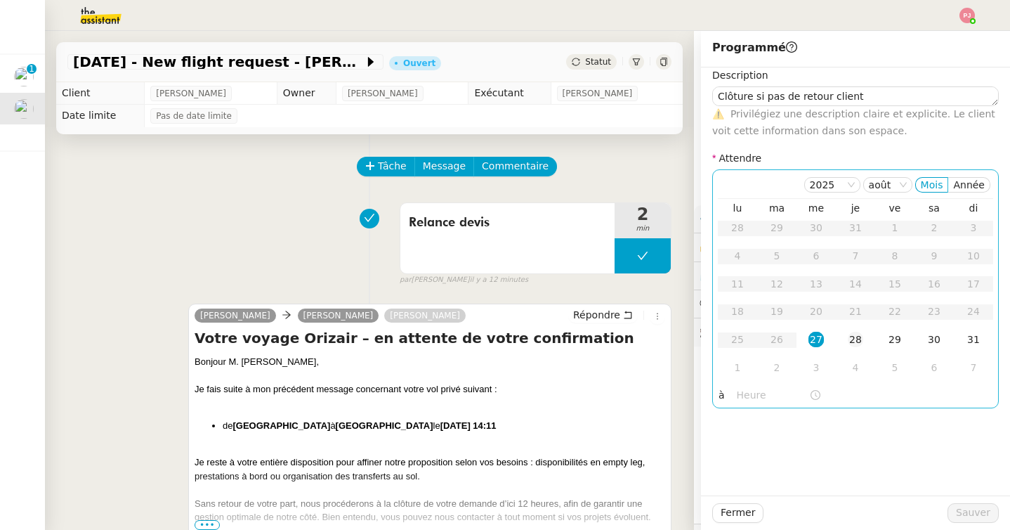
click at [859, 342] on div "28" at bounding box center [855, 339] width 15 height 15
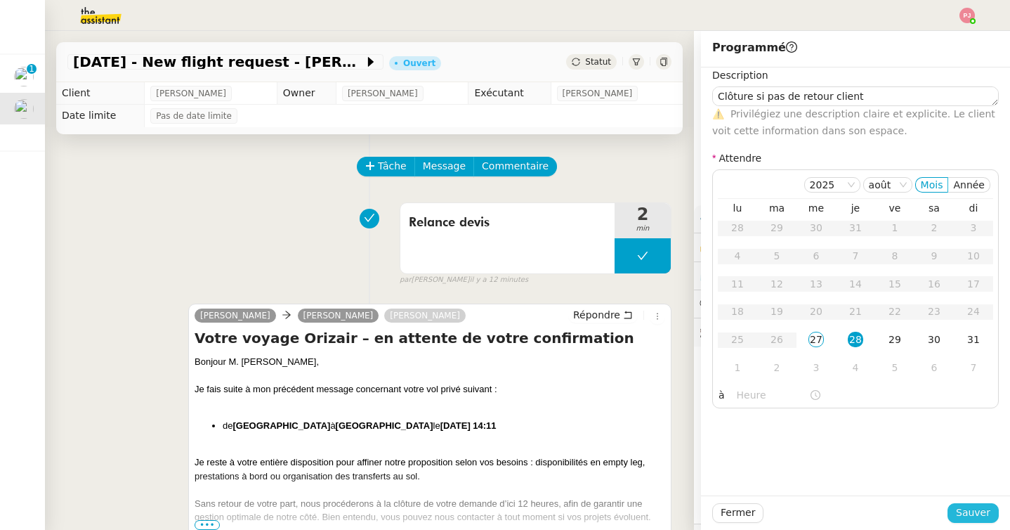
click at [960, 508] on span "Sauver" at bounding box center [973, 512] width 34 height 16
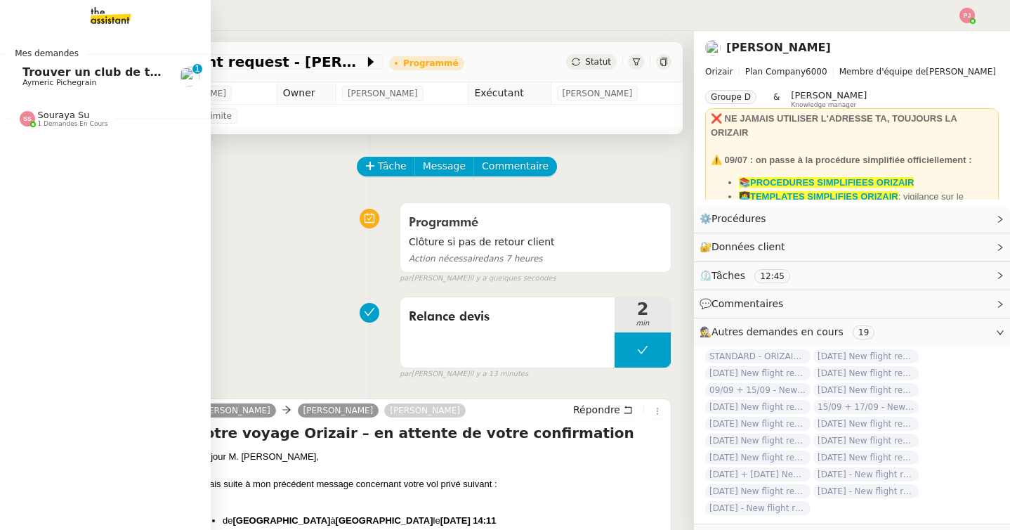
click at [26, 75] on span "Trouver un club de tennis pour septembre" at bounding box center [155, 71] width 267 height 13
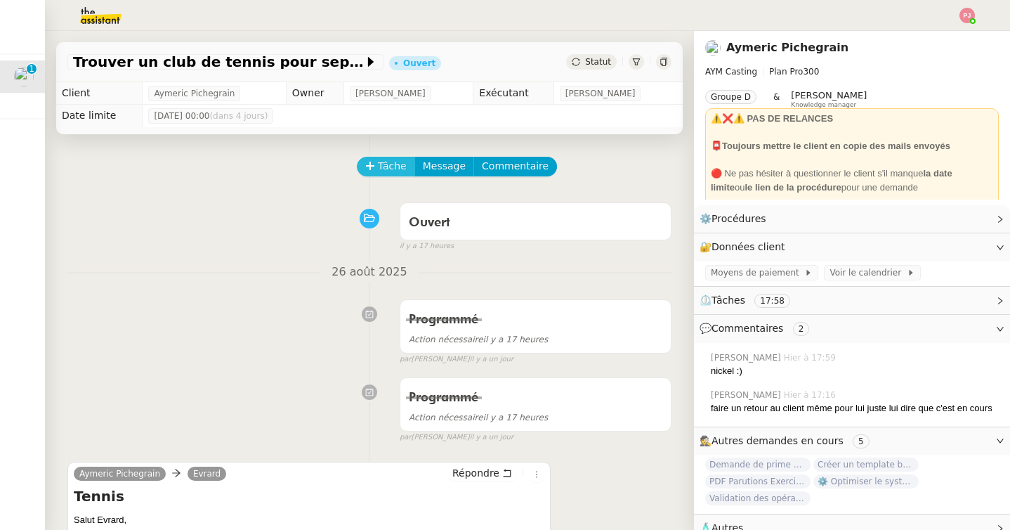
click at [386, 170] on span "Tâche" at bounding box center [392, 166] width 29 height 16
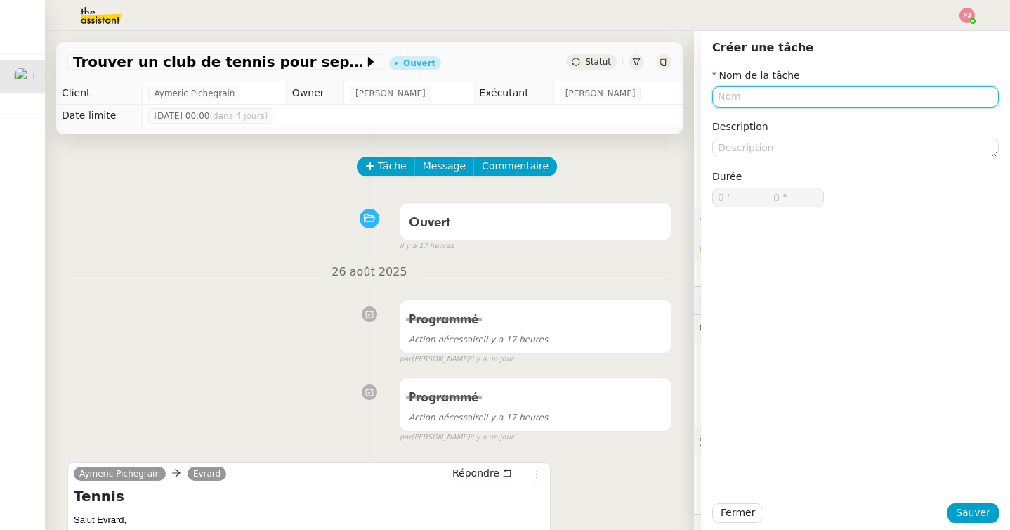
click at [737, 98] on input "text" at bounding box center [855, 96] width 287 height 20
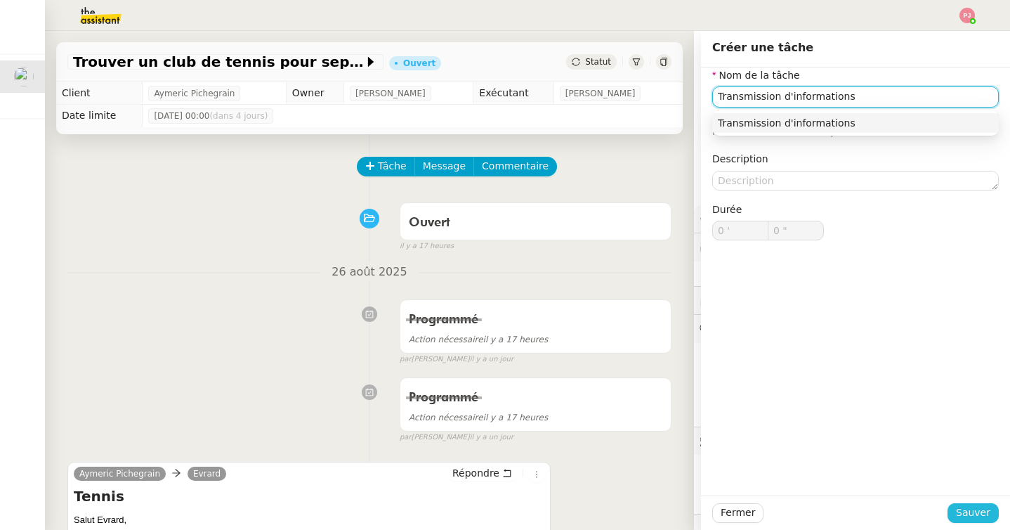
type input "Transmission d'informations"
click at [968, 506] on span "Sauver" at bounding box center [973, 512] width 34 height 16
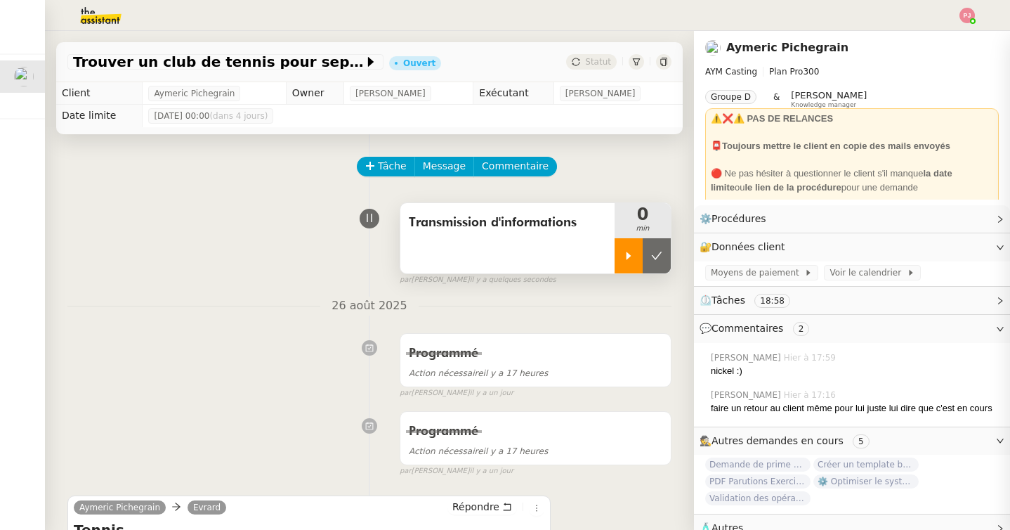
click at [621, 255] on div at bounding box center [629, 255] width 28 height 35
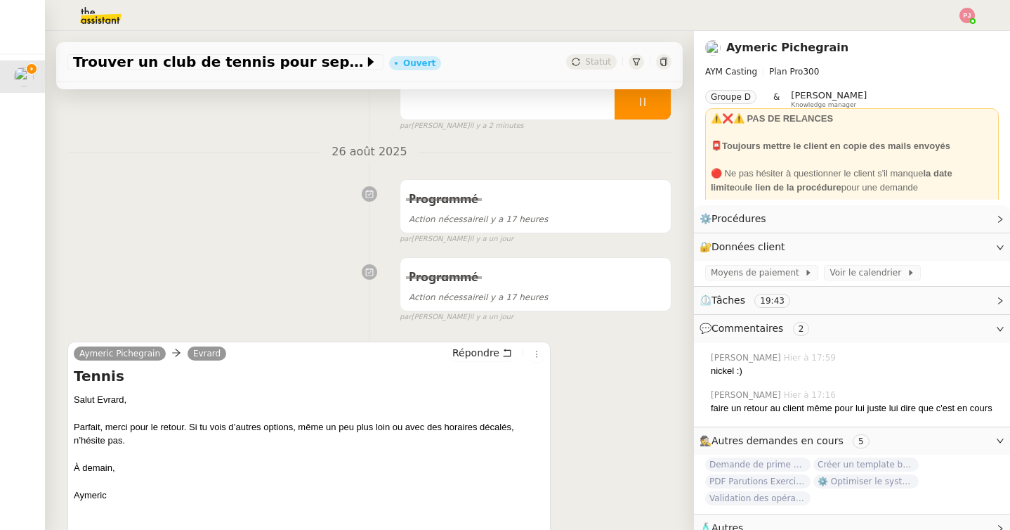
scroll to position [173, 0]
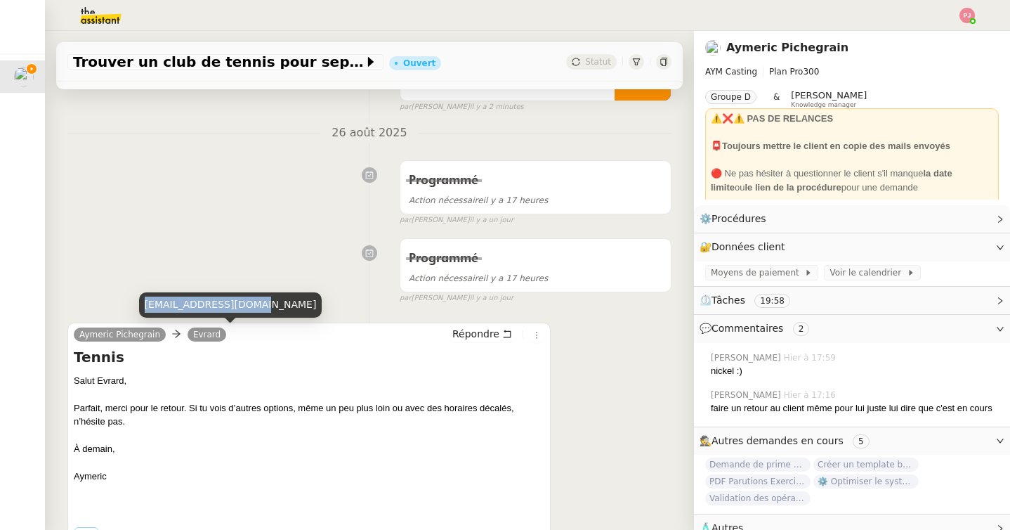
drag, startPoint x: 255, startPoint y: 306, endPoint x: 146, endPoint y: 306, distance: 108.9
click at [146, 306] on div "[EMAIL_ADDRESS][DOMAIN_NAME]" at bounding box center [230, 304] width 183 height 25
copy div "[EMAIL_ADDRESS][DOMAIN_NAME]"
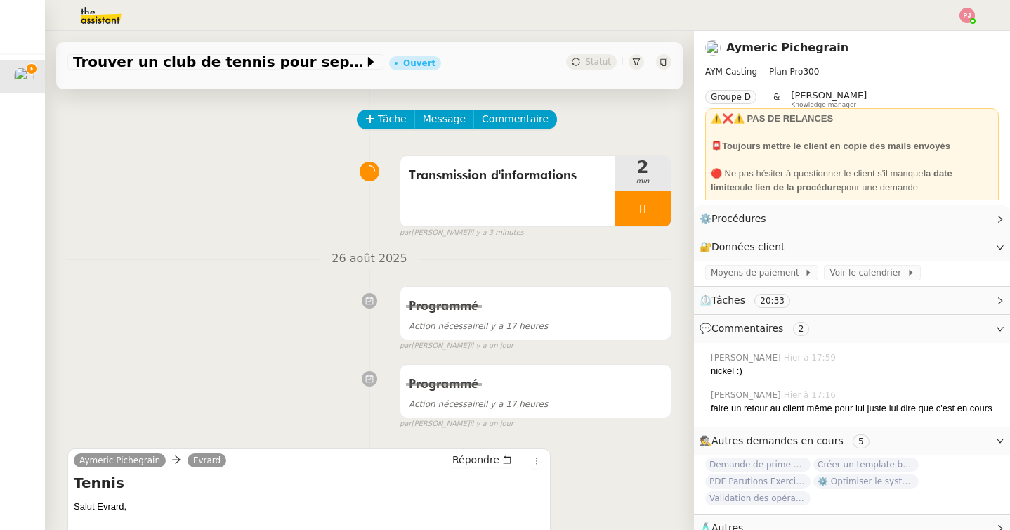
scroll to position [0, 0]
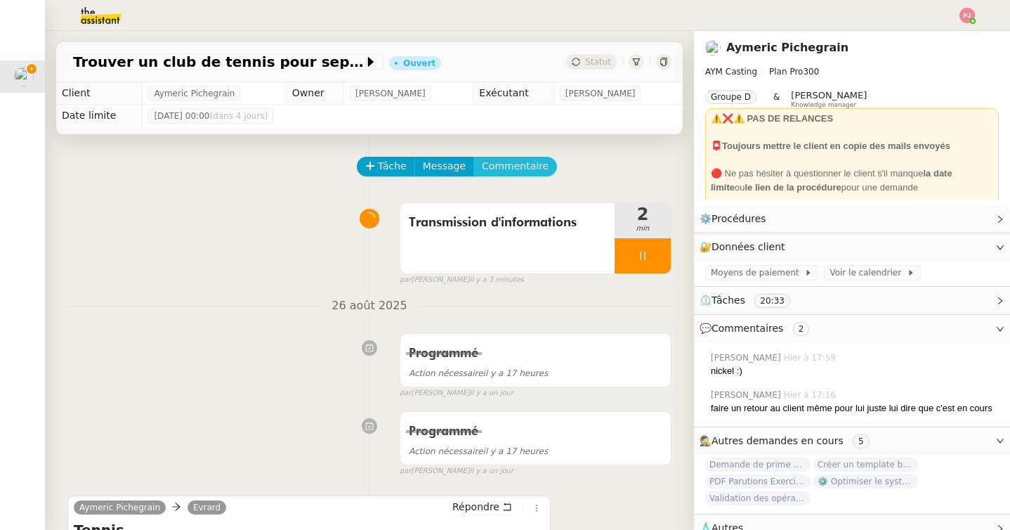
click at [515, 167] on span "Commentaire" at bounding box center [515, 166] width 67 height 16
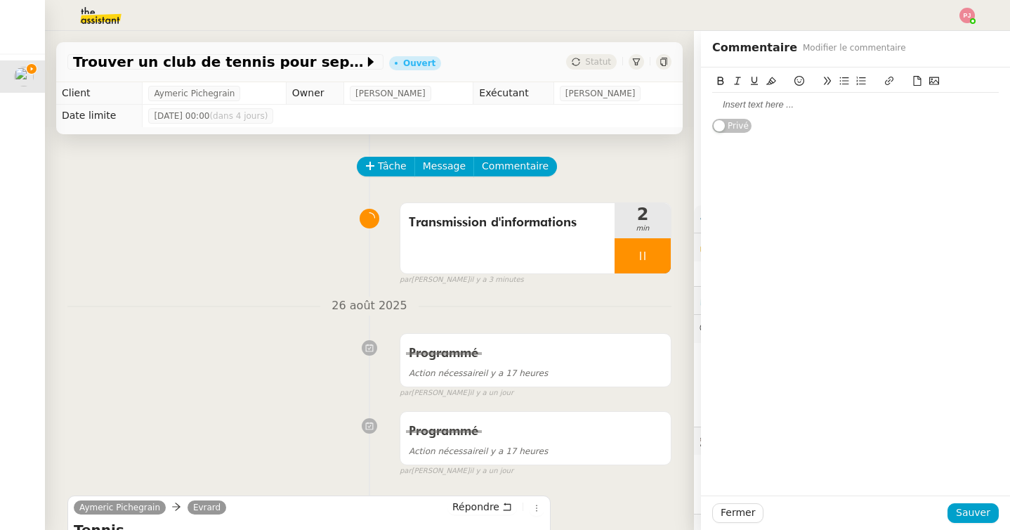
click at [760, 111] on div at bounding box center [855, 105] width 287 height 24
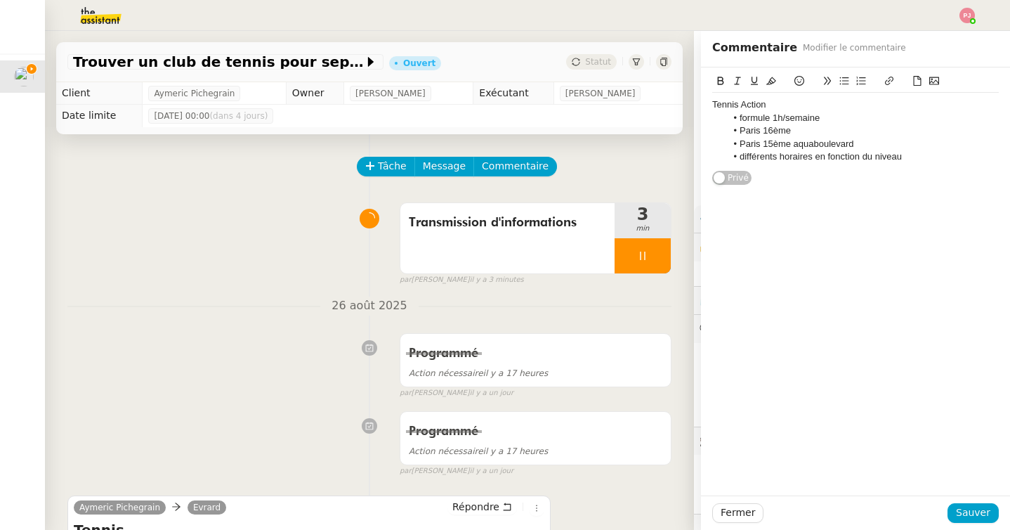
drag, startPoint x: 797, startPoint y: 105, endPoint x: 665, endPoint y: 105, distance: 131.4
click at [665, 105] on app-ticket "Trouver un club de tennis pour septembre Ouvert Statut Client [PERSON_NAME] Own…" at bounding box center [527, 280] width 965 height 499
click at [887, 78] on icon at bounding box center [889, 81] width 10 height 10
paste input "[URL][DOMAIN_NAME]"
type input "[URL][DOMAIN_NAME]"
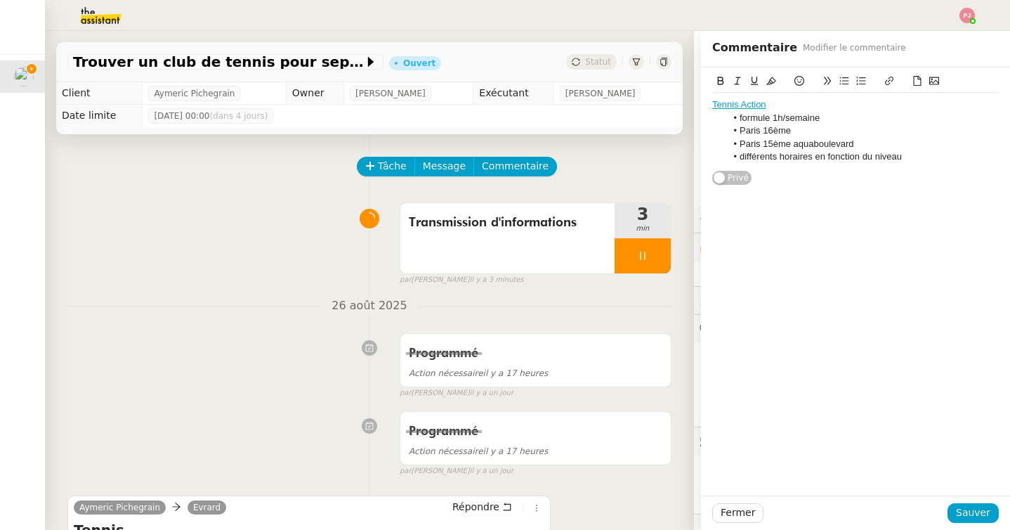
click at [724, 77] on icon at bounding box center [721, 81] width 10 height 10
click at [988, 510] on span "Sauver" at bounding box center [973, 512] width 34 height 16
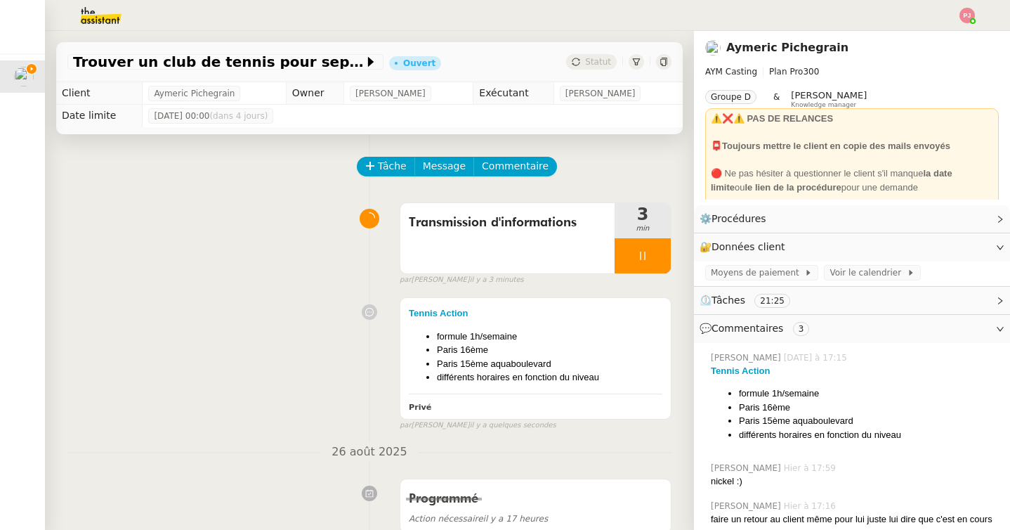
scroll to position [123, 0]
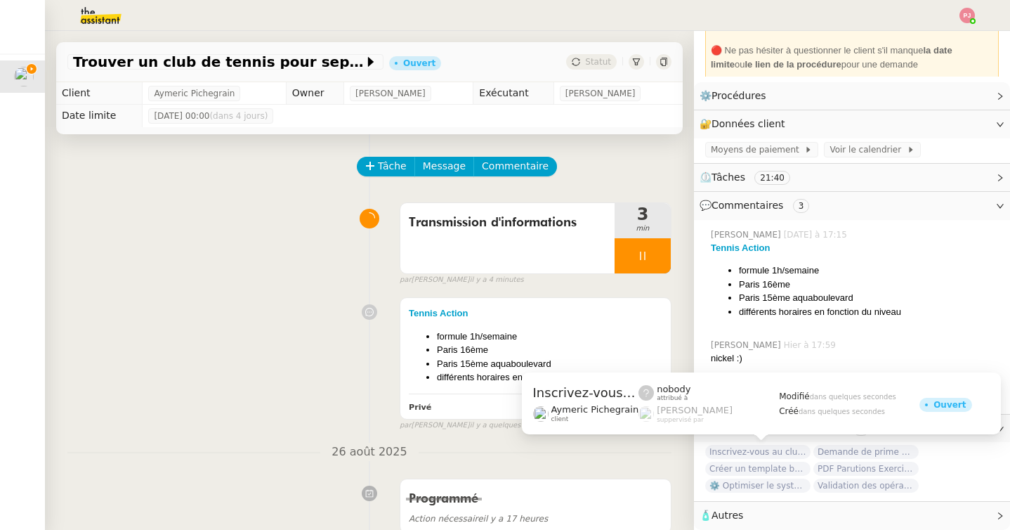
click at [734, 449] on span "Inscrivez-vous au club de tennis" at bounding box center [757, 452] width 105 height 14
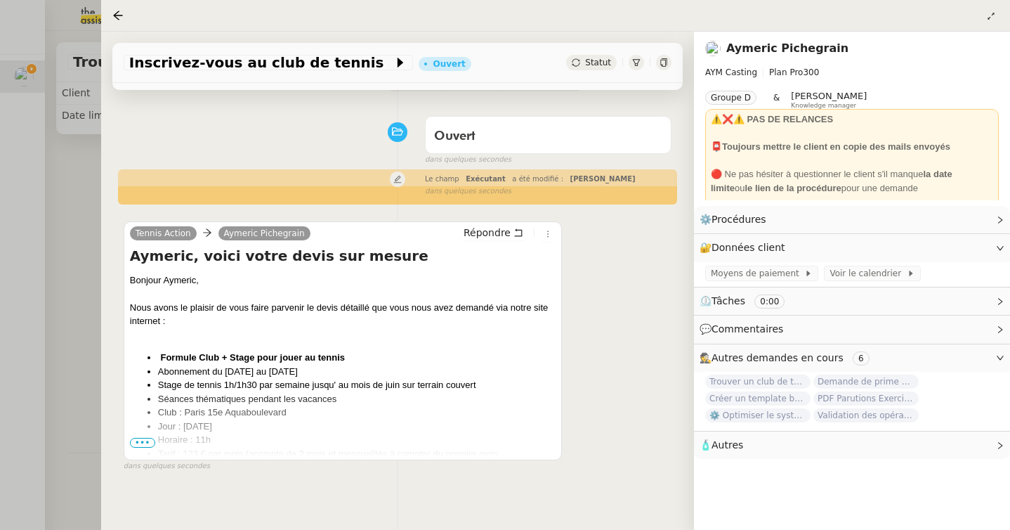
scroll to position [93, 0]
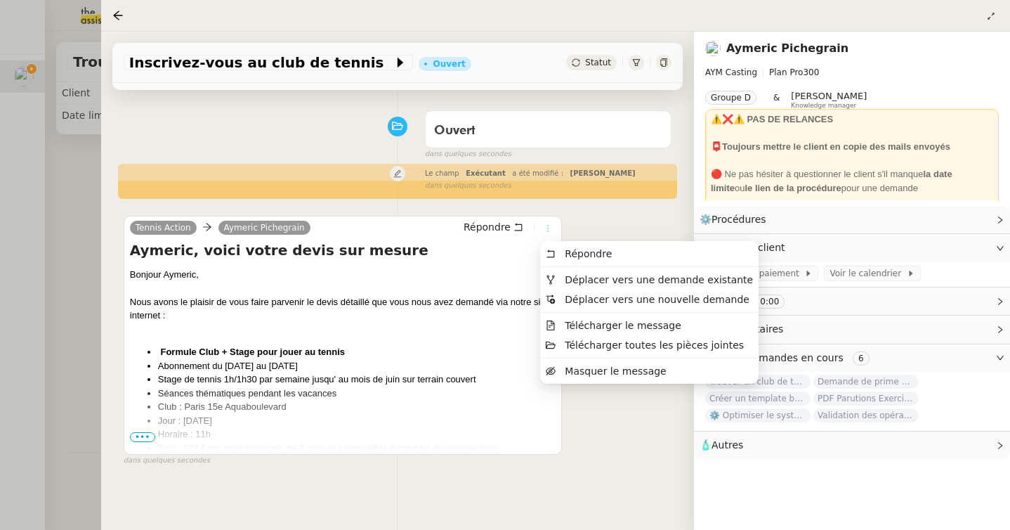
click at [544, 226] on icon at bounding box center [548, 228] width 8 height 8
click at [582, 279] on span "Déplacer vers une demande existante" at bounding box center [659, 279] width 188 height 11
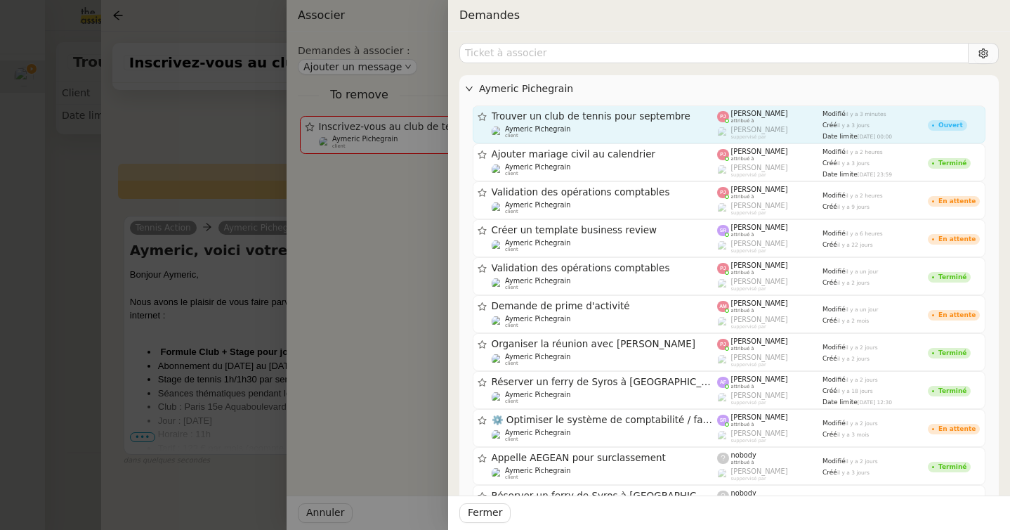
click at [573, 123] on div "Trouver un club de tennis pour septembre [PERSON_NAME] client" at bounding box center [605, 124] width 226 height 28
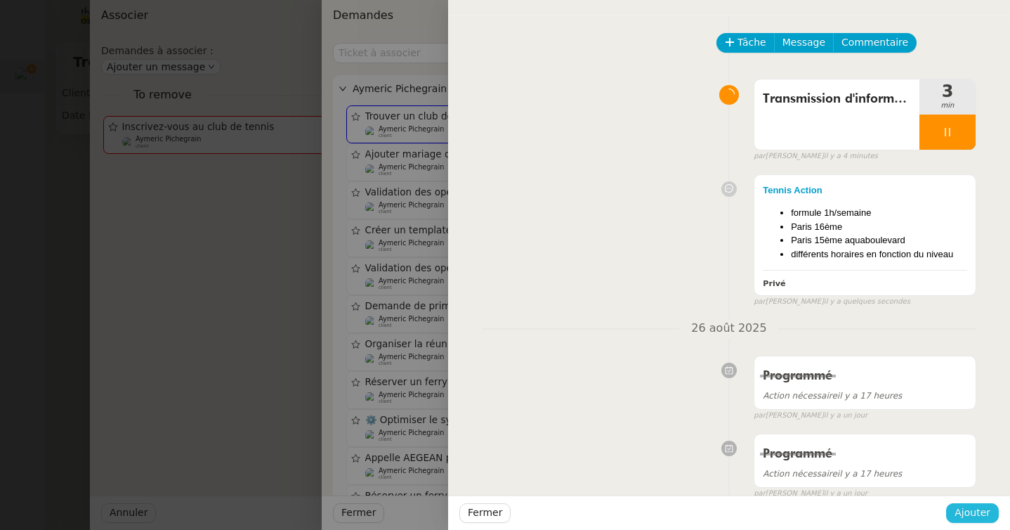
click at [979, 518] on span "Ajouter" at bounding box center [973, 512] width 36 height 16
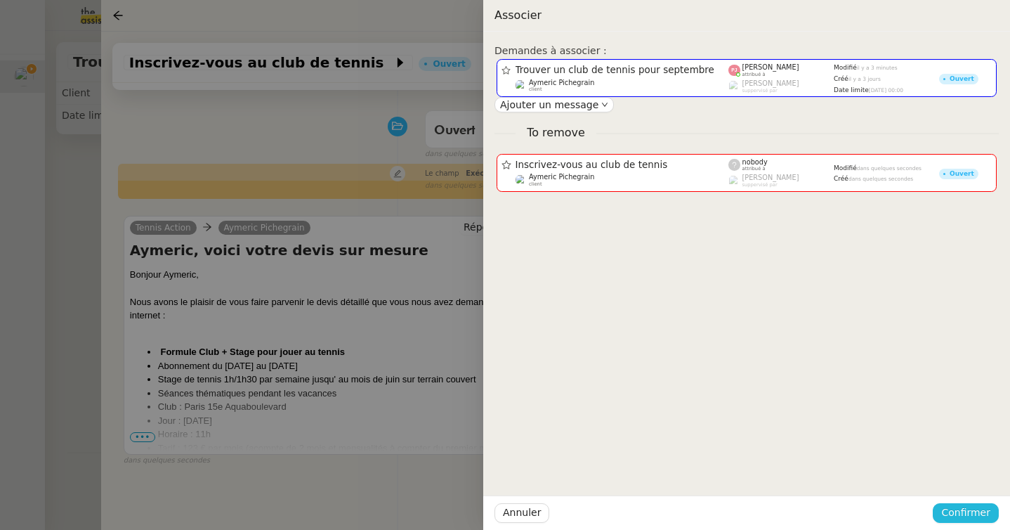
click at [975, 509] on span "Confirmer" at bounding box center [965, 512] width 49 height 16
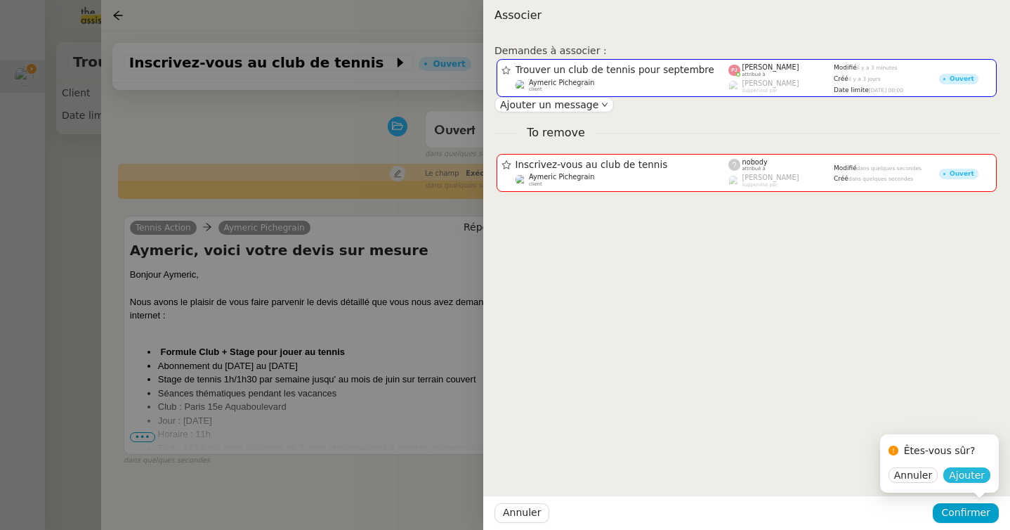
click at [976, 476] on span "Ajouter" at bounding box center [967, 475] width 36 height 14
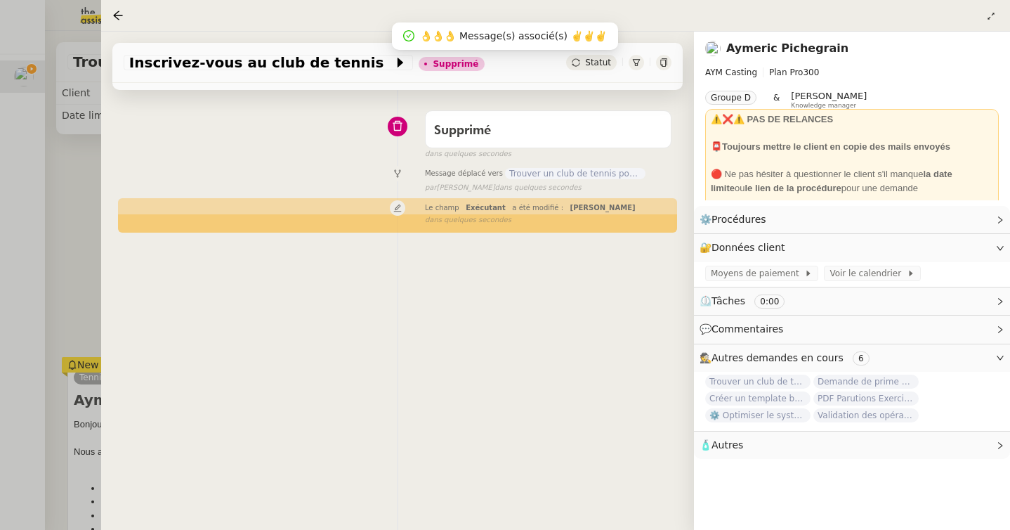
click at [71, 270] on div at bounding box center [505, 265] width 1010 height 530
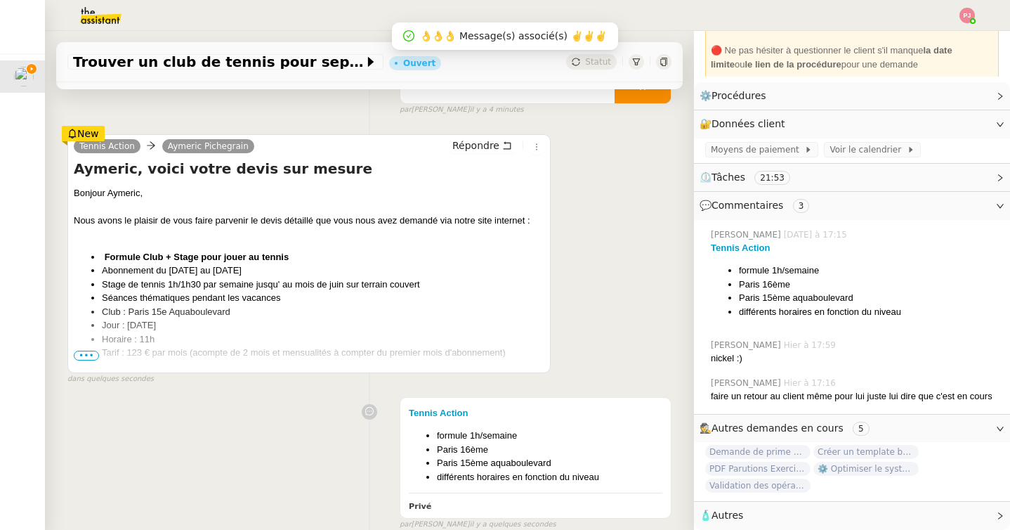
scroll to position [236, 0]
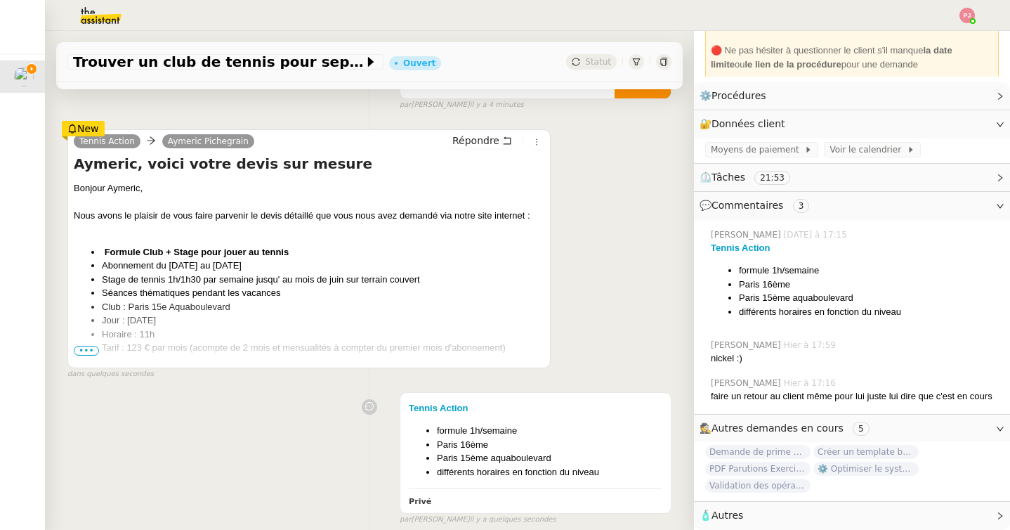
click at [90, 349] on span "•••" at bounding box center [86, 351] width 25 height 10
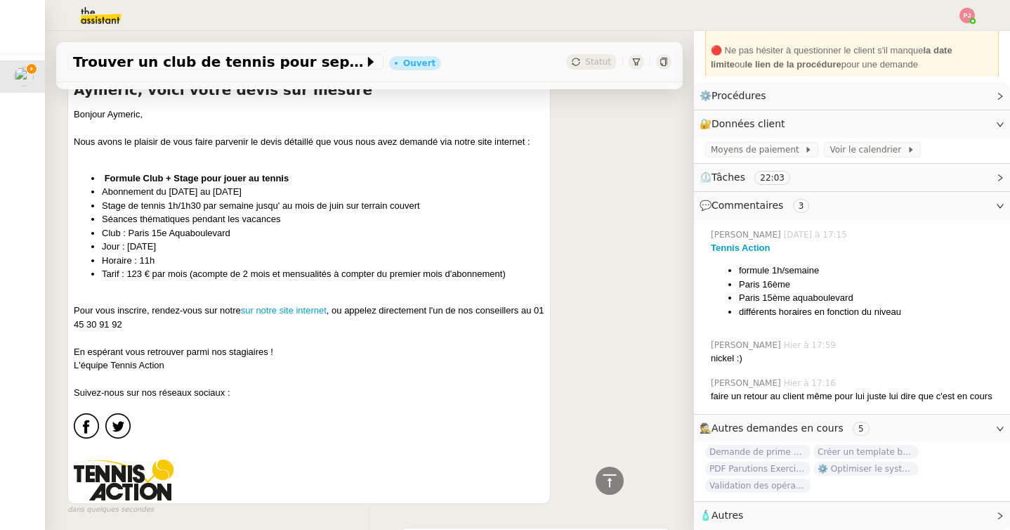
scroll to position [307, 0]
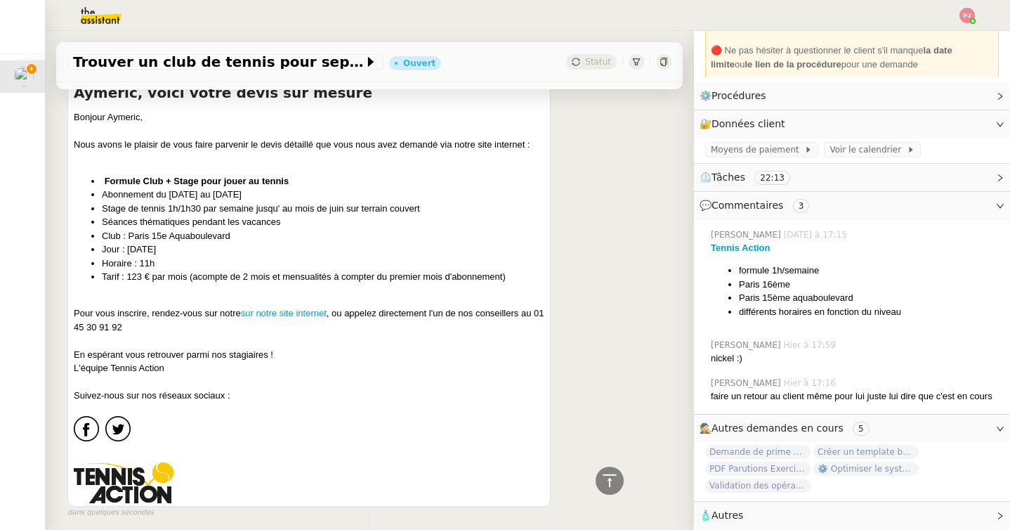
copy ul "Formule Club + Stage pour jouer au tennis Abonnement du [DATE] au [DATE] Stage …"
drag, startPoint x: 104, startPoint y: 179, endPoint x: 519, endPoint y: 280, distance: 427.1
click at [519, 280] on ul "Formule Club + Stage pour jouer au tennis Abonnement du [DATE] au [DATE] Stage …" at bounding box center [309, 229] width 471 height 110
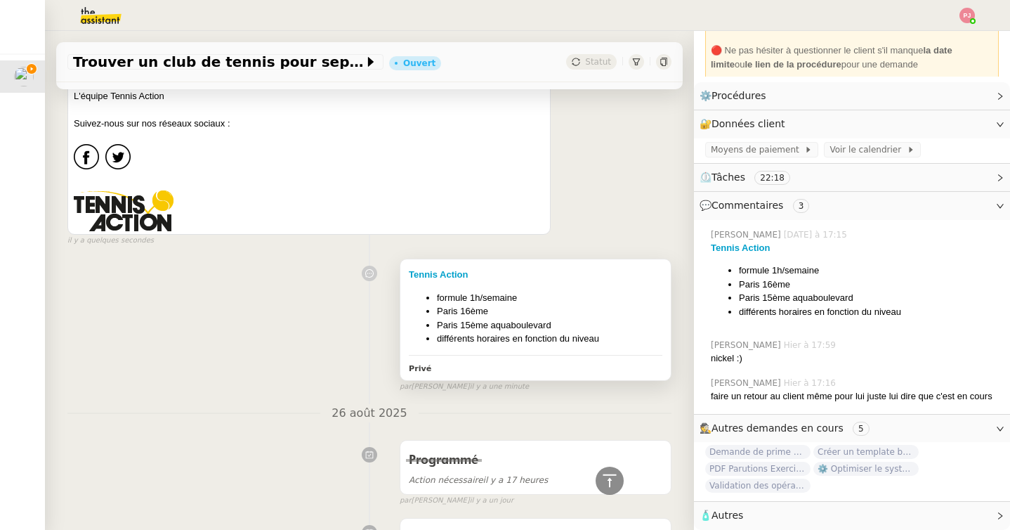
scroll to position [589, 0]
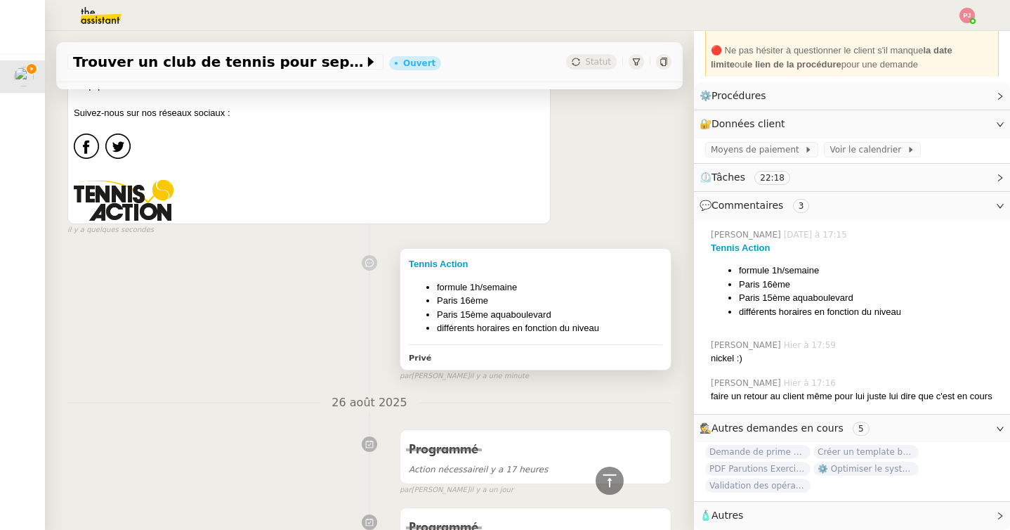
click at [449, 301] on li "Paris 16ème" at bounding box center [549, 301] width 225 height 14
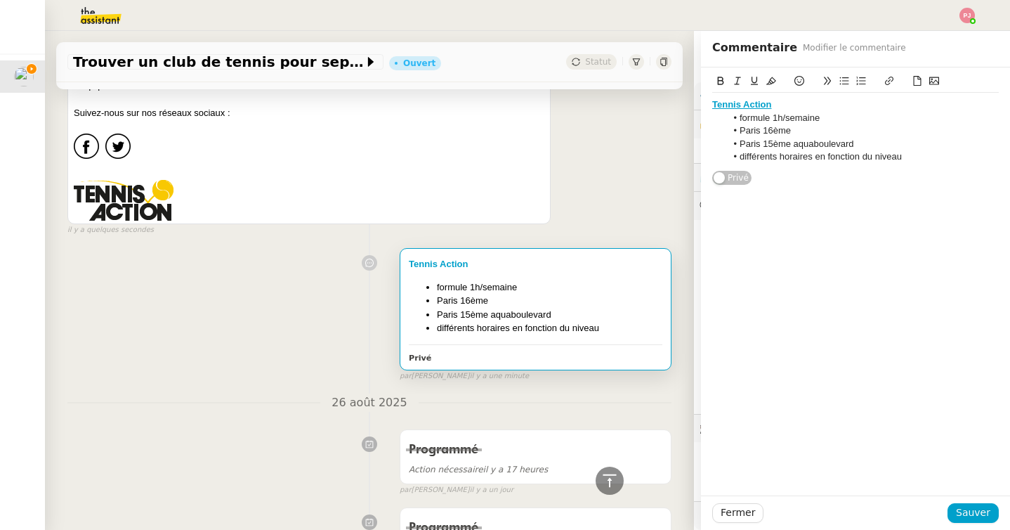
click at [913, 159] on li "différents horaires en fonction du niveau" at bounding box center [862, 156] width 273 height 13
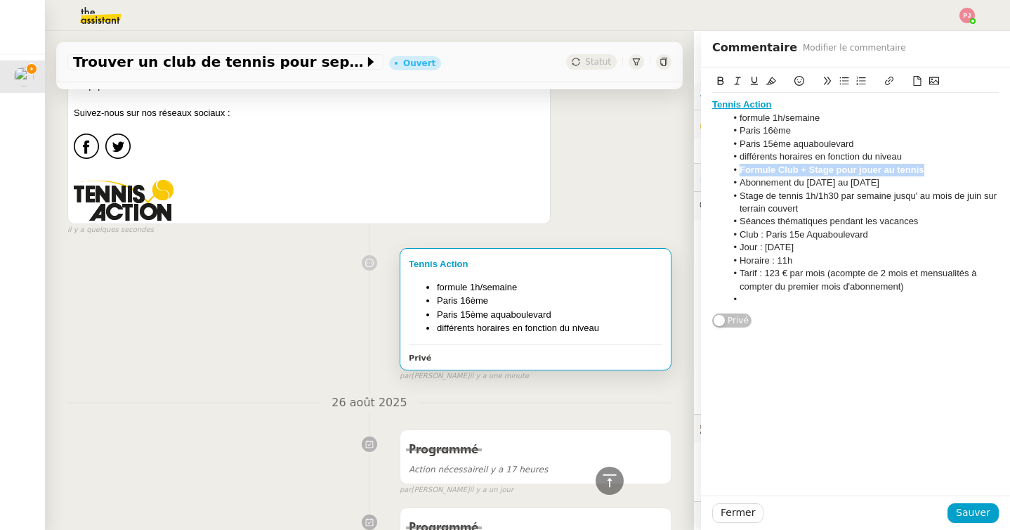
drag, startPoint x: 943, startPoint y: 175, endPoint x: 725, endPoint y: 167, distance: 218.6
click at [725, 167] on ul "formule 1h/semaine [GEOGRAPHIC_DATA] 16ème Paris 15ème aquaboulevard différents…" at bounding box center [855, 209] width 287 height 195
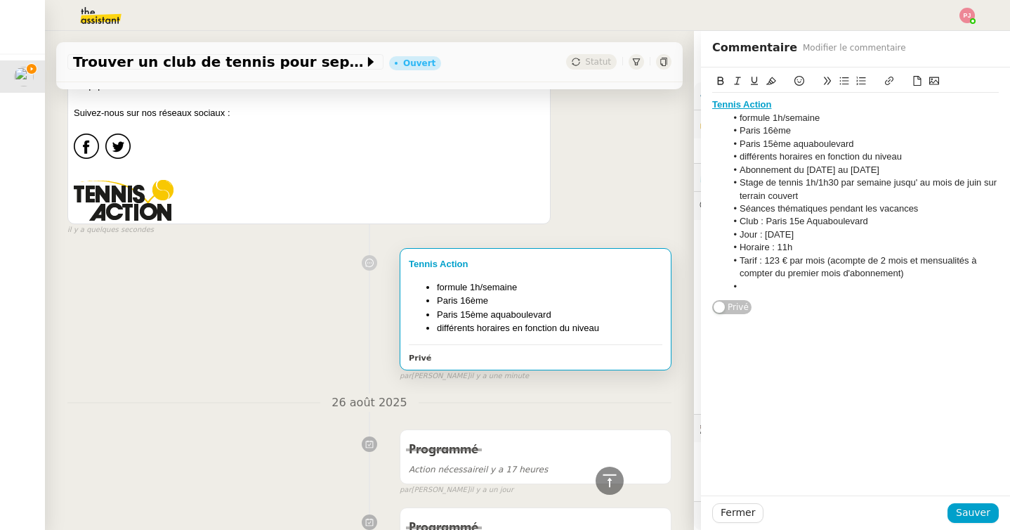
drag, startPoint x: 804, startPoint y: 247, endPoint x: 741, endPoint y: 218, distance: 69.8
click at [741, 218] on ul "formule 1h/semaine Paris 16ème Paris 15ème aquaboulevard différents horaires en…" at bounding box center [855, 202] width 287 height 181
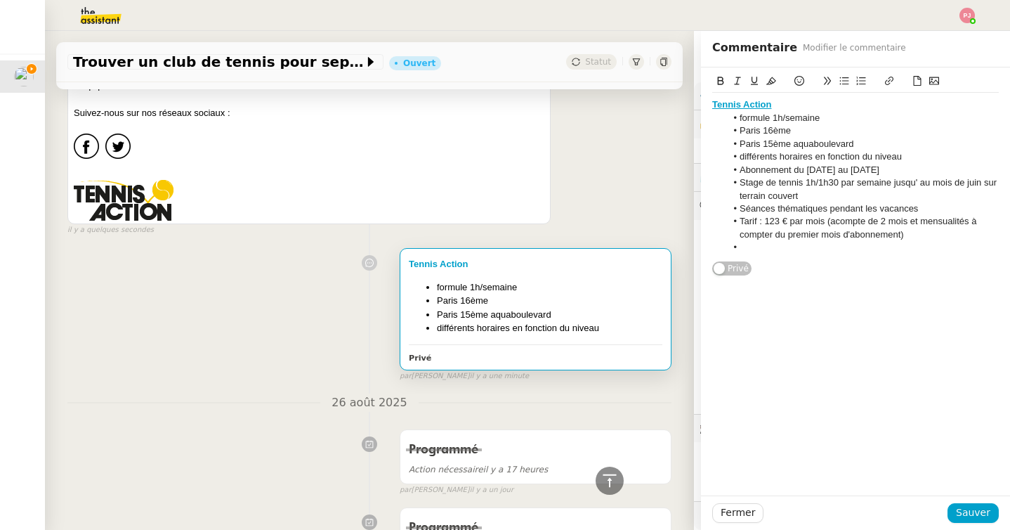
click at [786, 247] on li at bounding box center [862, 247] width 273 height 13
click at [981, 516] on span "Sauver" at bounding box center [973, 512] width 34 height 16
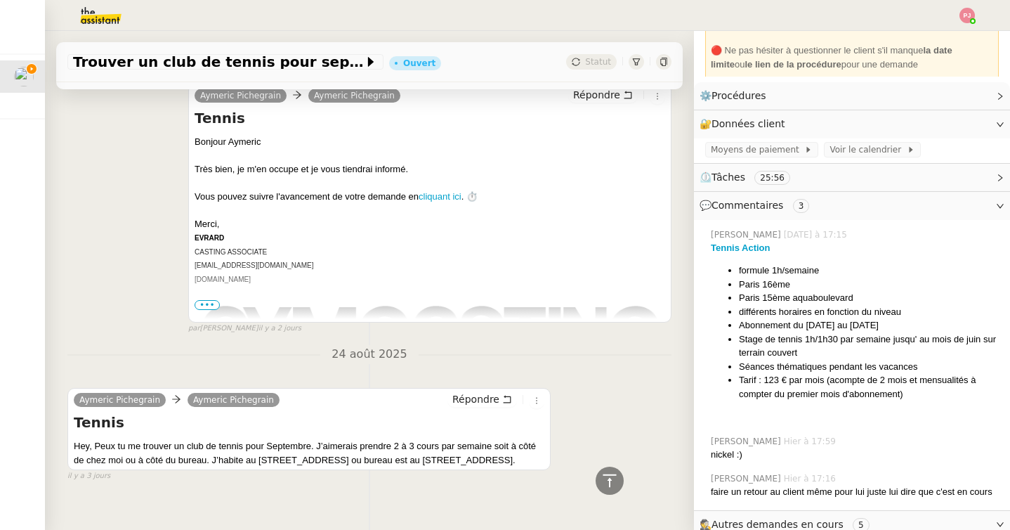
scroll to position [2178, 0]
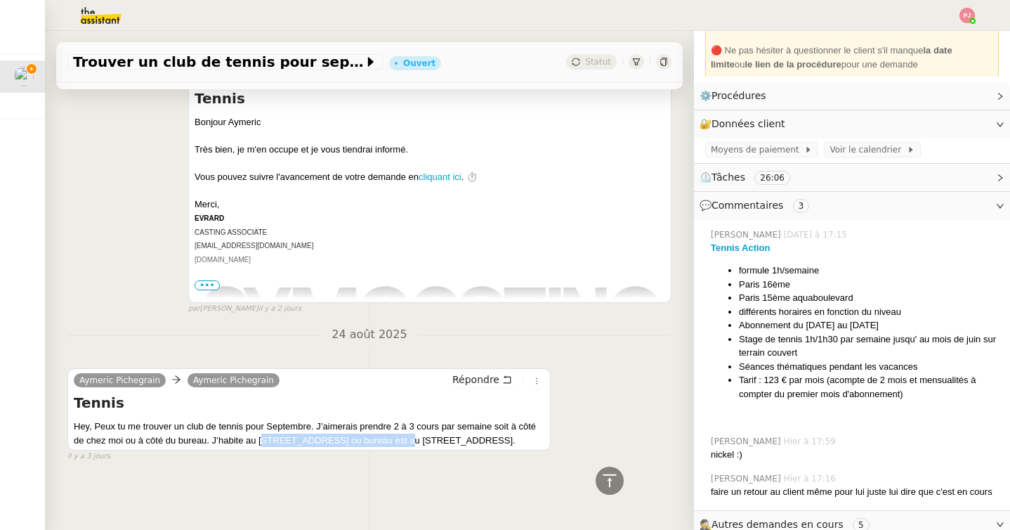
drag, startPoint x: 259, startPoint y: 426, endPoint x: 397, endPoint y: 426, distance: 138.4
click at [397, 426] on div "Hey, Peux tu me trouver un club de tennis pour Septembre. J’aimerais prendre 2 …" at bounding box center [309, 432] width 471 height 27
copy div "[STREET_ADDRESS]"
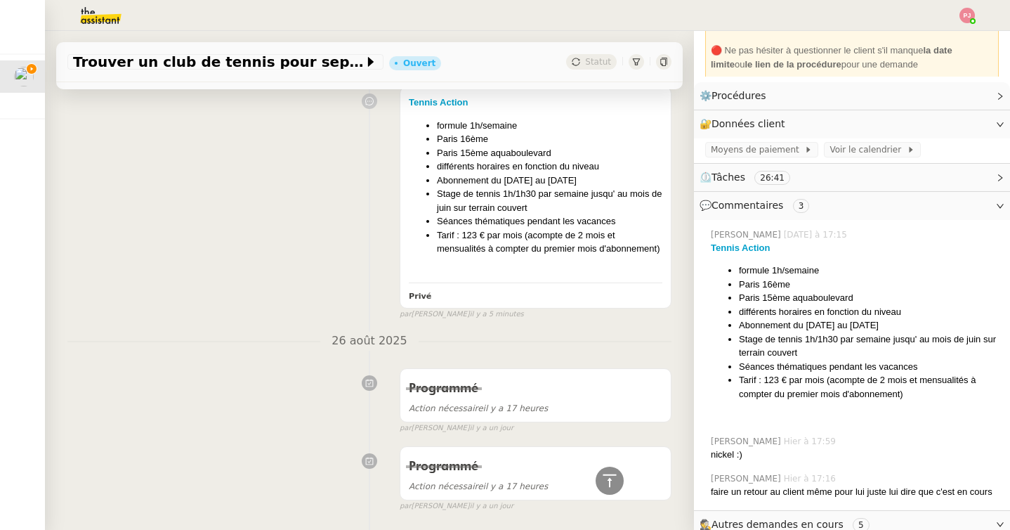
scroll to position [0, 0]
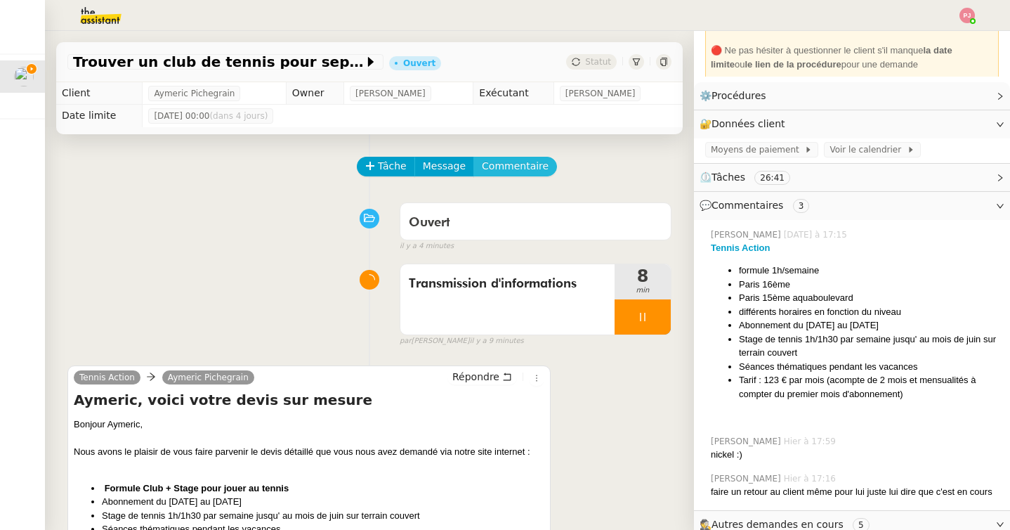
click at [529, 168] on span "Commentaire" at bounding box center [515, 166] width 67 height 16
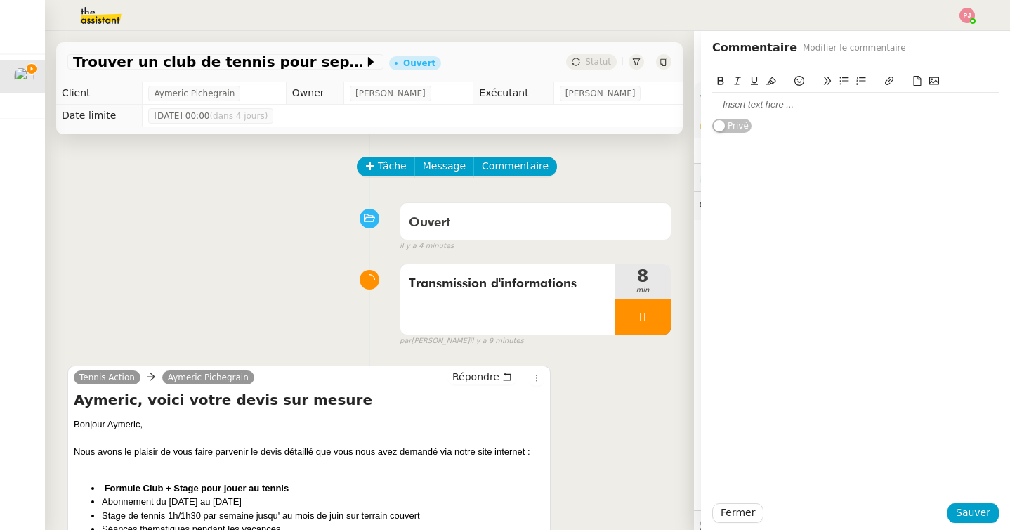
click at [771, 96] on div at bounding box center [855, 105] width 287 height 24
click at [712, 105] on div "Domicile : [STREET_ADDRESS] -" at bounding box center [855, 104] width 287 height 13
click at [783, 105] on li "Domicile : [STREET_ADDRESS] -" at bounding box center [862, 104] width 273 height 13
click at [885, 119] on li "[STREET_ADDRESS] -" at bounding box center [862, 118] width 273 height 13
drag, startPoint x: 787, startPoint y: 105, endPoint x: 700, endPoint y: 105, distance: 86.4
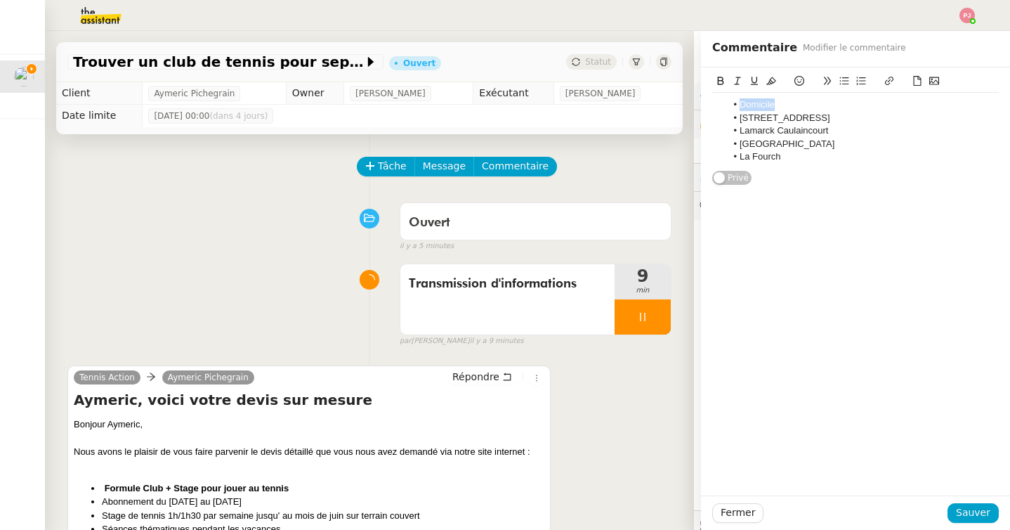
click at [701, 105] on div "Domicile [STREET_ADDRESS] Caulaincourt [GEOGRAPHIC_DATA] [GEOGRAPHIC_DATA]" at bounding box center [855, 126] width 309 height 118
click at [718, 77] on icon at bounding box center [721, 81] width 6 height 8
click at [772, 77] on icon at bounding box center [771, 81] width 10 height 10
click at [965, 509] on span "Sauver" at bounding box center [973, 512] width 34 height 16
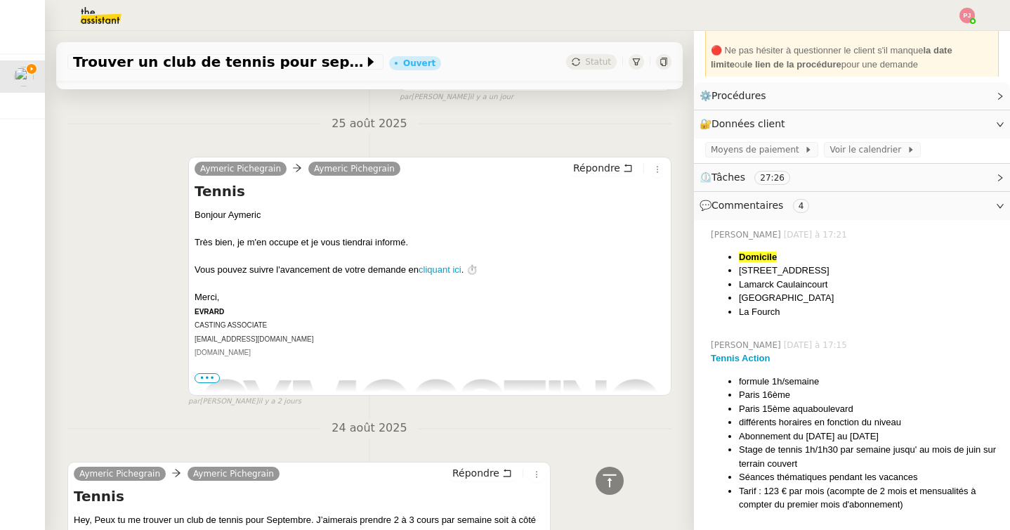
scroll to position [2325, 0]
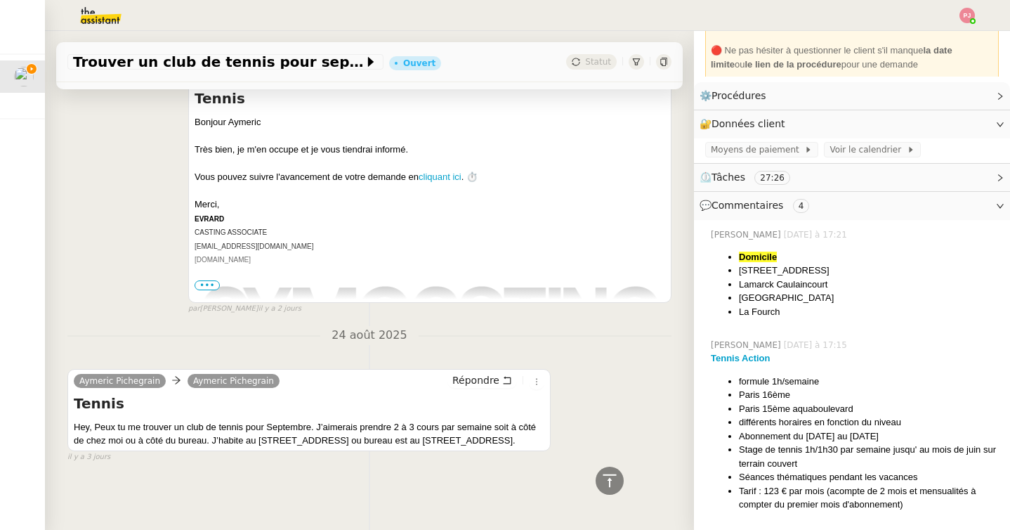
drag, startPoint x: 471, startPoint y: 427, endPoint x: 504, endPoint y: 437, distance: 35.1
click at [504, 437] on div "Hey, Peux tu me trouver un club de tennis pour Septembre. J’aimerais prendre 2 …" at bounding box center [309, 433] width 471 height 27
copy div "[STREET_ADDRESS]."
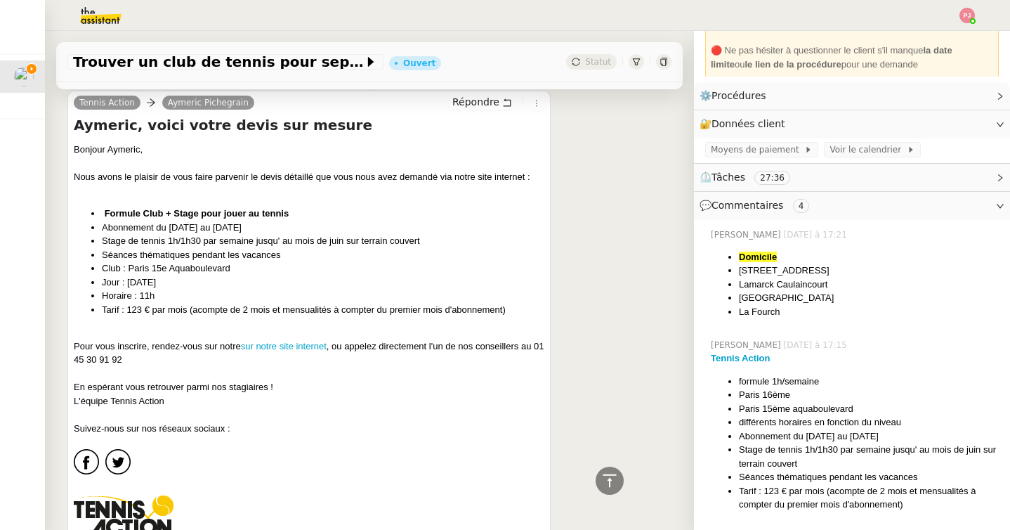
scroll to position [0, 0]
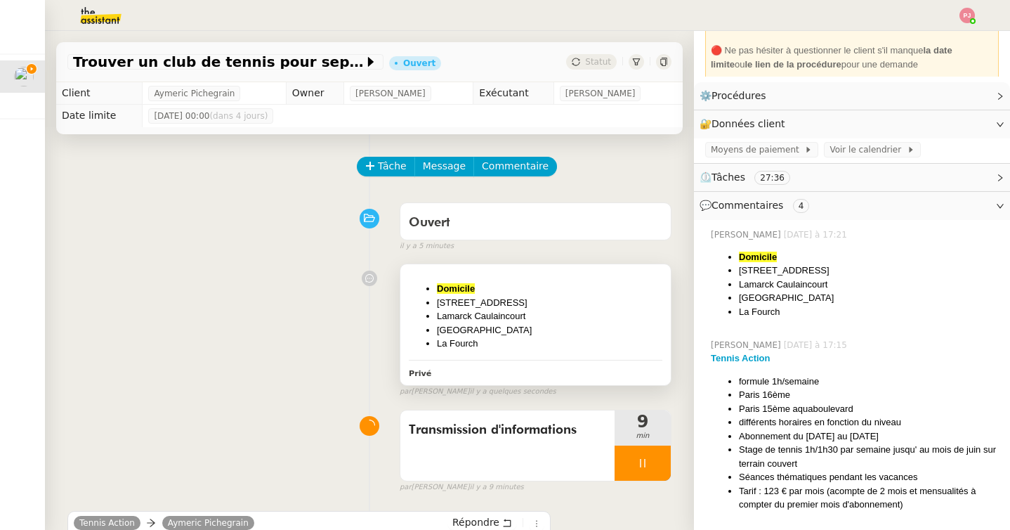
click at [553, 311] on li "Lamarck Caulaincourt" at bounding box center [549, 316] width 225 height 14
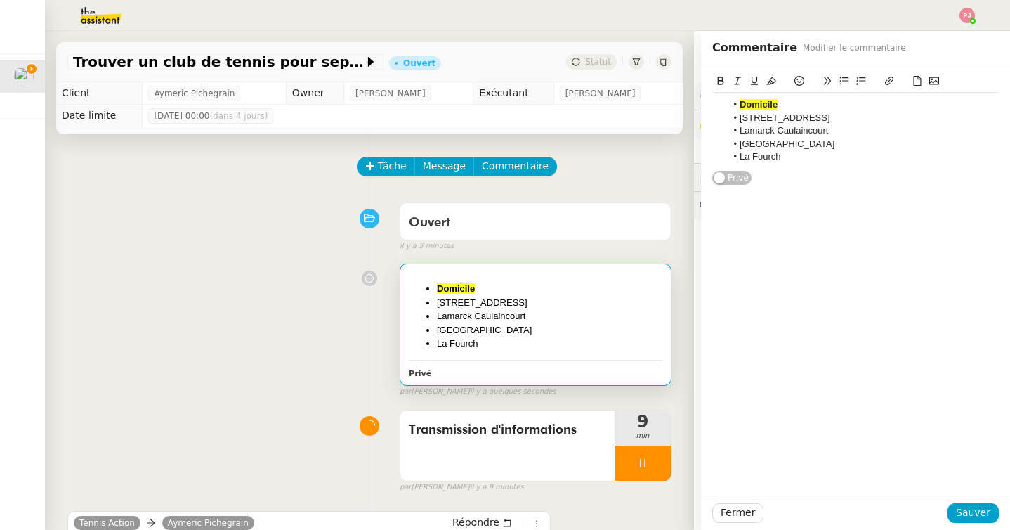
click at [837, 159] on li "La Fourch" at bounding box center [862, 156] width 273 height 13
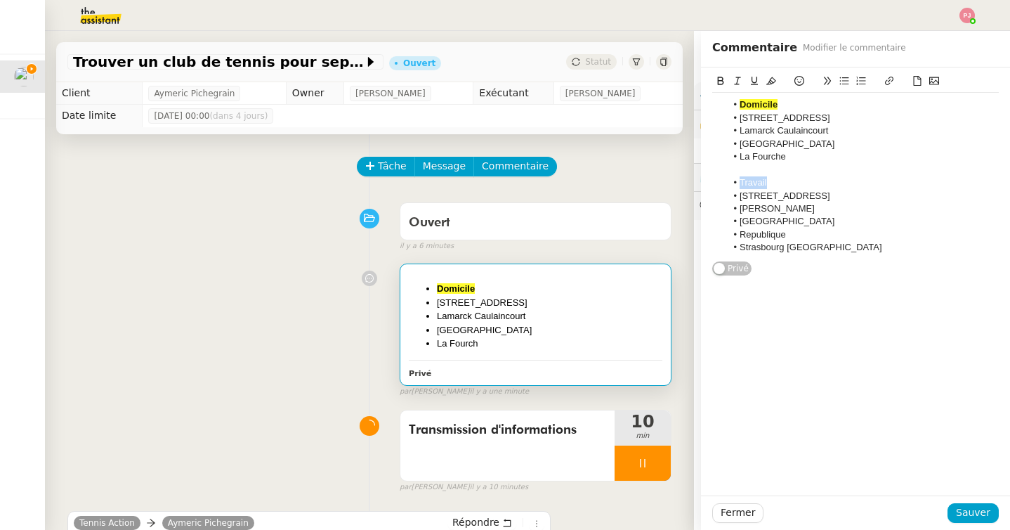
drag, startPoint x: 787, startPoint y: 181, endPoint x: 698, endPoint y: 181, distance: 89.9
click at [698, 181] on app-ticket "Trouver un club de tennis pour septembre Ouvert Statut Client [PERSON_NAME] Own…" at bounding box center [527, 280] width 965 height 499
click at [719, 79] on icon at bounding box center [721, 81] width 10 height 10
click at [770, 84] on icon at bounding box center [771, 81] width 10 height 8
click at [976, 514] on span "Sauver" at bounding box center [973, 512] width 34 height 16
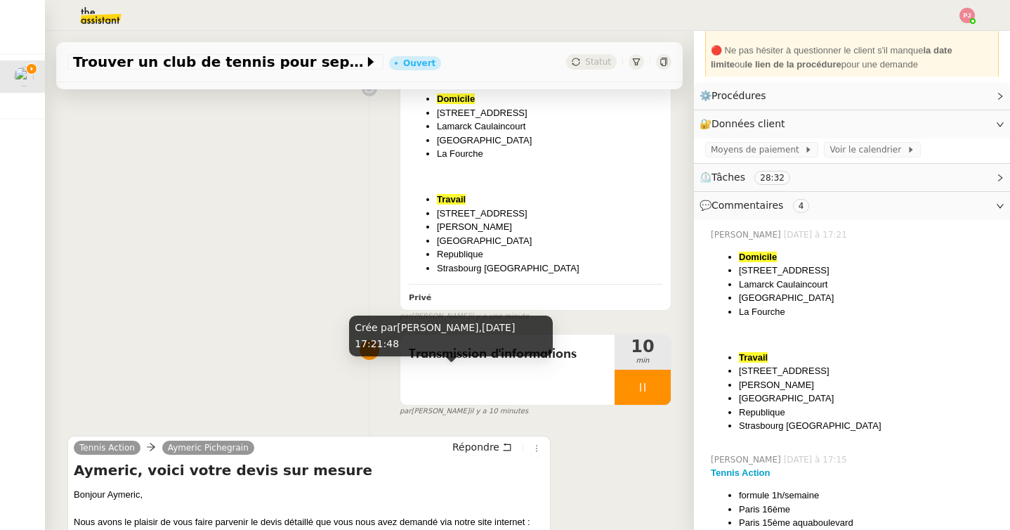
scroll to position [200, 0]
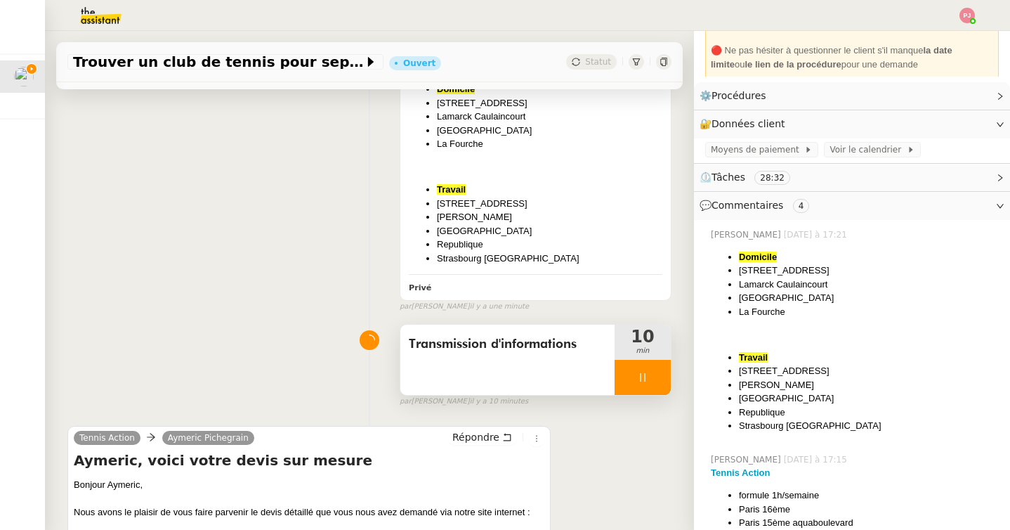
click at [496, 343] on span "Transmission d'informations" at bounding box center [507, 344] width 197 height 21
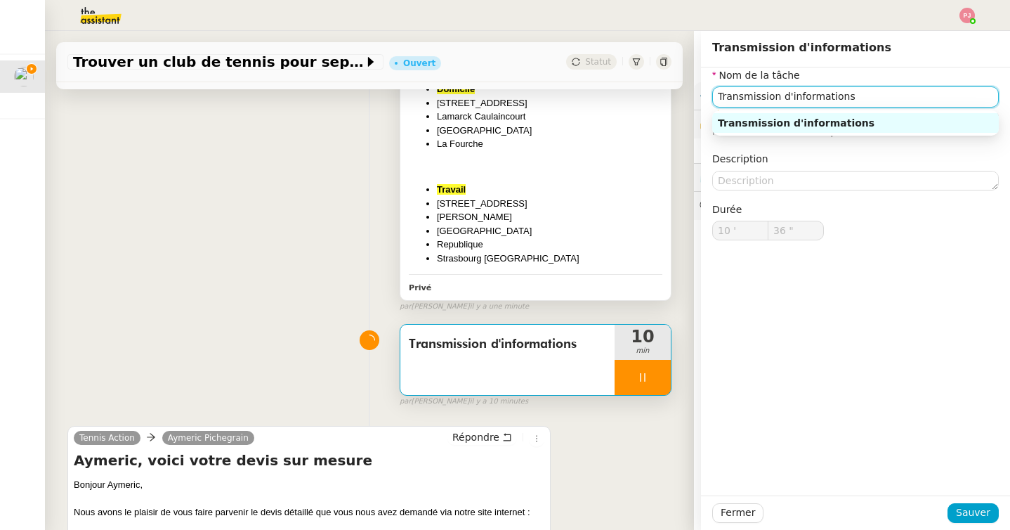
drag, startPoint x: 875, startPoint y: 96, endPoint x: 622, endPoint y: 93, distance: 252.9
click at [622, 93] on app-ticket "Trouver un club de tennis pour septembre Ouvert Statut Client [PERSON_NAME] Own…" at bounding box center [527, 280] width 965 height 499
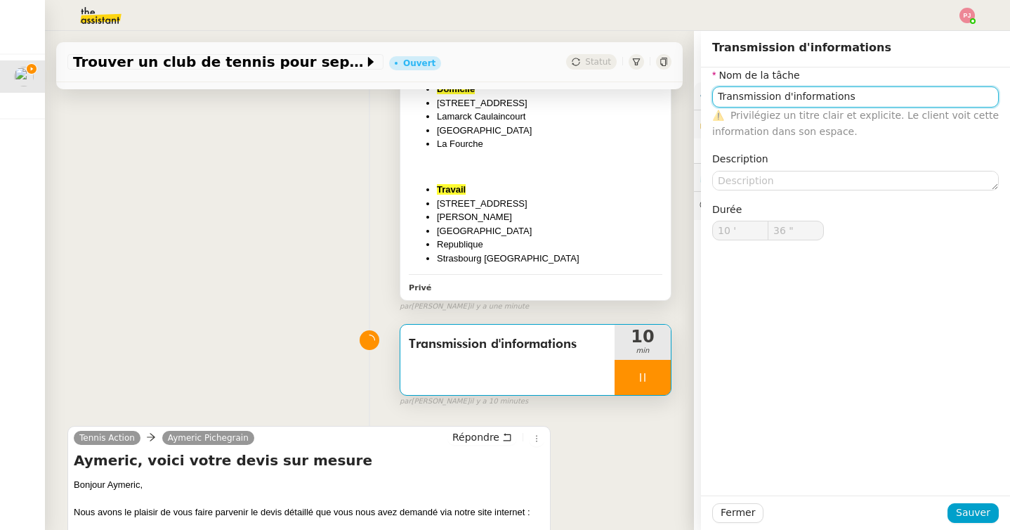
type input "37 ""
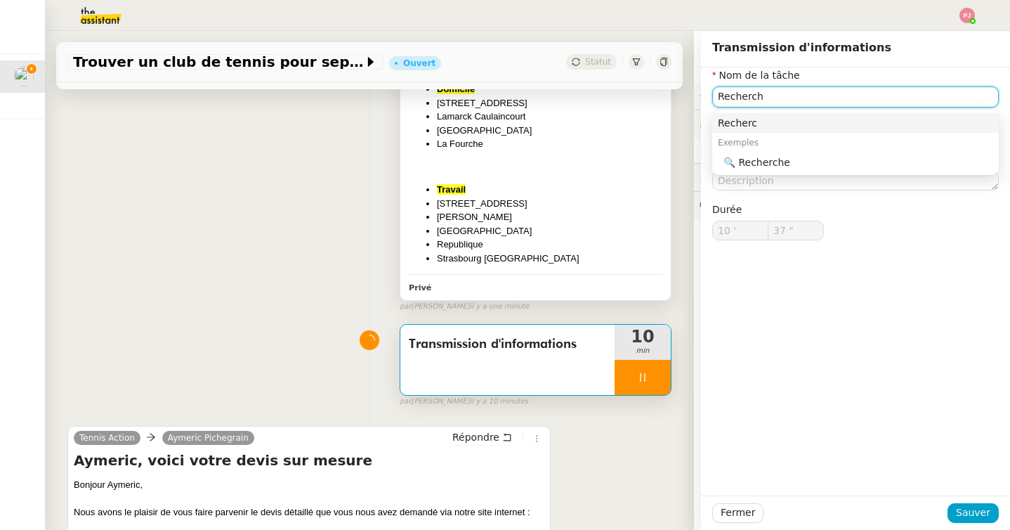
type input "Recherche"
type input "38 ""
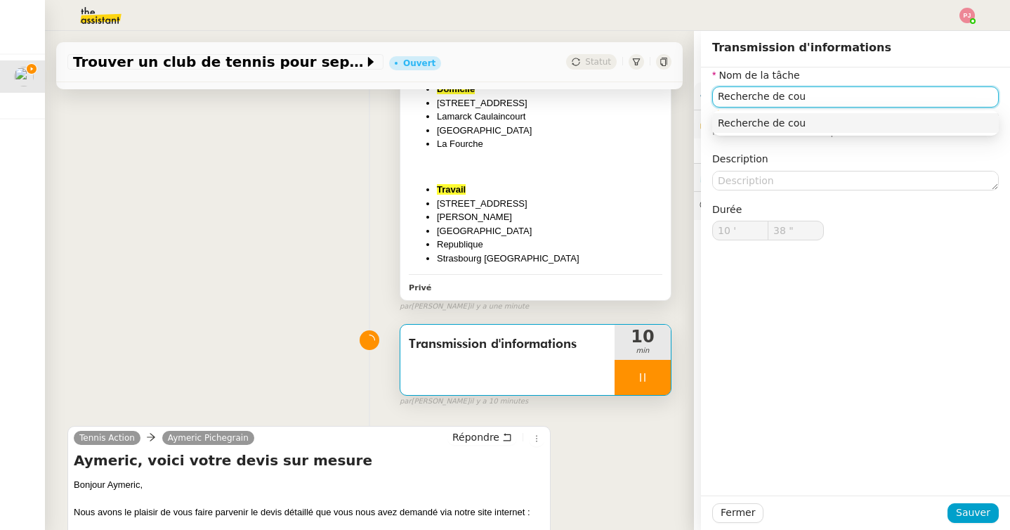
type input "Recherche de cour"
type input "39 ""
type input "Recherche de cours de ten"
type input "40 ""
type input "Recherche de cours de tennis"
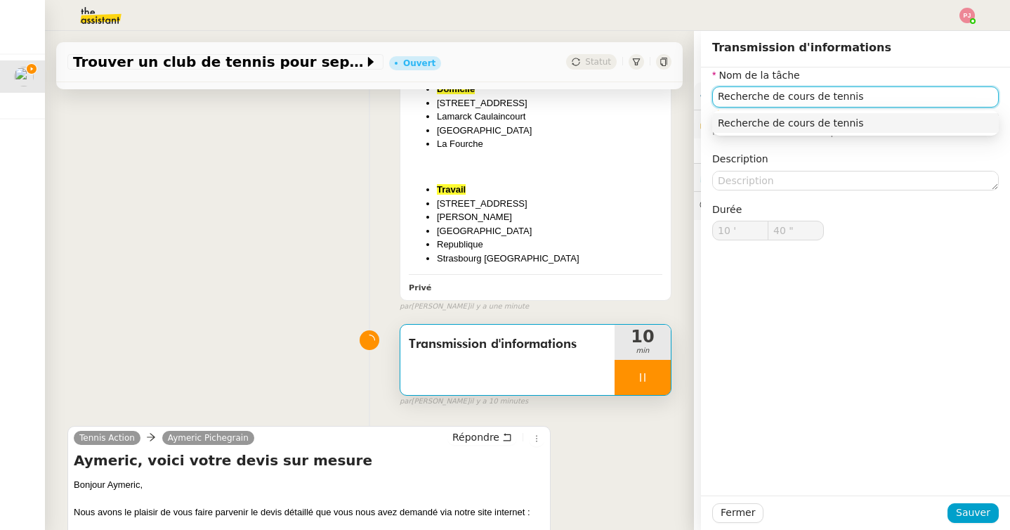
type input "41 ""
type input "Recherche de cours de tennis"
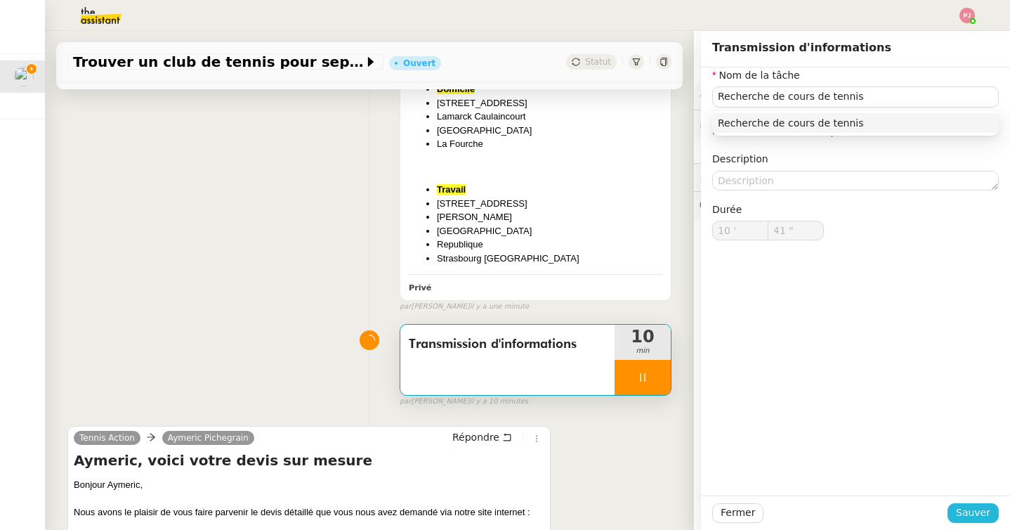
click at [969, 509] on span "Sauver" at bounding box center [973, 512] width 34 height 16
type input "42 ""
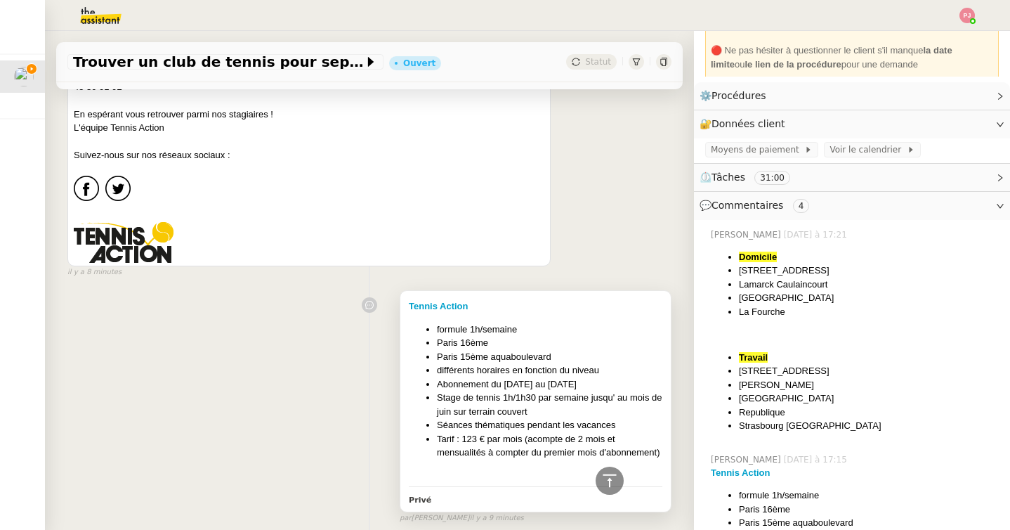
scroll to position [809, 0]
click at [555, 324] on li "formule 1h/semaine" at bounding box center [549, 327] width 225 height 14
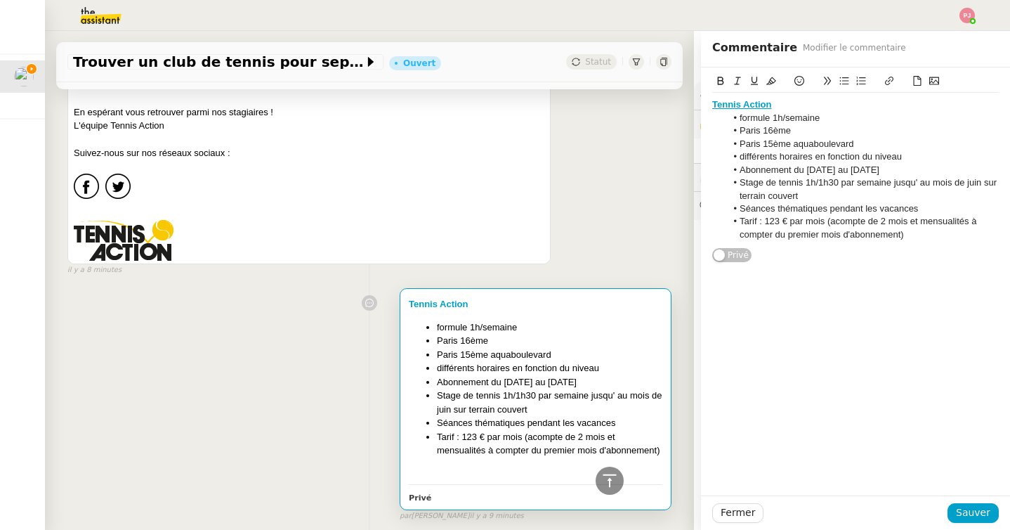
click at [922, 237] on li "Tarif : 123 € par mois (acompte de 2 mois et mensualités à compter du premier m…" at bounding box center [862, 228] width 273 height 26
click at [771, 261] on div "[GEOGRAPHIC_DATA]" at bounding box center [855, 260] width 287 height 13
click at [773, 262] on div "[GEOGRAPHIC_DATA]" at bounding box center [855, 260] width 287 height 13
drag, startPoint x: 823, startPoint y: 261, endPoint x: 653, endPoint y: 261, distance: 170.0
click at [653, 261] on app-ticket "Trouver un club de tennis pour septembre Ouvert Statut Client [PERSON_NAME] Own…" at bounding box center [527, 280] width 965 height 499
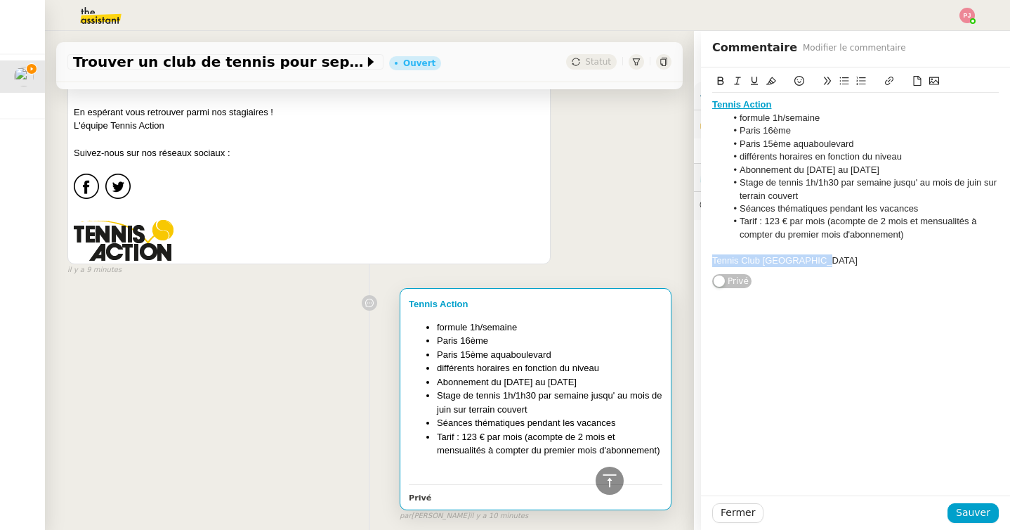
click at [889, 74] on button at bounding box center [889, 81] width 17 height 16
type input "Tennis Club [GEOGRAPHIC_DATA]"
click at [846, 286] on link at bounding box center [846, 286] width 32 height 11
click at [828, 261] on div "Tennis Club [GEOGRAPHIC_DATA]" at bounding box center [855, 260] width 287 height 13
drag, startPoint x: 825, startPoint y: 261, endPoint x: 694, endPoint y: 262, distance: 130.7
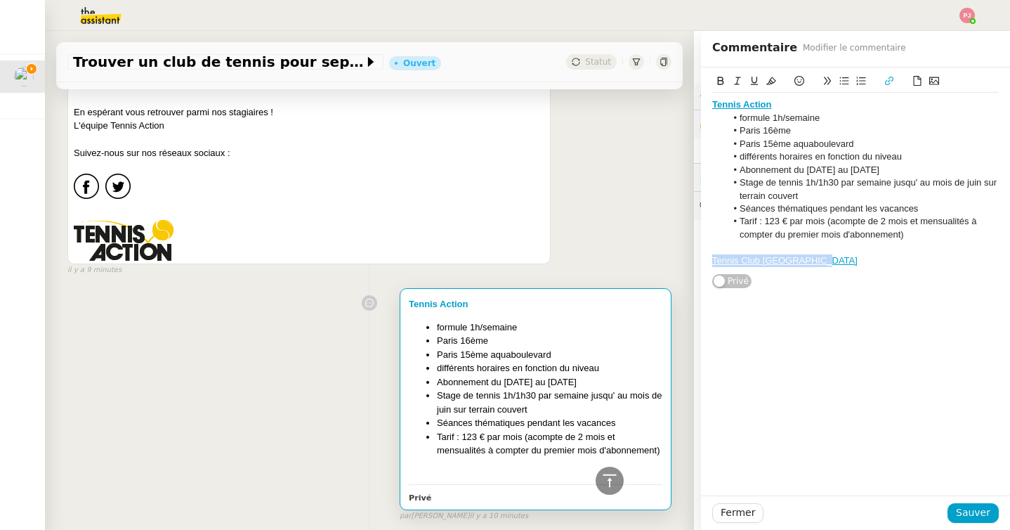
click at [694, 262] on app-ticket "Trouver un club de tennis pour septembre Ouvert Statut Client [PERSON_NAME] Own…" at bounding box center [527, 280] width 965 height 499
click at [723, 78] on icon at bounding box center [721, 81] width 10 height 10
click at [990, 513] on span "Sauver" at bounding box center [973, 512] width 34 height 16
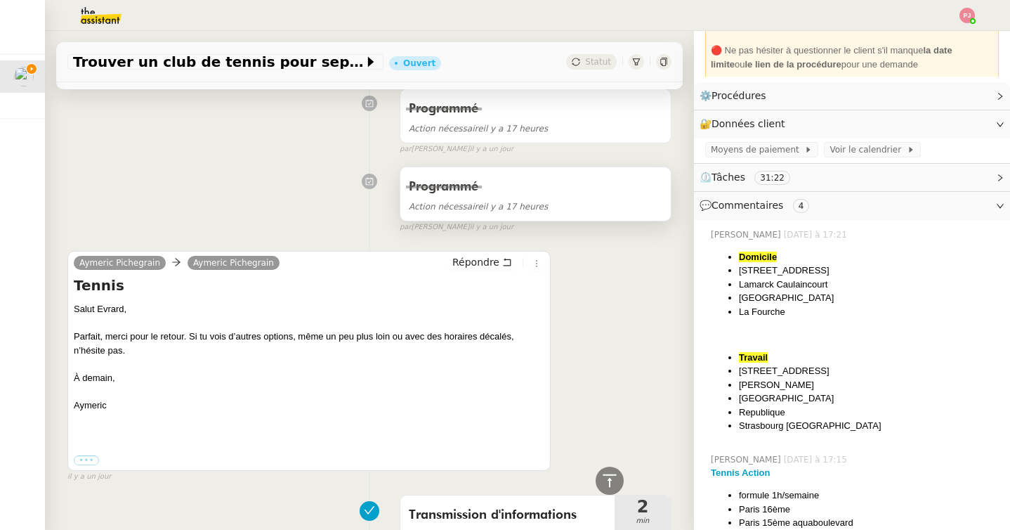
scroll to position [1314, 0]
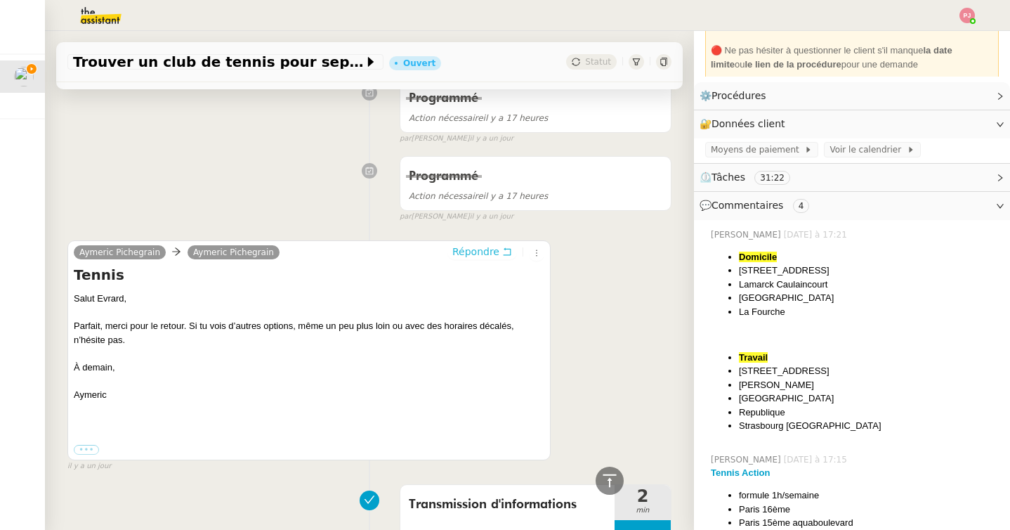
click at [489, 249] on span "Répondre" at bounding box center [475, 251] width 47 height 14
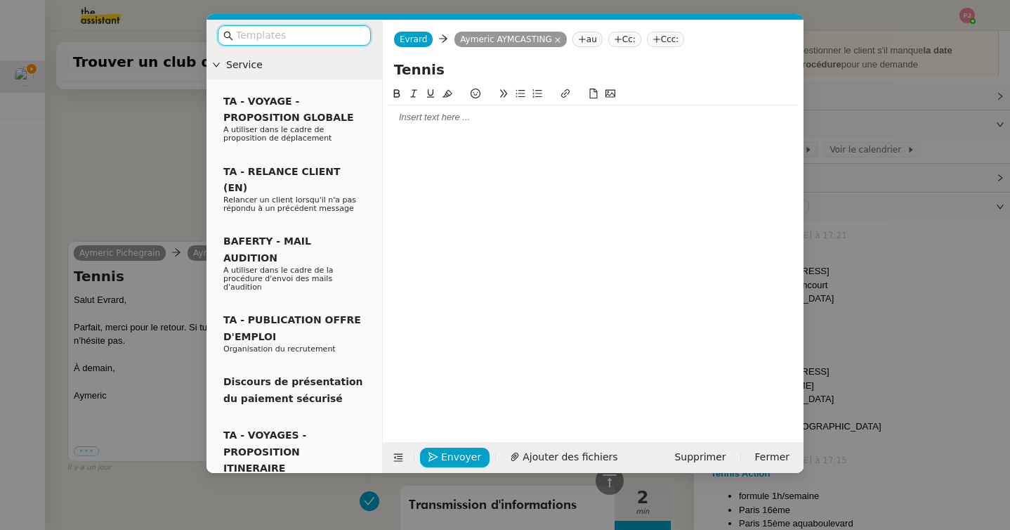
scroll to position [1423, 0]
click at [466, 122] on div at bounding box center [593, 117] width 410 height 13
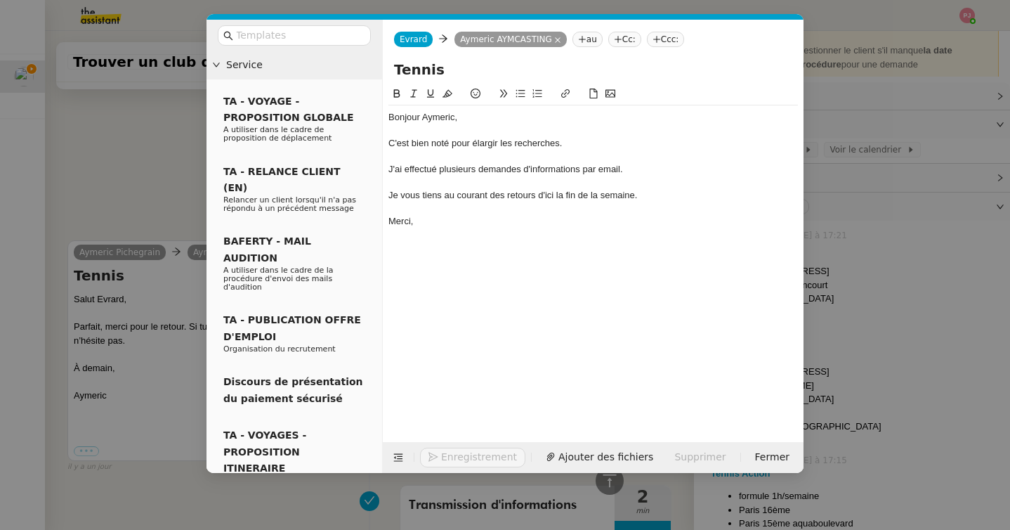
scroll to position [1545, 0]
click at [452, 453] on span "Envoyer" at bounding box center [461, 457] width 40 height 16
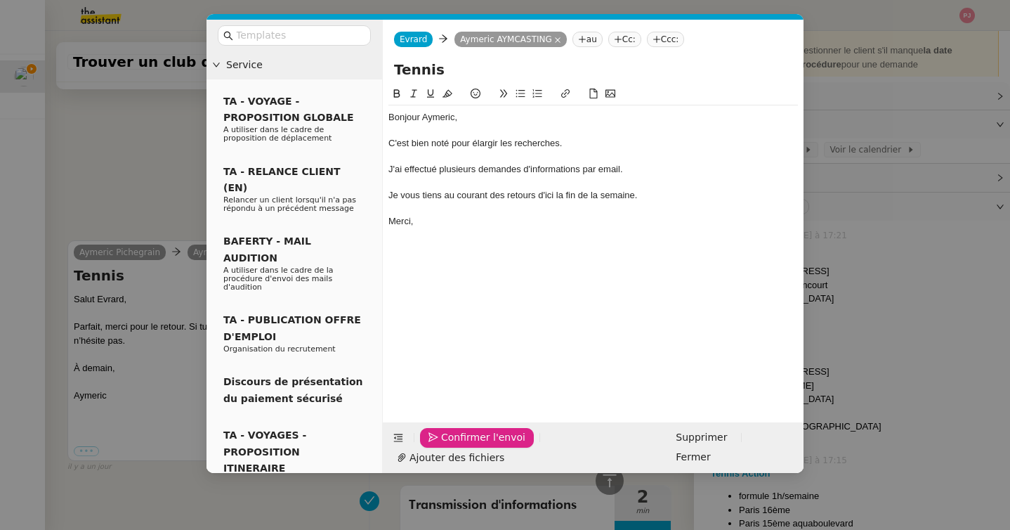
click at [452, 445] on span "Confirmer l'envoi" at bounding box center [483, 437] width 84 height 16
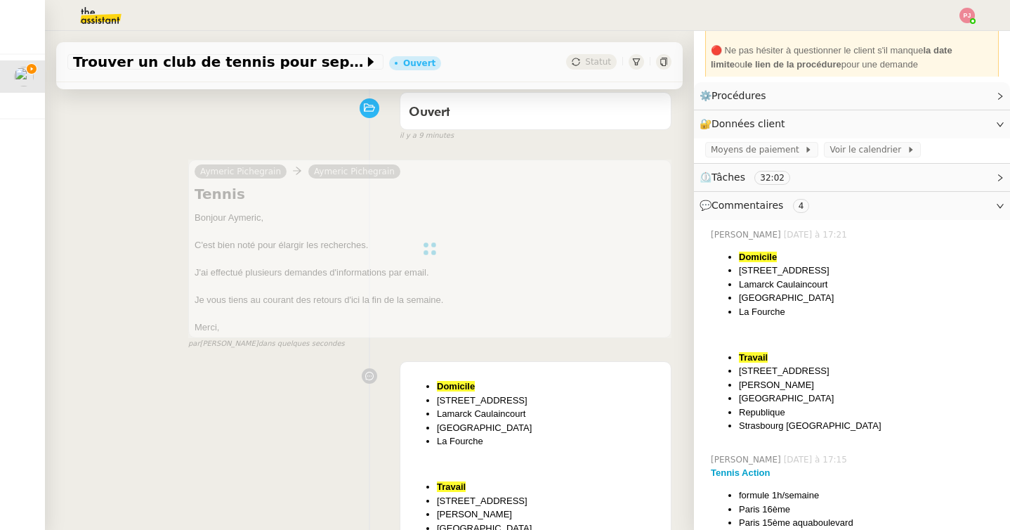
scroll to position [0, 0]
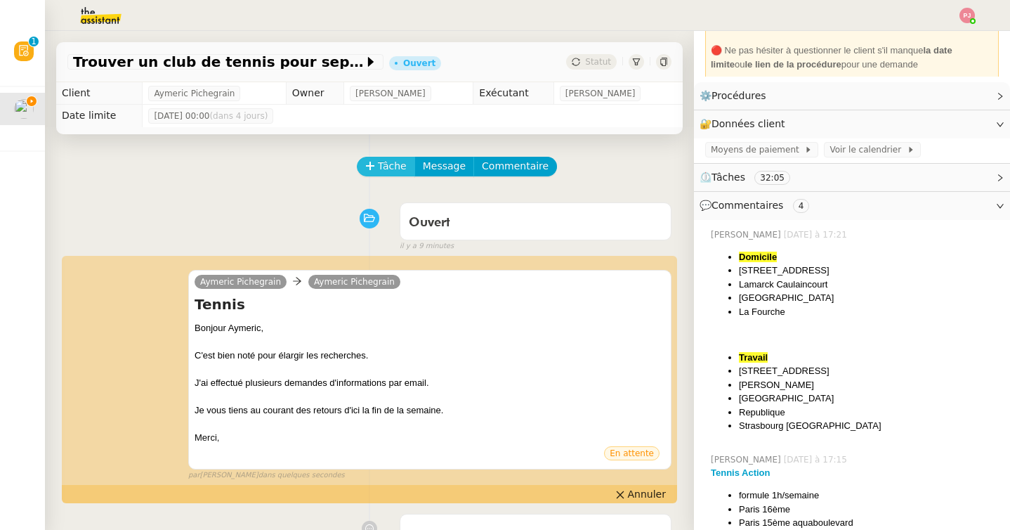
click at [386, 167] on span "Tâche" at bounding box center [392, 166] width 29 height 16
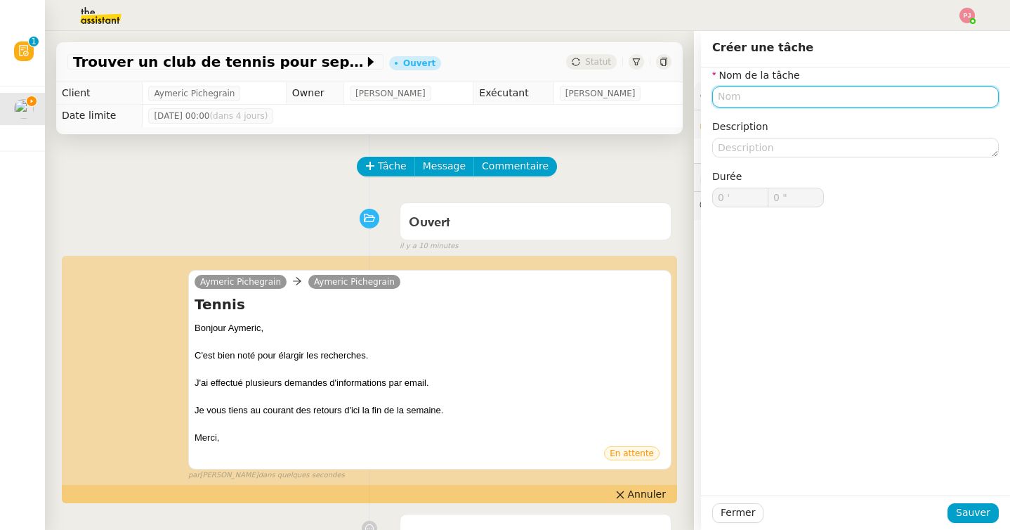
click at [766, 103] on input "text" at bounding box center [855, 96] width 287 height 20
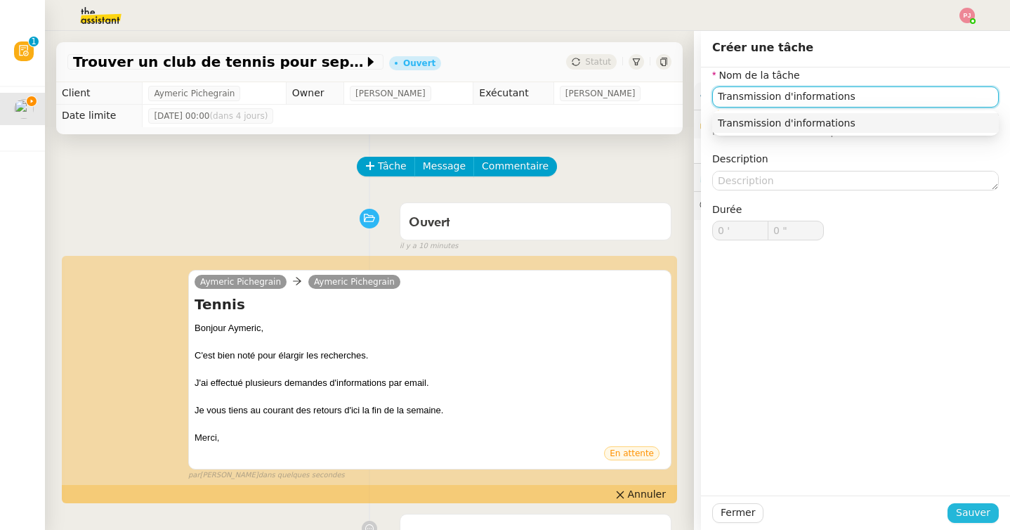
type input "Transmission d'informations"
click at [973, 514] on span "Sauver" at bounding box center [973, 512] width 34 height 16
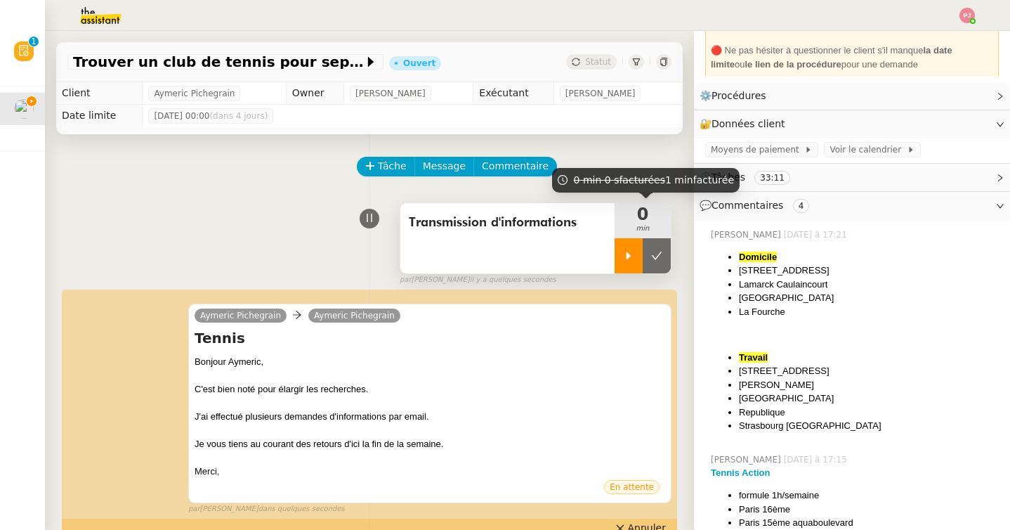
click at [628, 254] on icon at bounding box center [629, 255] width 5 height 8
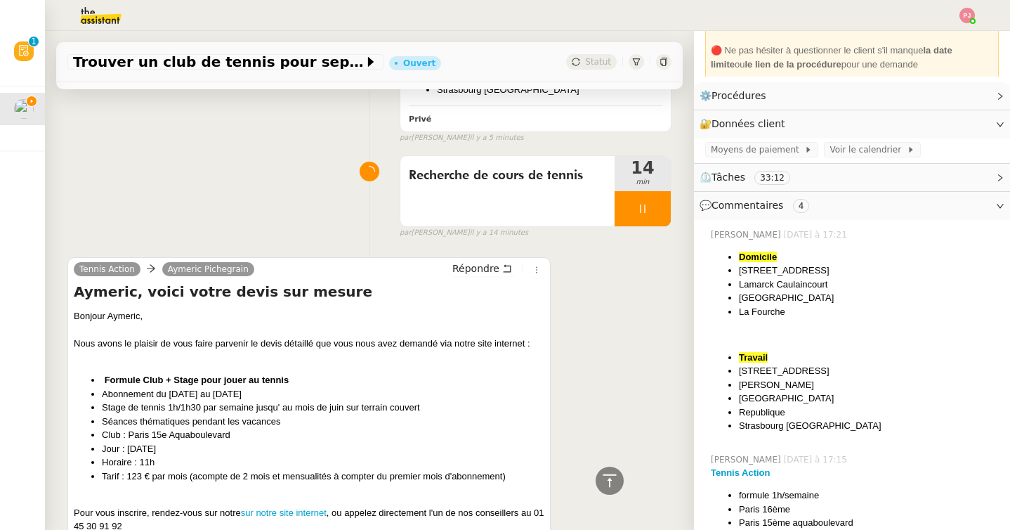
scroll to position [667, 0]
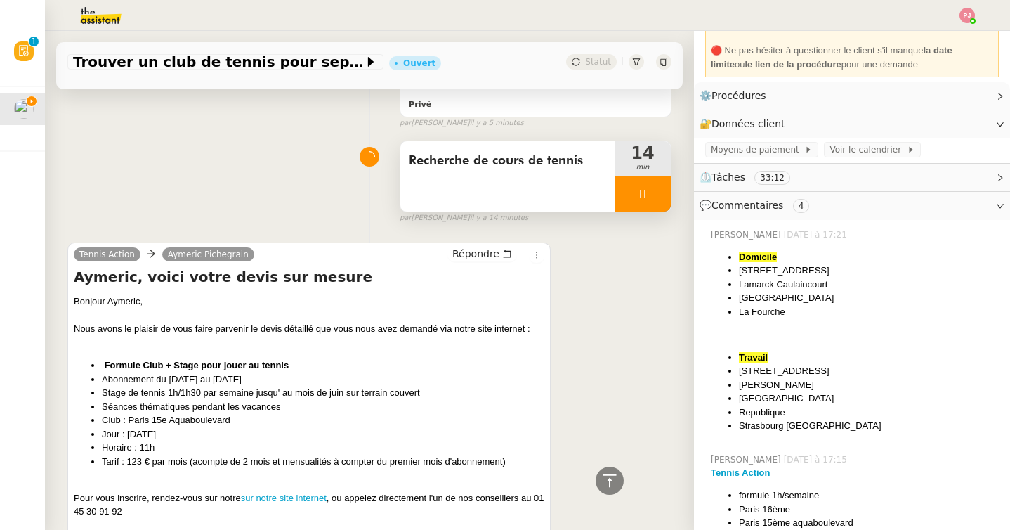
click at [639, 195] on icon at bounding box center [642, 193] width 11 height 11
click at [654, 195] on icon at bounding box center [656, 193] width 11 height 11
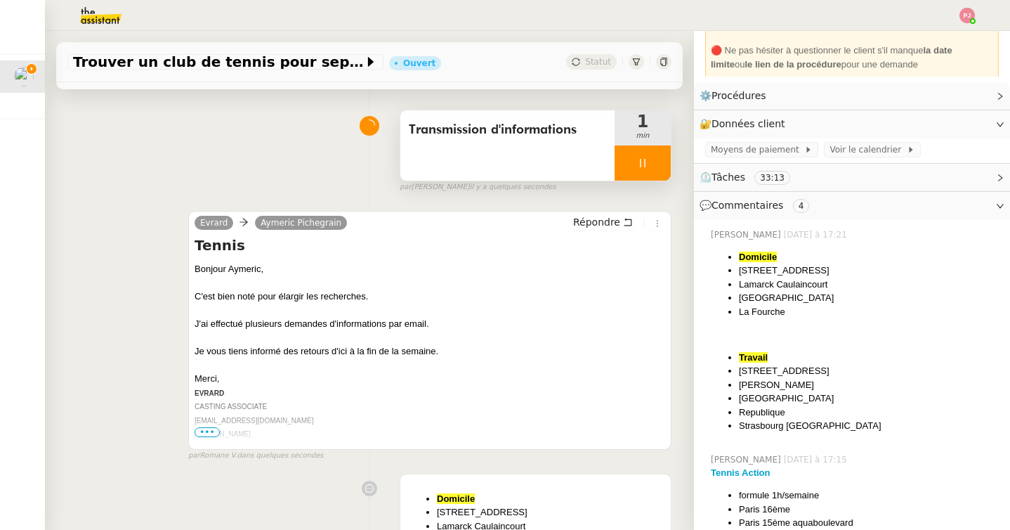
scroll to position [96, 0]
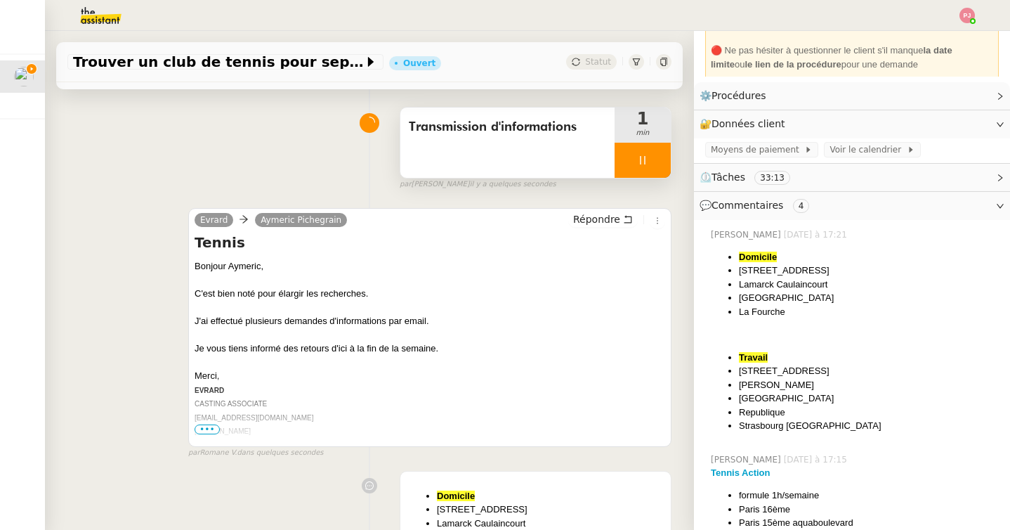
click at [643, 162] on icon at bounding box center [642, 160] width 11 height 11
click at [667, 160] on button at bounding box center [657, 160] width 28 height 35
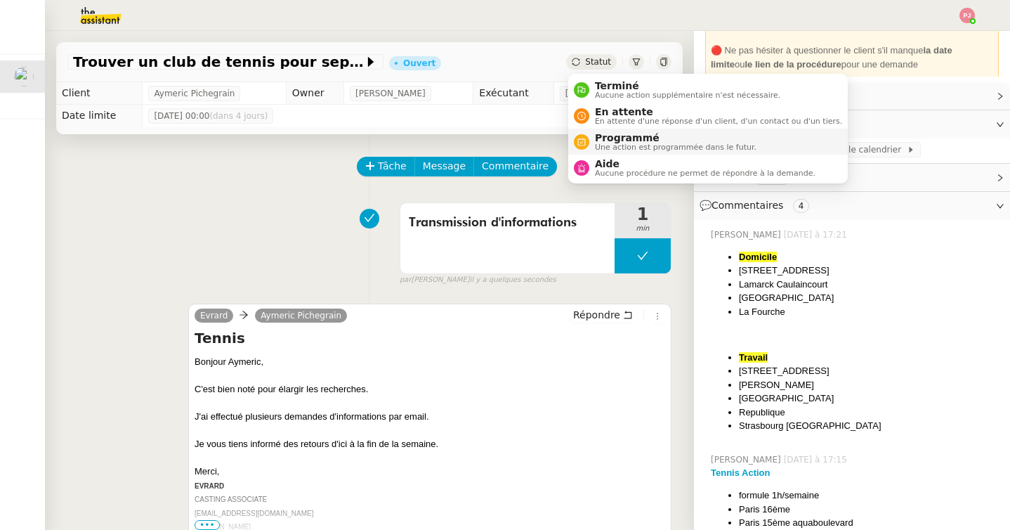
click at [622, 136] on span "Programmé" at bounding box center [676, 137] width 162 height 11
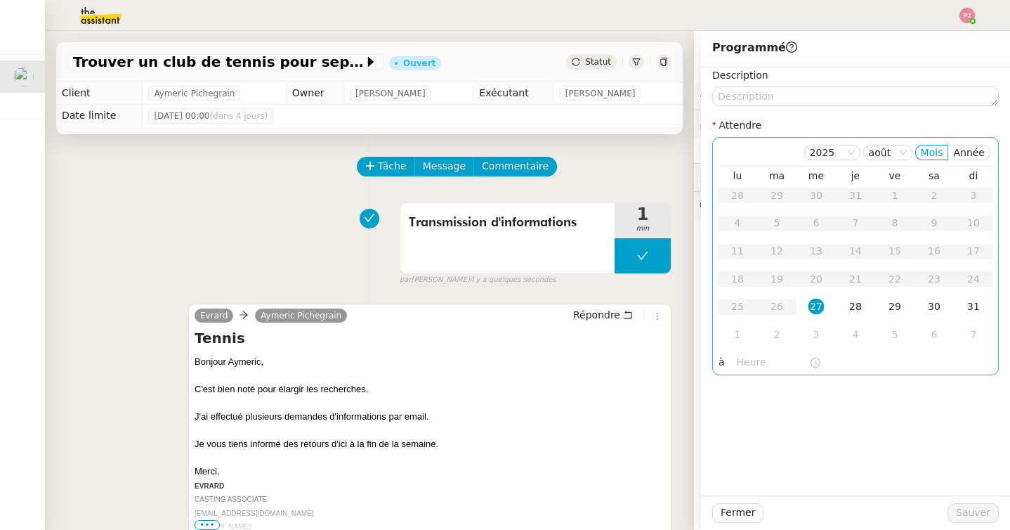
click at [865, 300] on td "28" at bounding box center [855, 307] width 39 height 28
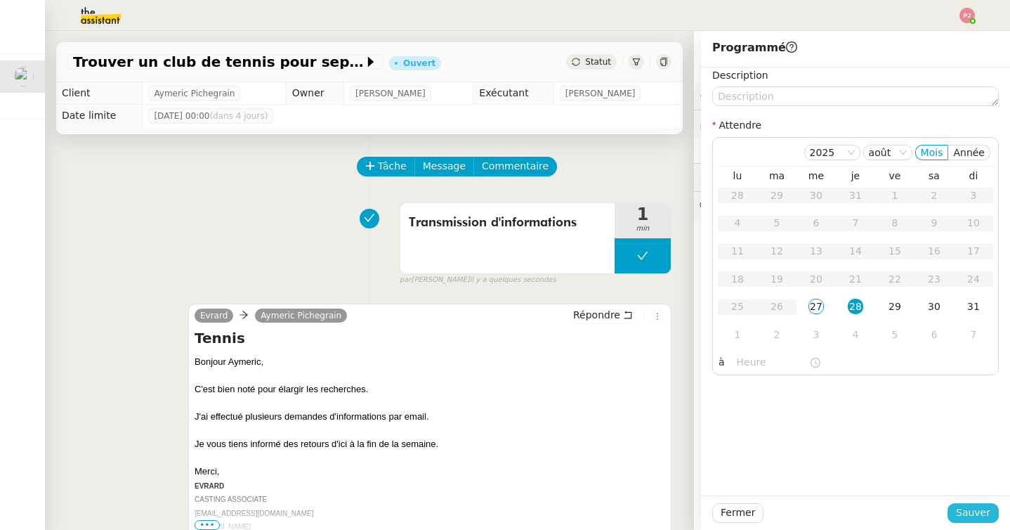
click at [979, 518] on span "Sauver" at bounding box center [973, 512] width 34 height 16
